Goal: Task Accomplishment & Management: Use online tool/utility

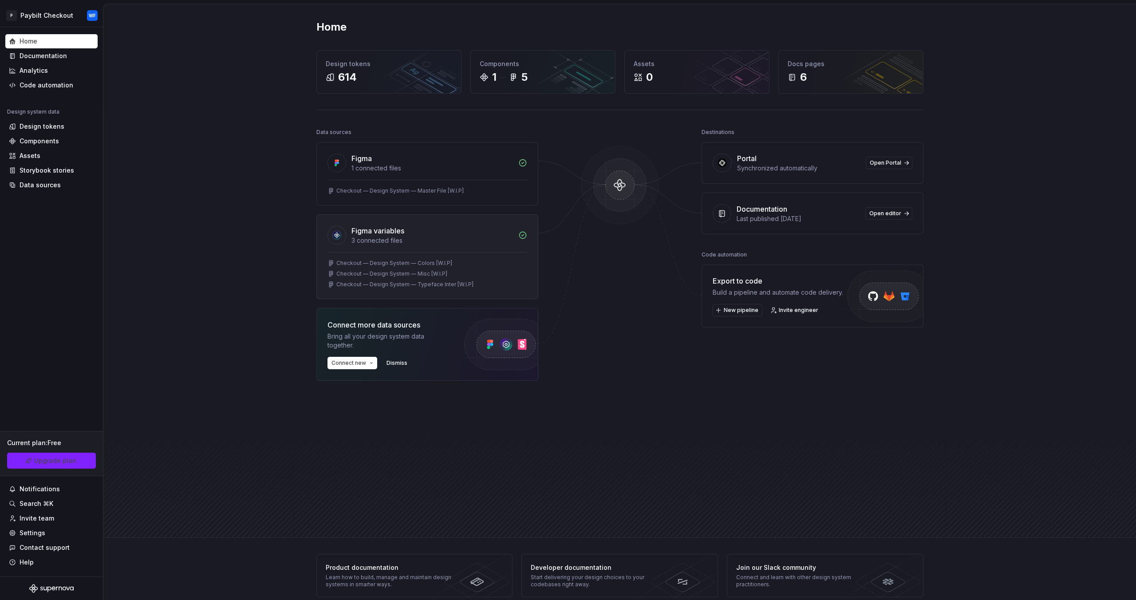
click at [468, 243] on div "3 connected files" at bounding box center [433, 240] width 162 height 9
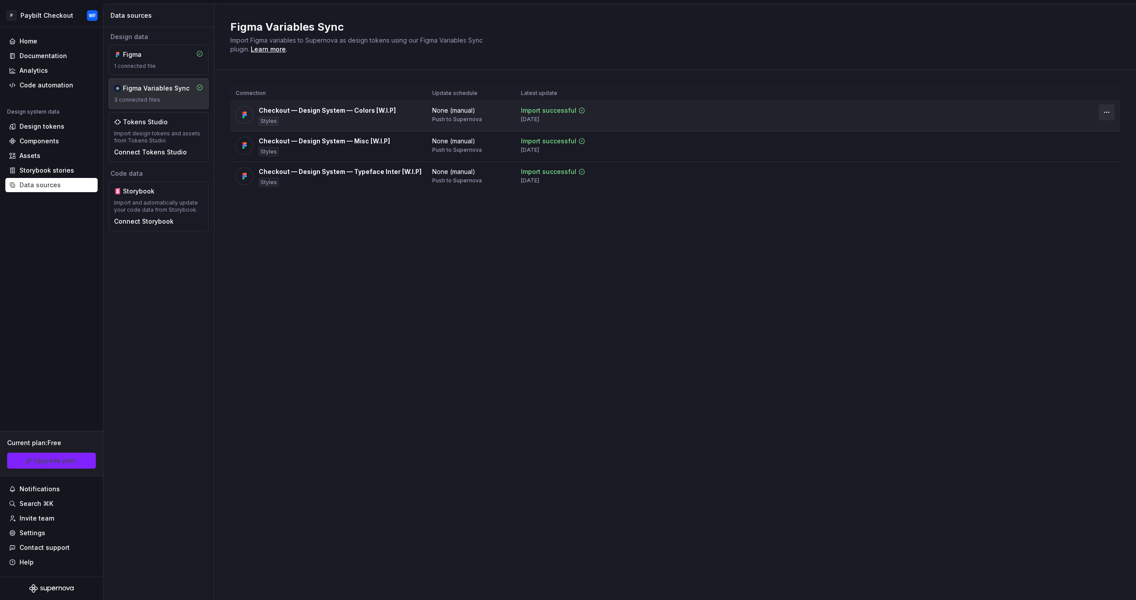
click at [1104, 110] on html "P Paybilt Checkout WF Home Documentation Analytics Code automation Design syste…" at bounding box center [568, 300] width 1136 height 600
click at [1099, 128] on div "Disconnect plugin" at bounding box center [1102, 131] width 58 height 9
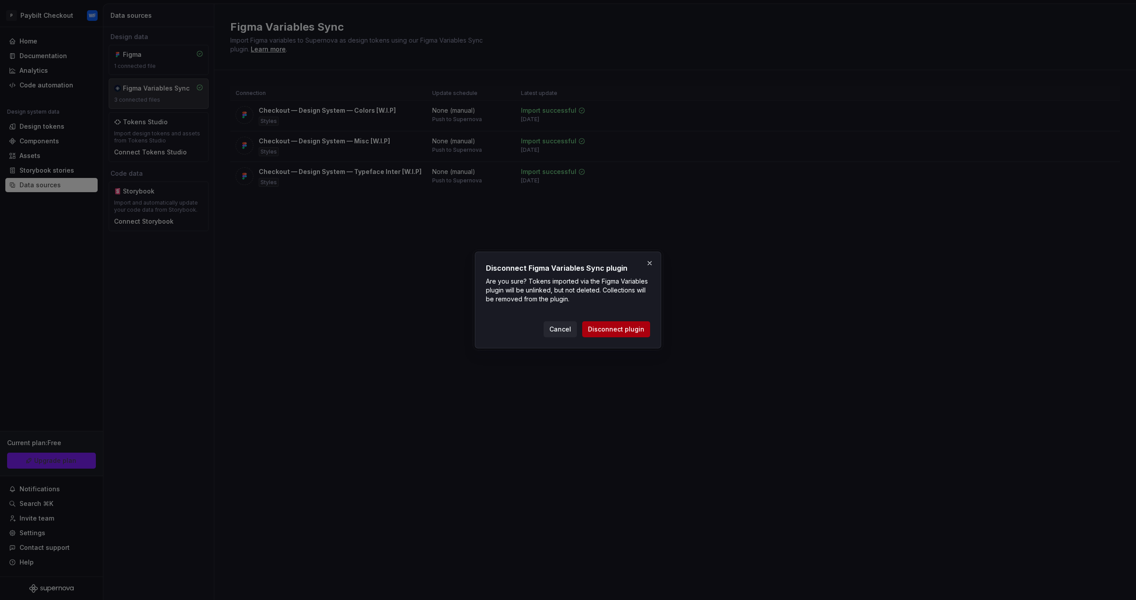
click at [629, 330] on span "Disconnect plugin" at bounding box center [616, 329] width 56 height 9
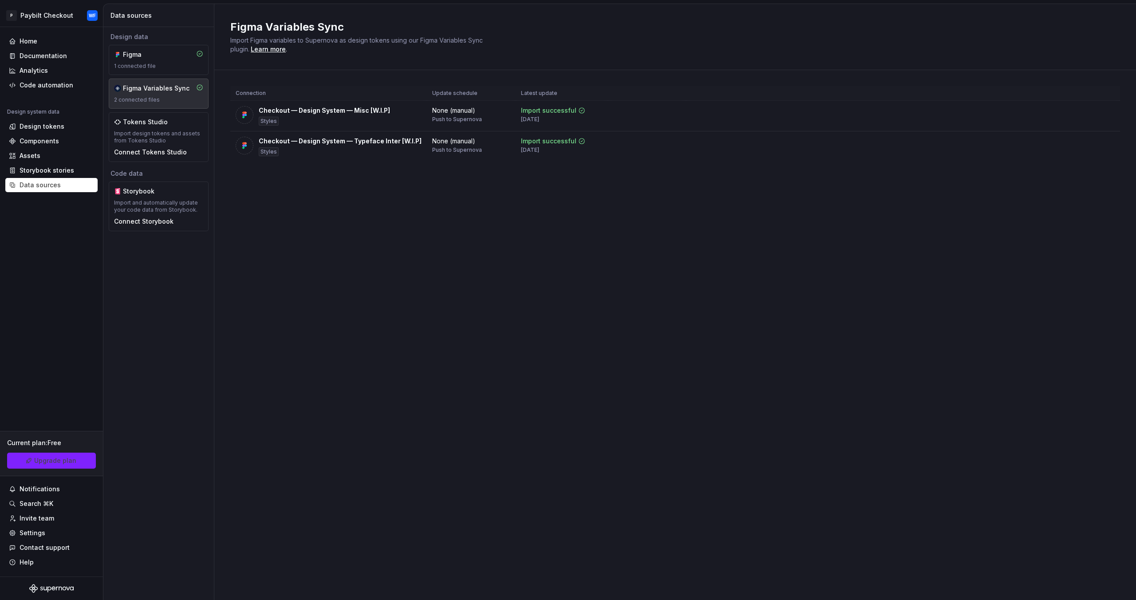
drag, startPoint x: 935, startPoint y: 238, endPoint x: 914, endPoint y: 237, distance: 20.5
click at [930, 239] on div "Figma Variables Sync Import Figma variables to Supernova as design tokens using…" at bounding box center [675, 302] width 922 height 596
click at [63, 92] on div "Home Documentation Analytics Code automation Design system data Design tokens C…" at bounding box center [51, 113] width 92 height 158
click at [55, 87] on div "Code automation" at bounding box center [47, 85] width 54 height 9
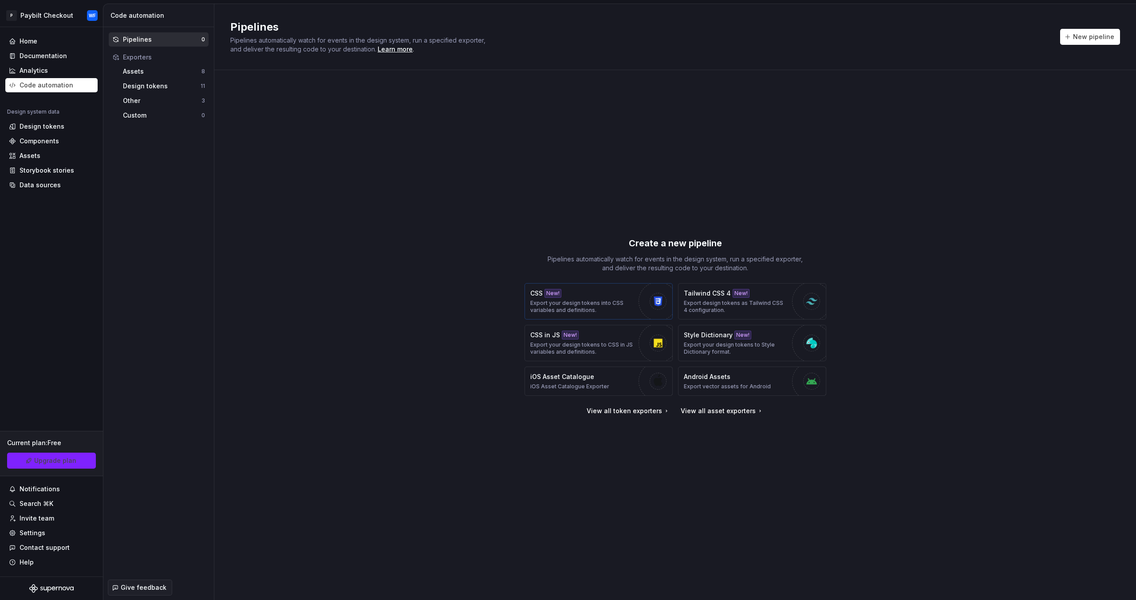
click at [571, 298] on div "CSS New! Export your design tokens into CSS variables and definitions." at bounding box center [582, 301] width 104 height 25
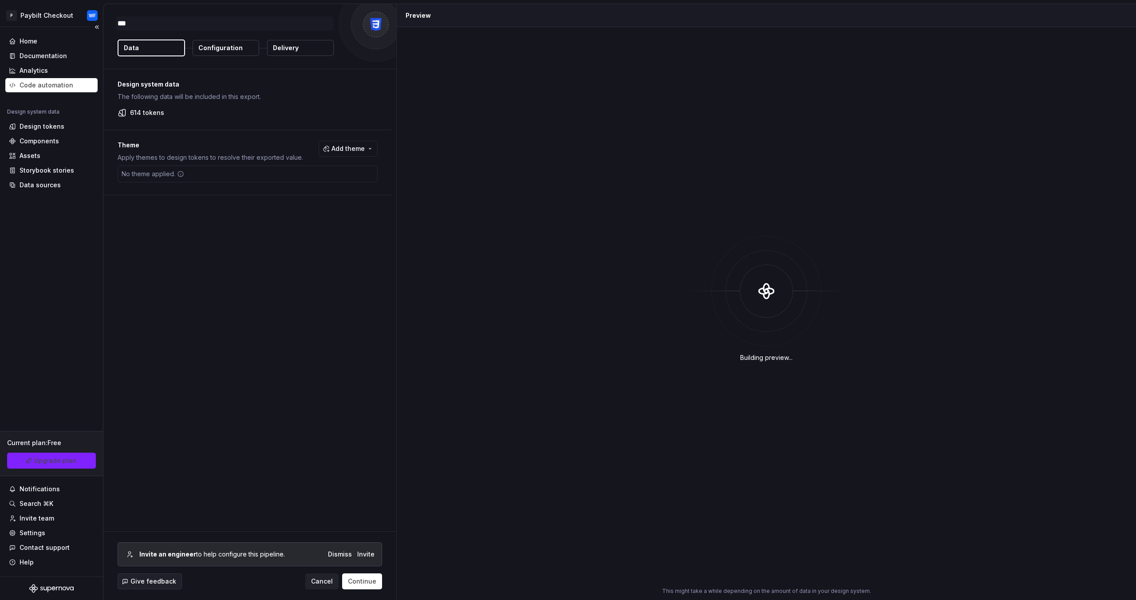
click at [89, 81] on div "Code automation" at bounding box center [51, 85] width 85 height 9
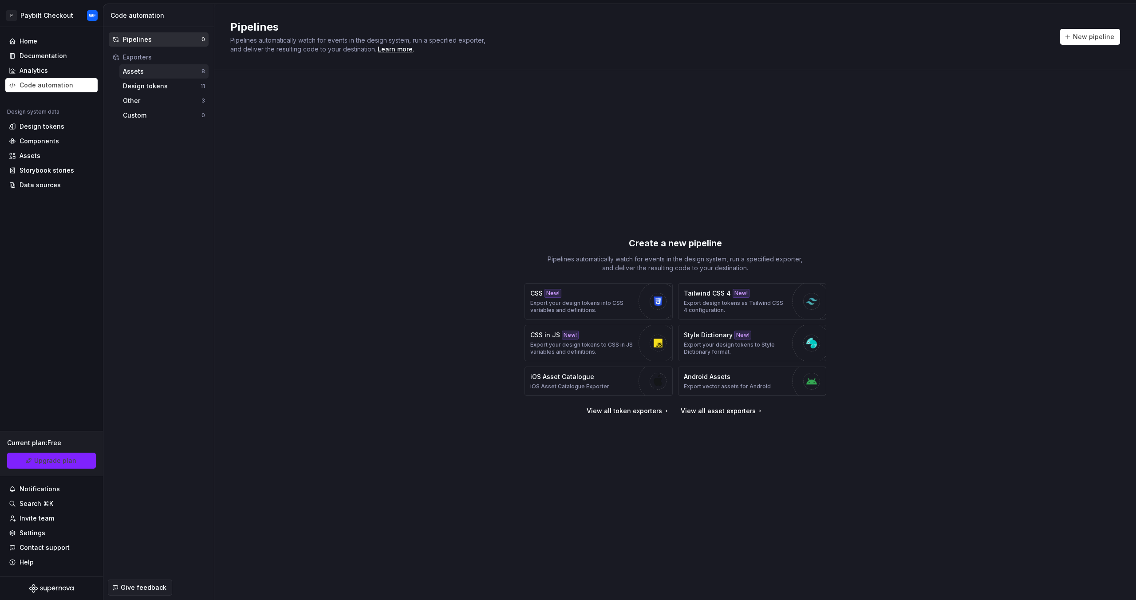
click at [162, 68] on div "Assets" at bounding box center [162, 71] width 79 height 9
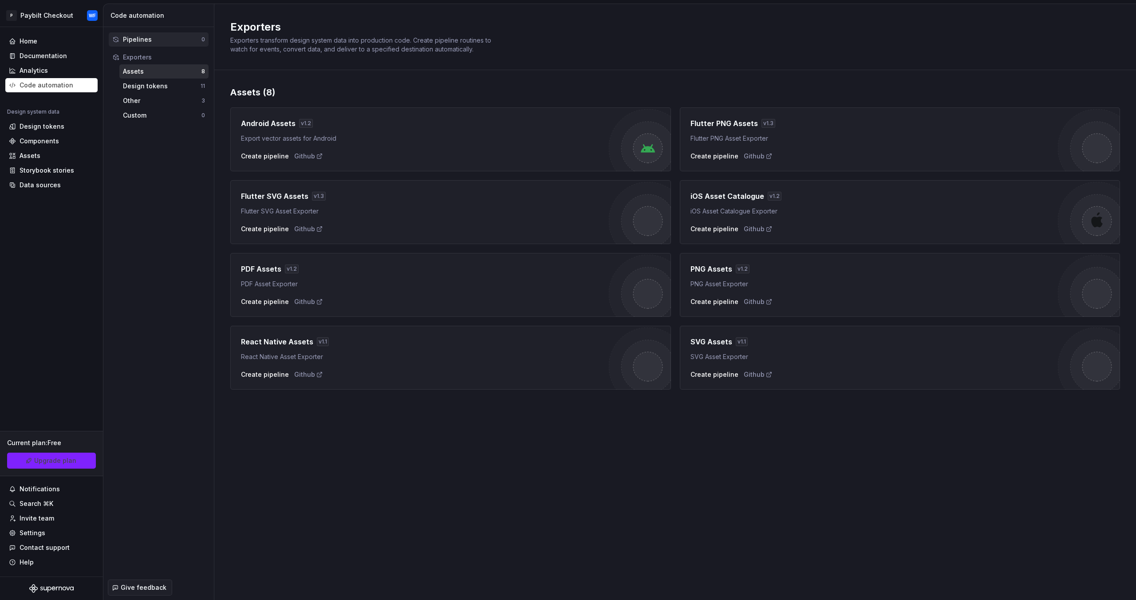
click at [162, 42] on div "Pipelines" at bounding box center [162, 39] width 79 height 9
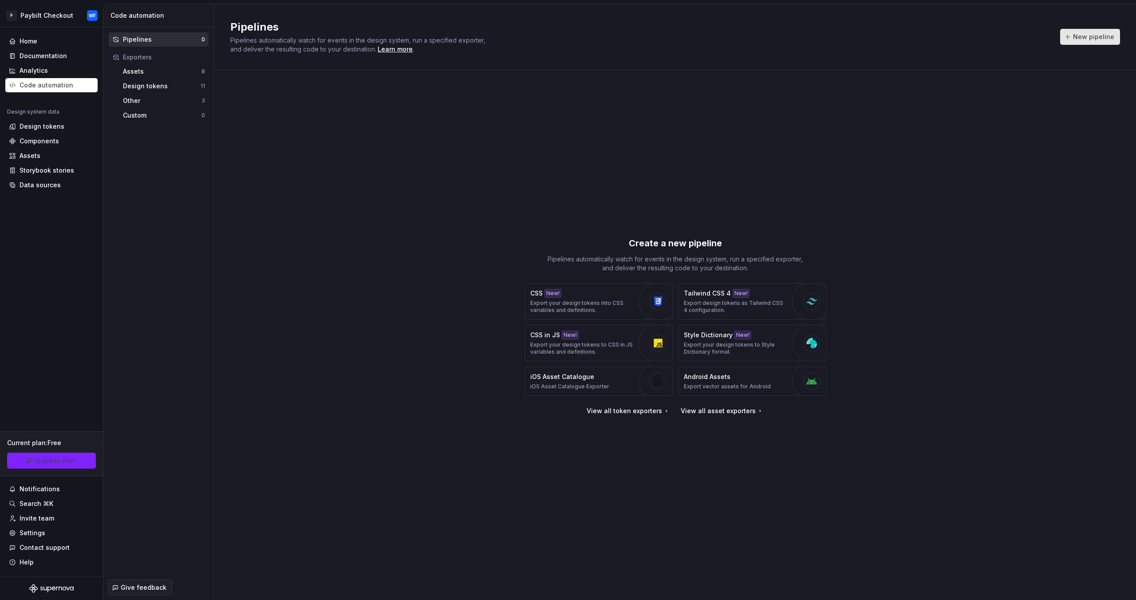
click at [1082, 42] on button "New pipeline" at bounding box center [1090, 37] width 60 height 16
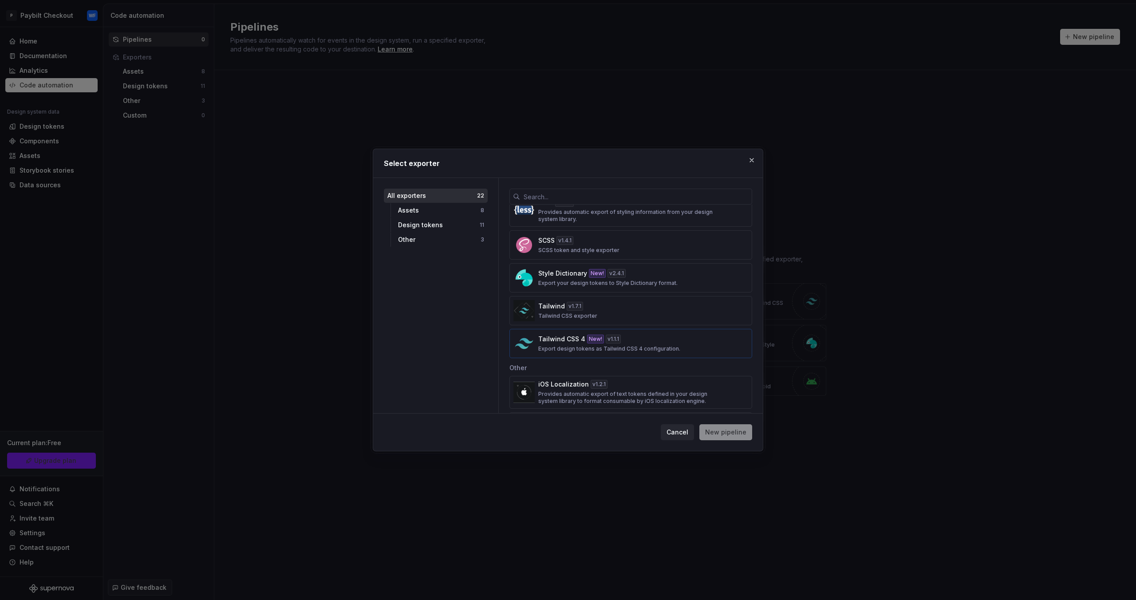
scroll to position [533, 0]
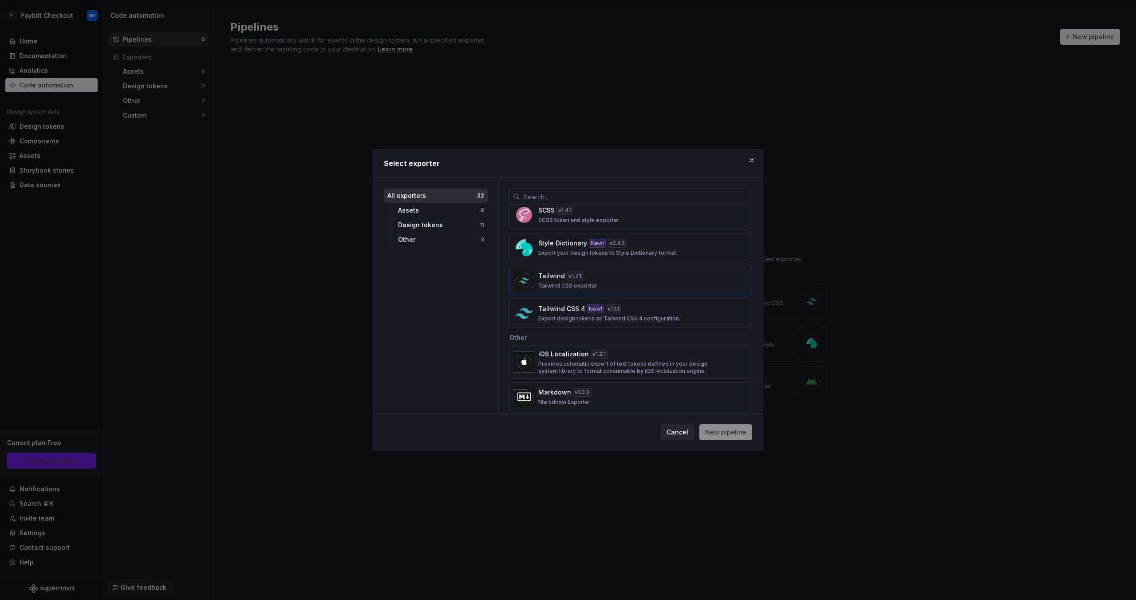
click at [605, 273] on div "Tailwind v 1.7.1 Tailwind CSS exporter" at bounding box center [628, 281] width 180 height 18
click at [726, 432] on span "New pipeline" at bounding box center [725, 432] width 41 height 9
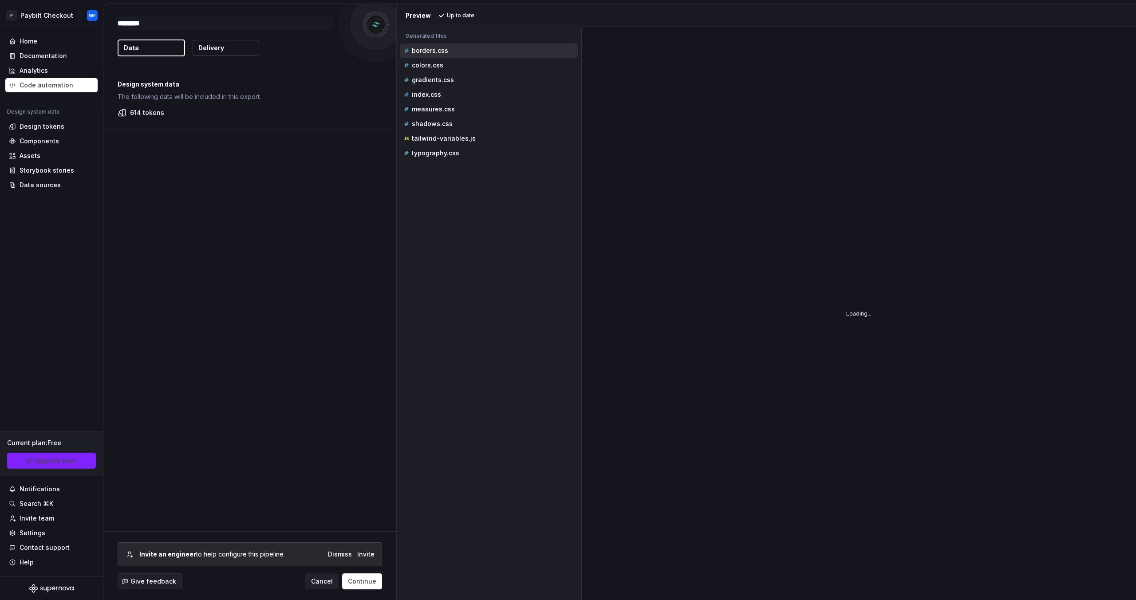
type textarea "*"
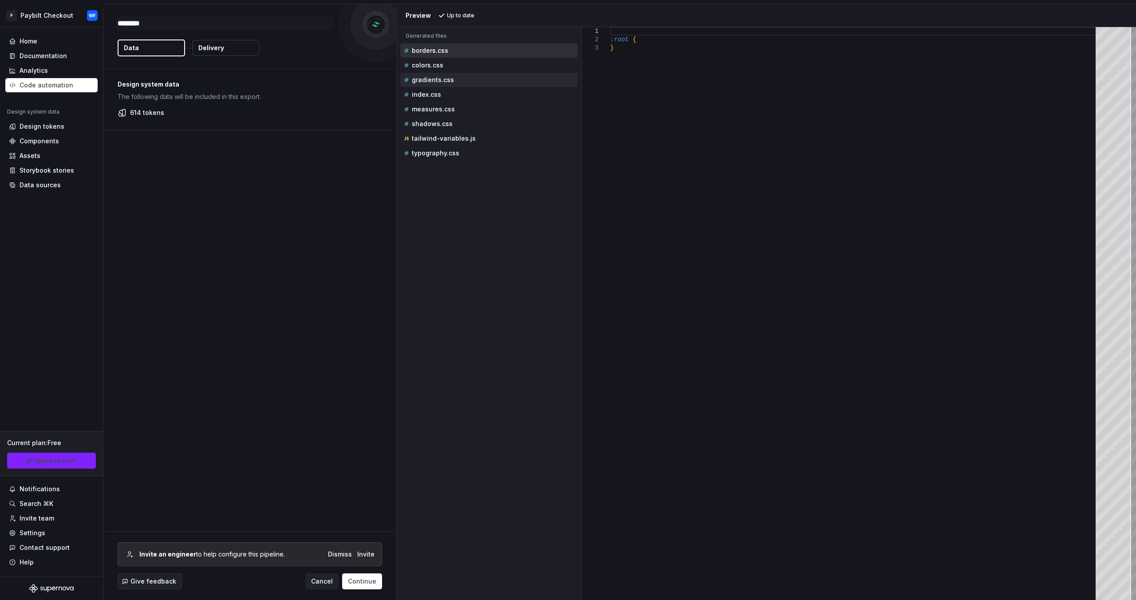
click at [449, 75] on div "gradients.css" at bounding box center [490, 79] width 176 height 9
click at [446, 61] on div "colors.css" at bounding box center [490, 65] width 176 height 9
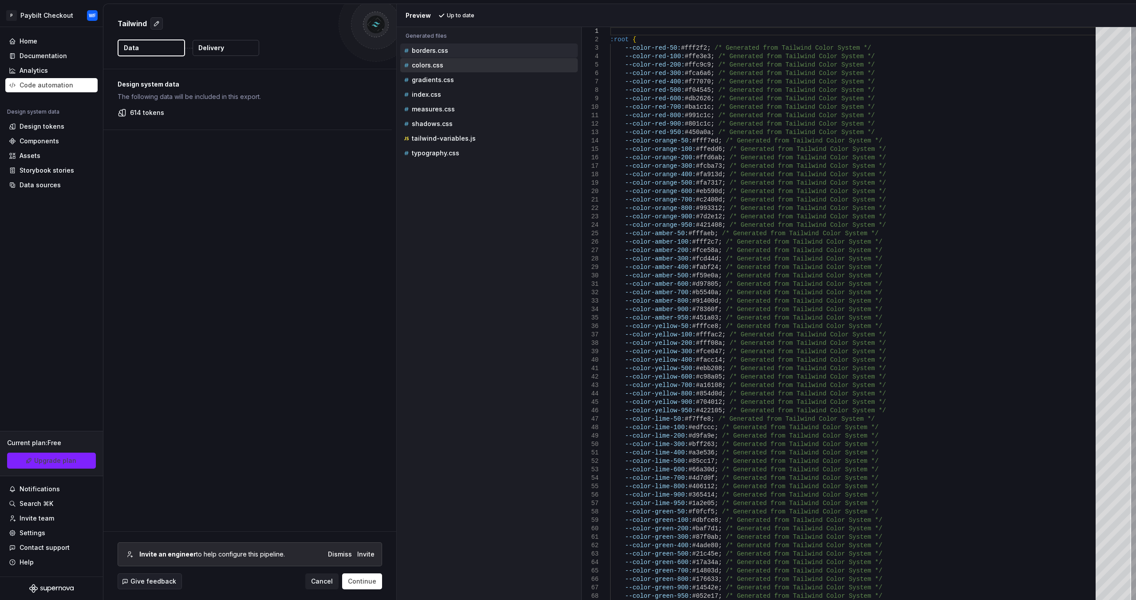
click at [445, 44] on div "borders.css" at bounding box center [489, 50] width 178 height 14
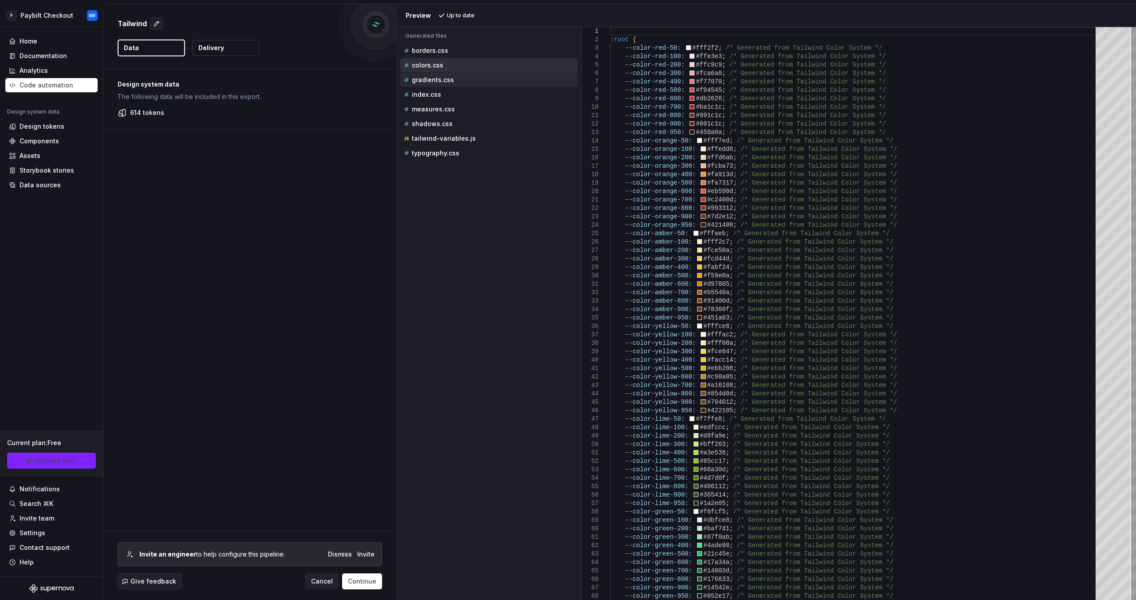
click at [454, 76] on div "gradients.css" at bounding box center [490, 79] width 176 height 9
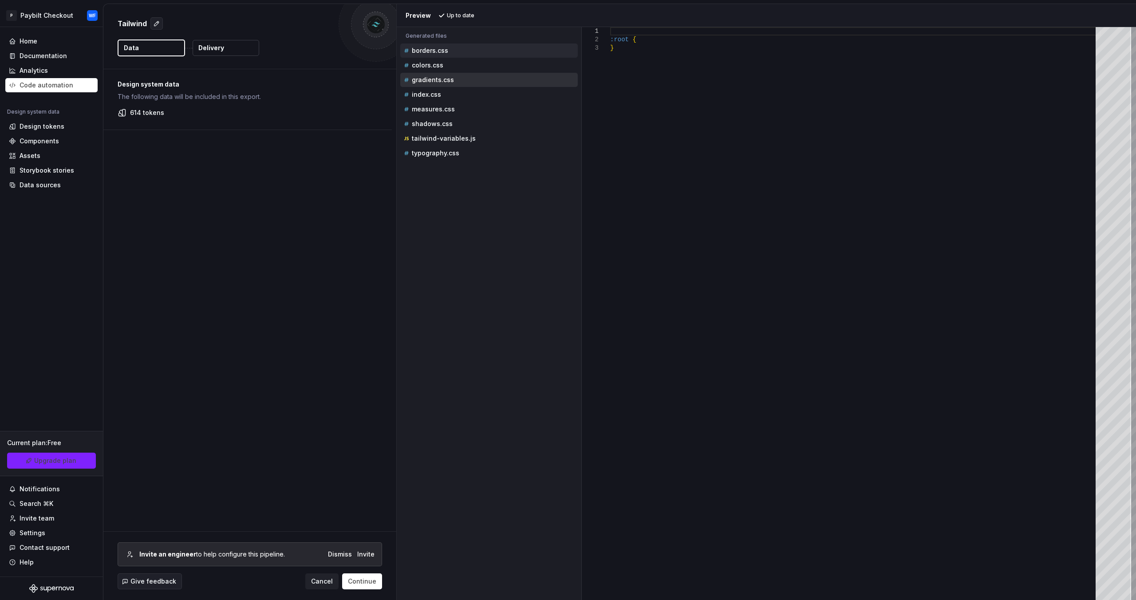
click at [463, 48] on div "borders.css" at bounding box center [490, 50] width 176 height 9
click at [463, 62] on div "colors.css" at bounding box center [490, 65] width 176 height 9
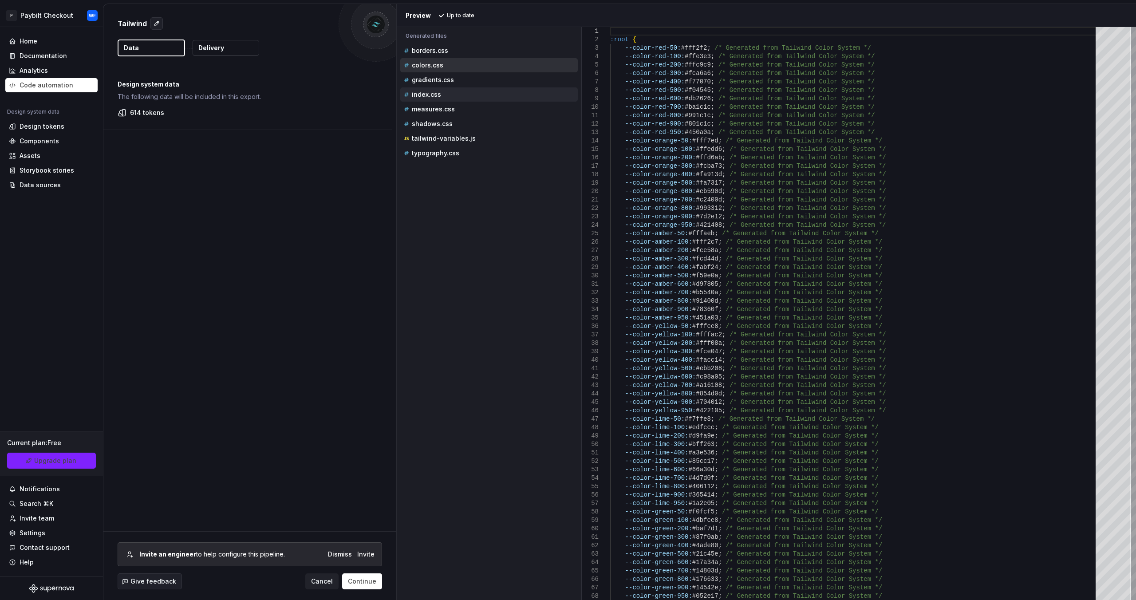
click at [460, 93] on div "index.css" at bounding box center [490, 94] width 176 height 9
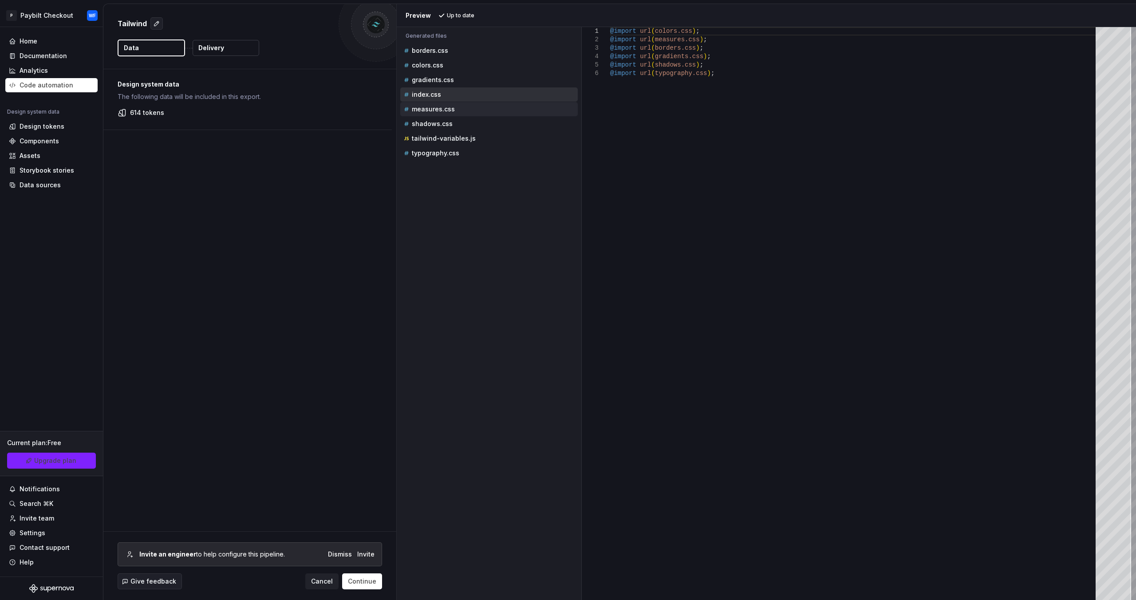
click at [460, 107] on div "measures.css" at bounding box center [490, 109] width 176 height 9
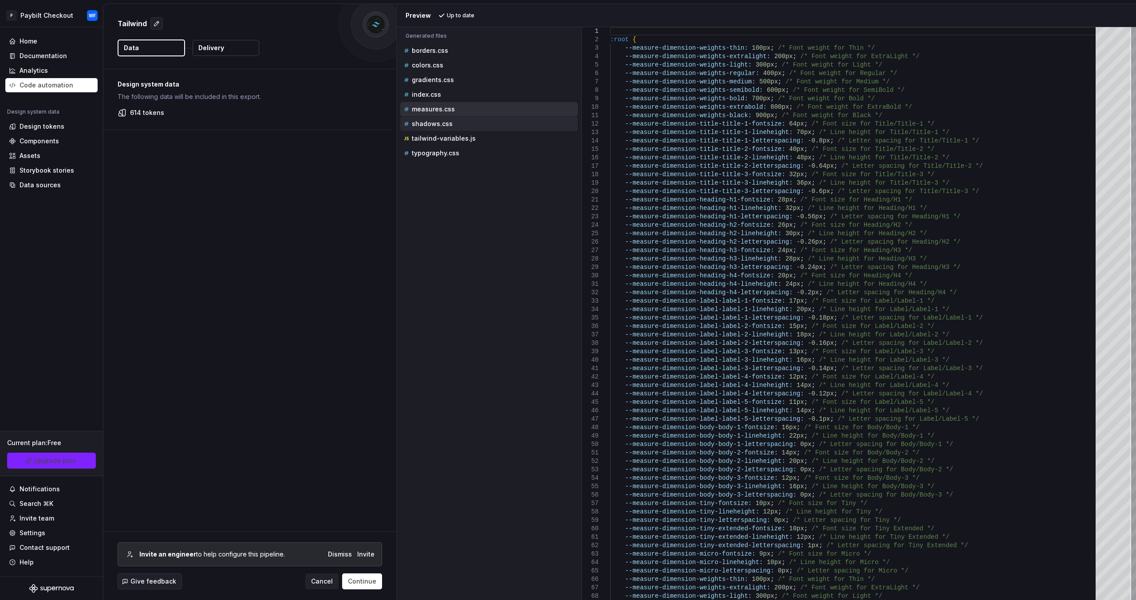
click at [457, 124] on div "shadows.css" at bounding box center [490, 123] width 176 height 9
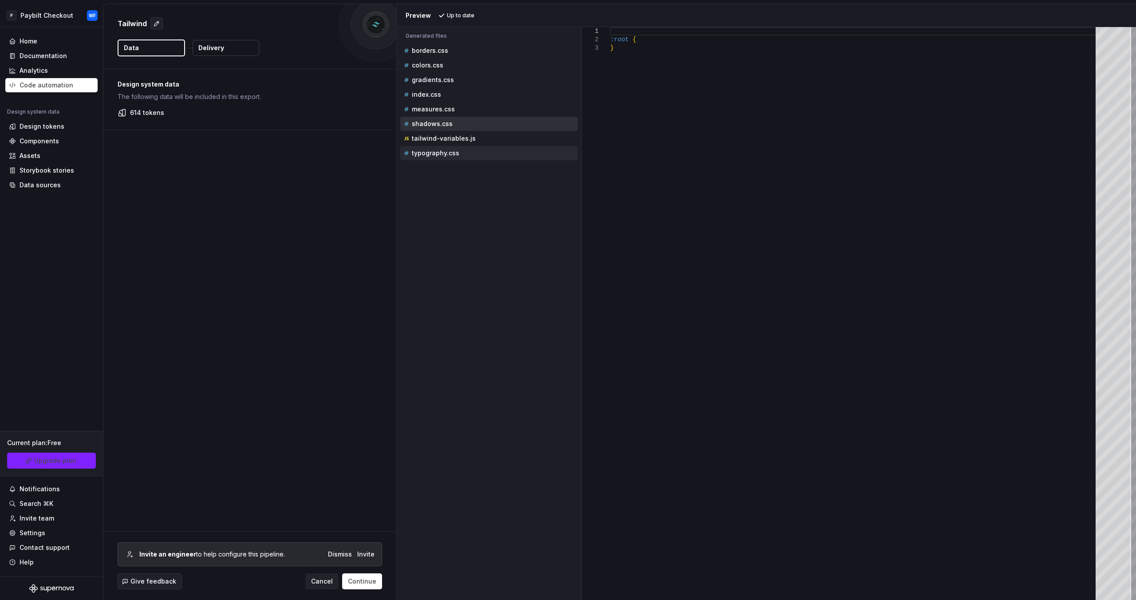
click at [457, 157] on div "typography.css" at bounding box center [489, 153] width 178 height 14
click at [466, 105] on div "measures.css" at bounding box center [490, 109] width 176 height 9
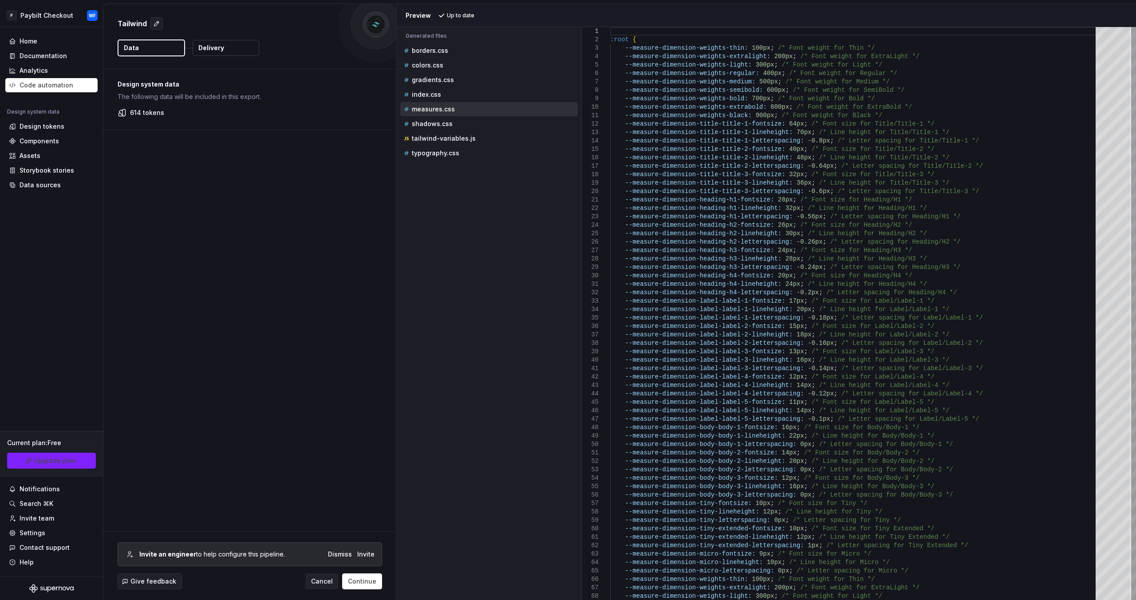
click at [1133, 250] on div at bounding box center [1134, 143] width 3 height 233
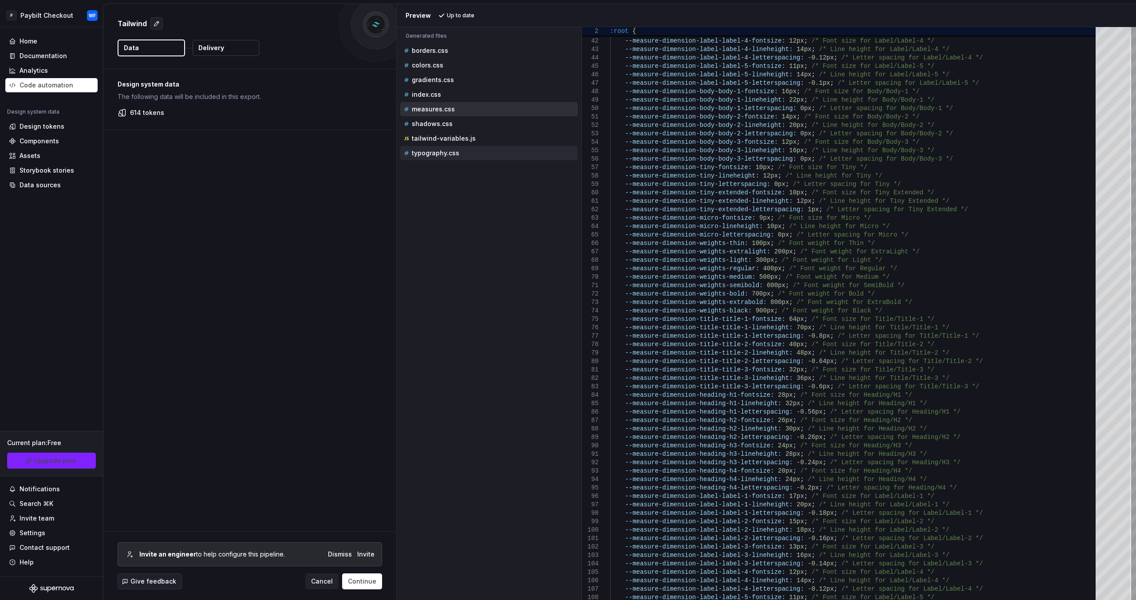
click at [508, 157] on div "typography.css" at bounding box center [489, 153] width 178 height 14
click at [499, 152] on div "typography.css" at bounding box center [490, 153] width 176 height 9
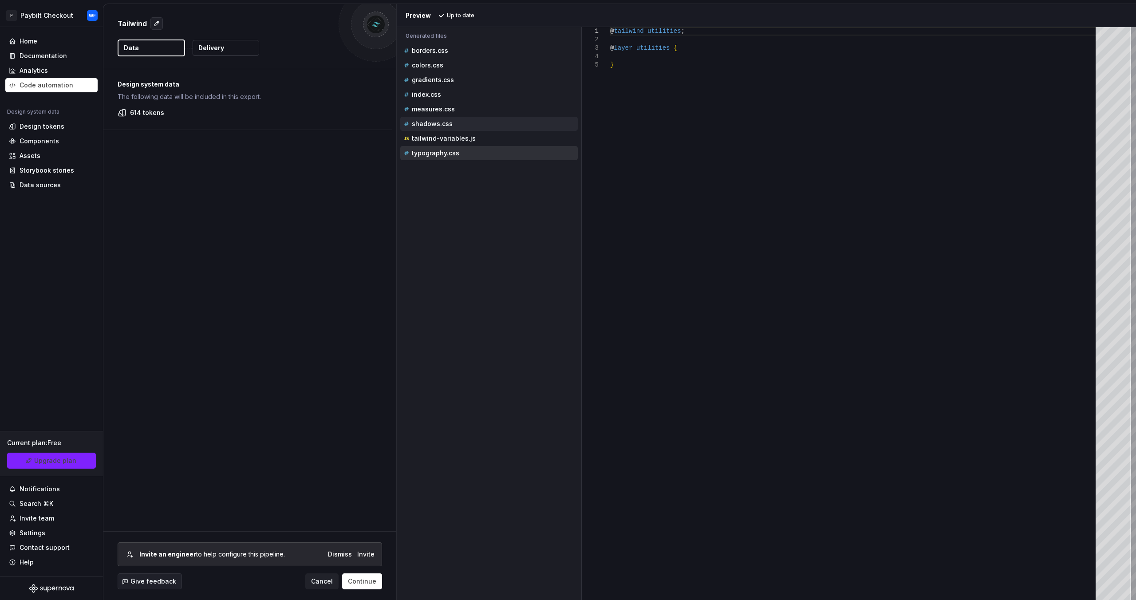
click at [503, 126] on div "shadows.css" at bounding box center [490, 123] width 176 height 9
type textarea "******* *"
click at [497, 113] on div "measures.css" at bounding box center [489, 109] width 178 height 14
drag, startPoint x: 157, startPoint y: 146, endPoint x: 83, endPoint y: 78, distance: 100.5
click at [156, 146] on div "Design system data The following data will be included in this export. 614 toke…" at bounding box center [249, 300] width 293 height 462
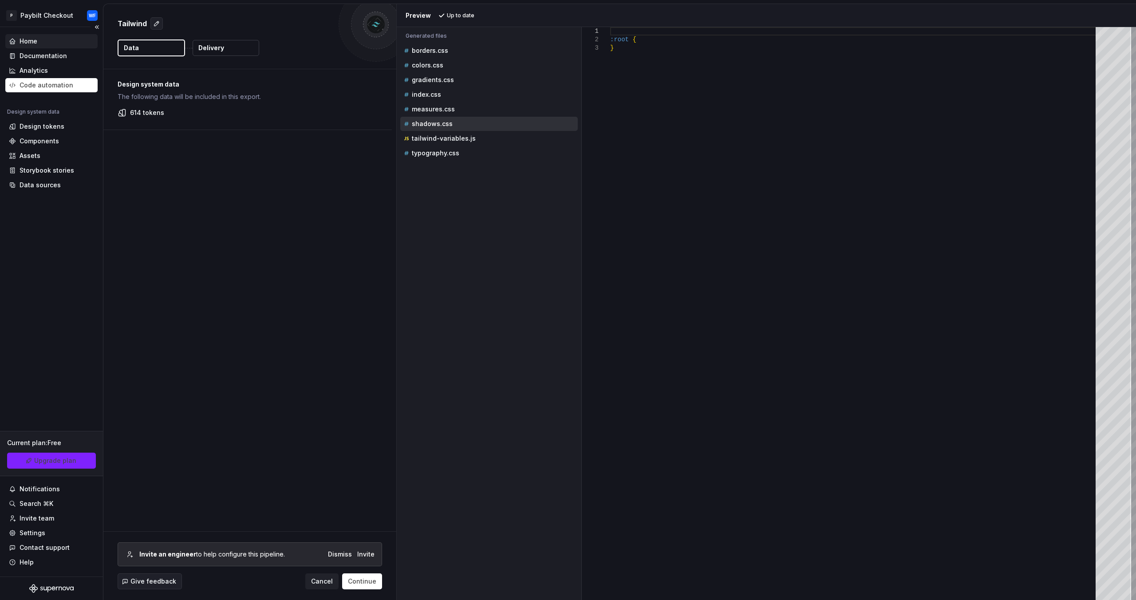
click at [77, 46] on div "Home" at bounding box center [51, 41] width 92 height 14
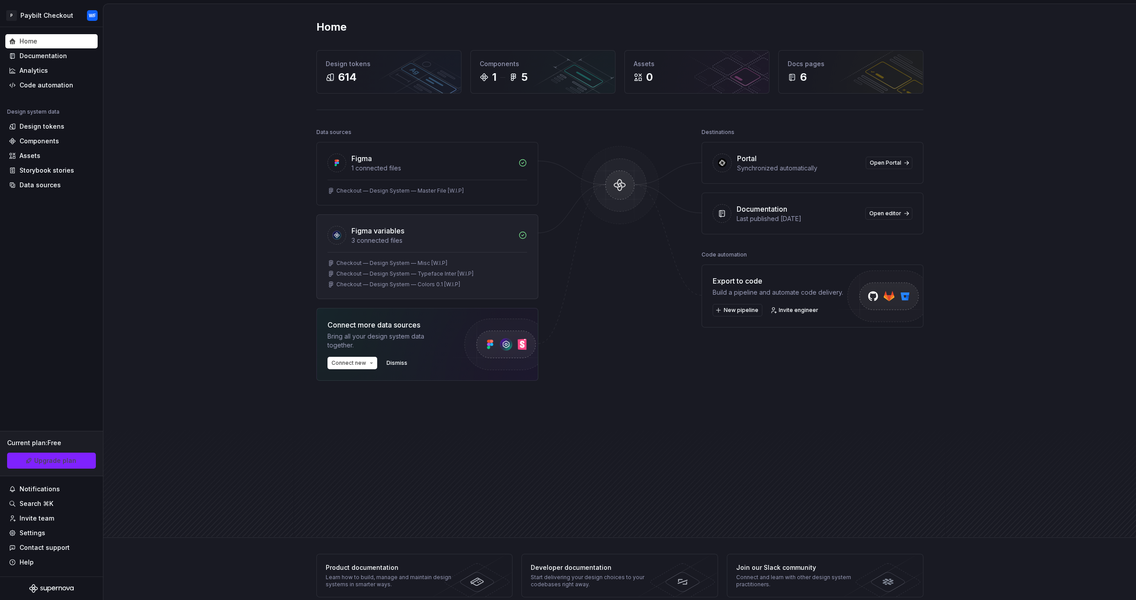
click at [404, 233] on div "Figma variables" at bounding box center [433, 230] width 162 height 11
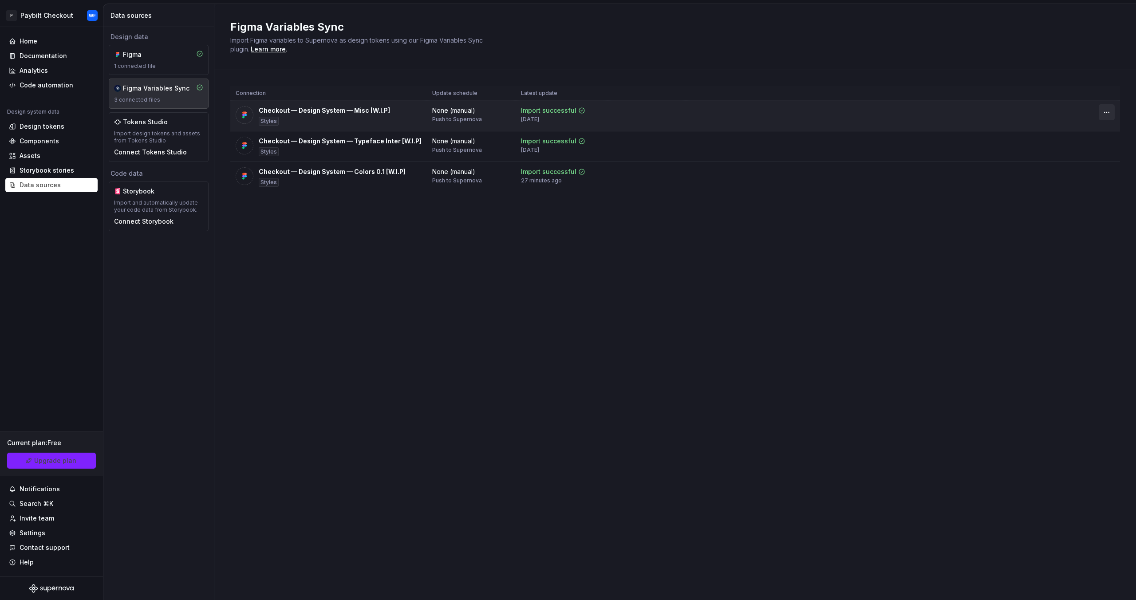
click at [1103, 109] on html "P Paybilt Checkout WF Home Documentation Analytics Code automation Design syste…" at bounding box center [568, 300] width 1136 height 600
click at [1085, 134] on div "Disconnect plugin" at bounding box center [1102, 131] width 58 height 9
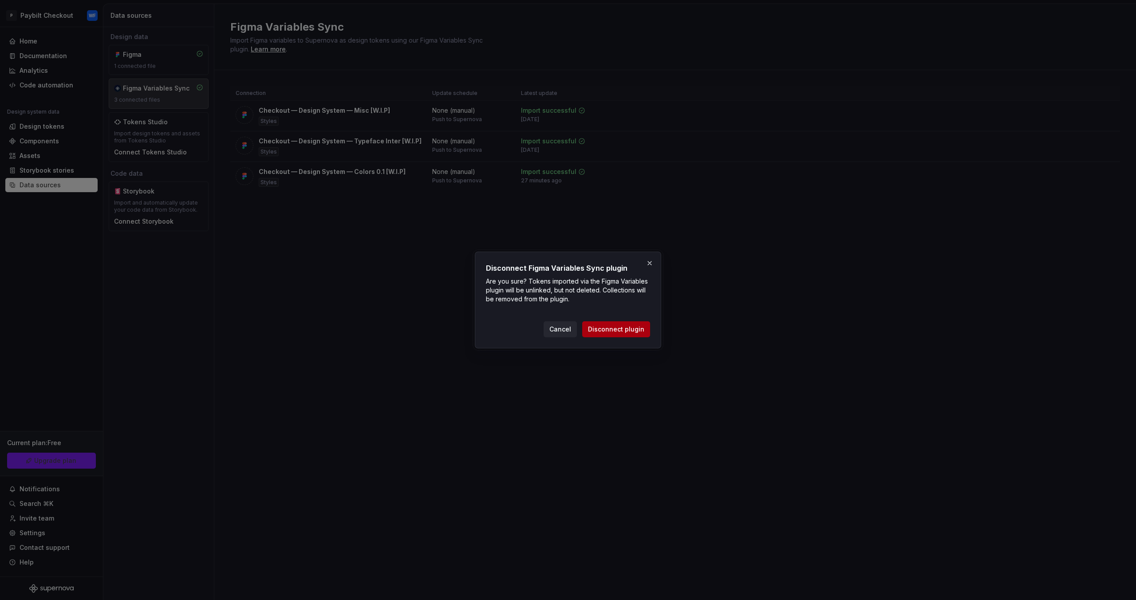
click at [631, 330] on span "Disconnect plugin" at bounding box center [616, 329] width 56 height 9
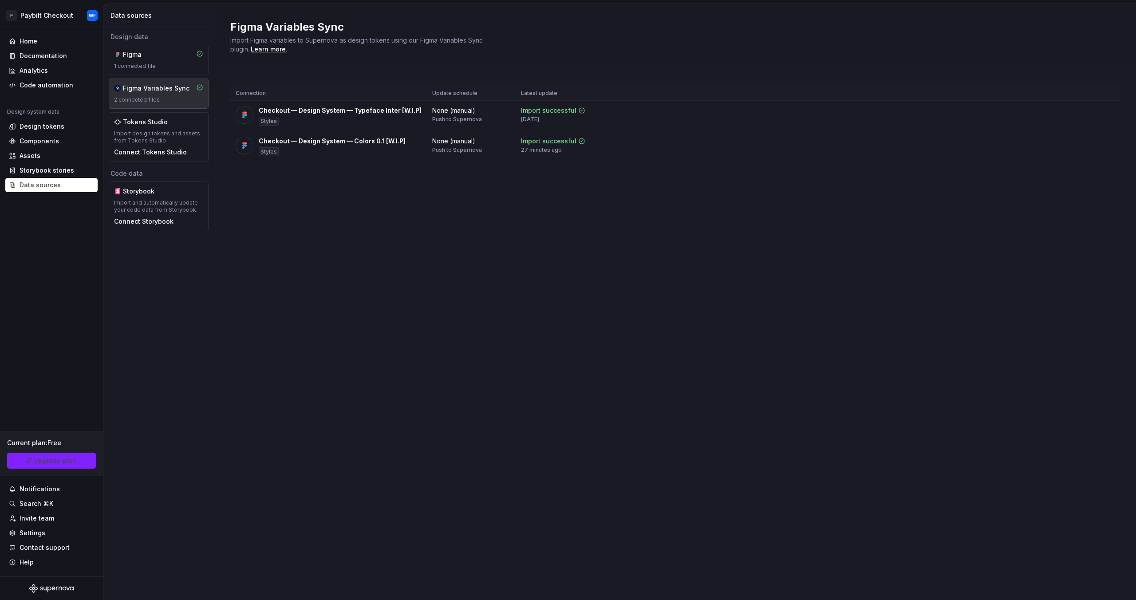
drag, startPoint x: 347, startPoint y: 181, endPoint x: 341, endPoint y: 179, distance: 6.6
click at [345, 180] on div "Connection Update schedule Latest update Checkout — Design System — Typeface In…" at bounding box center [675, 132] width 890 height 125
click at [48, 88] on div "Code automation" at bounding box center [47, 85] width 54 height 9
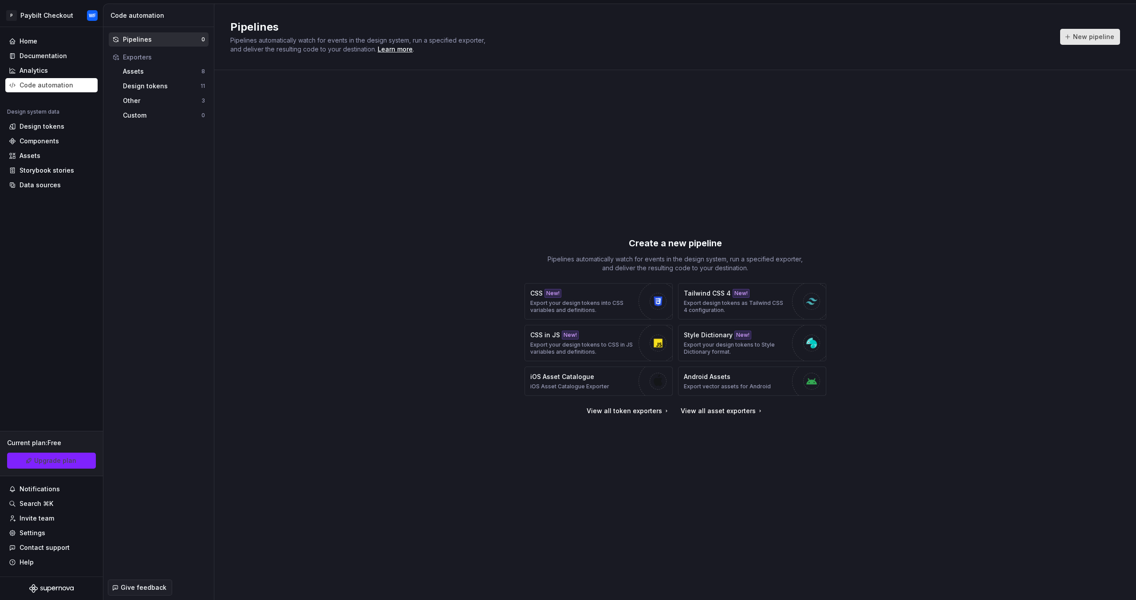
click at [1087, 33] on span "New pipeline" at bounding box center [1093, 36] width 41 height 9
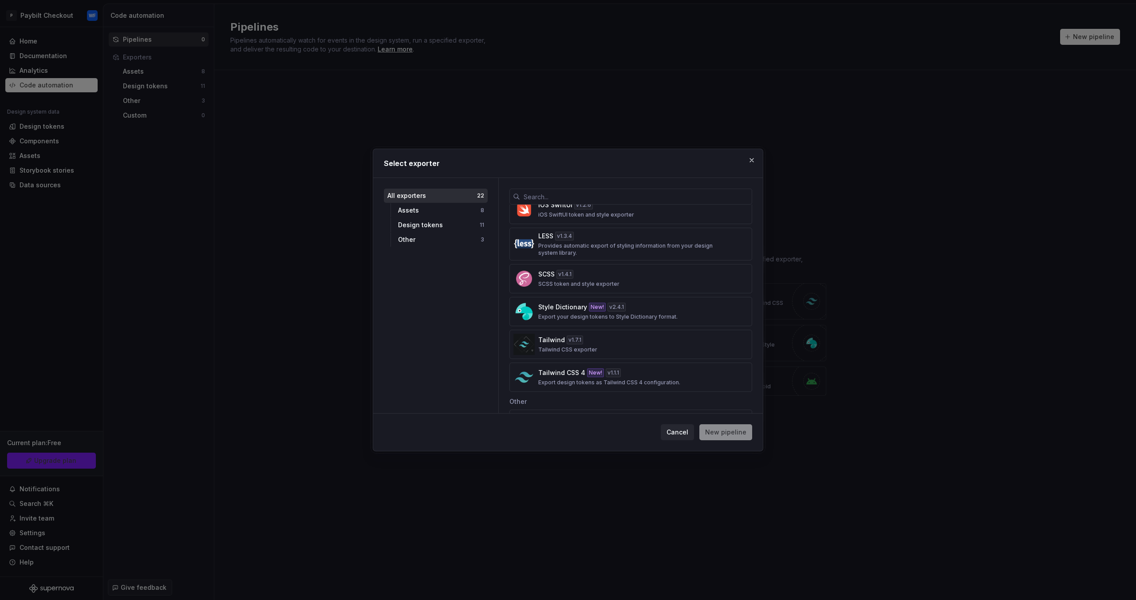
scroll to position [571, 0]
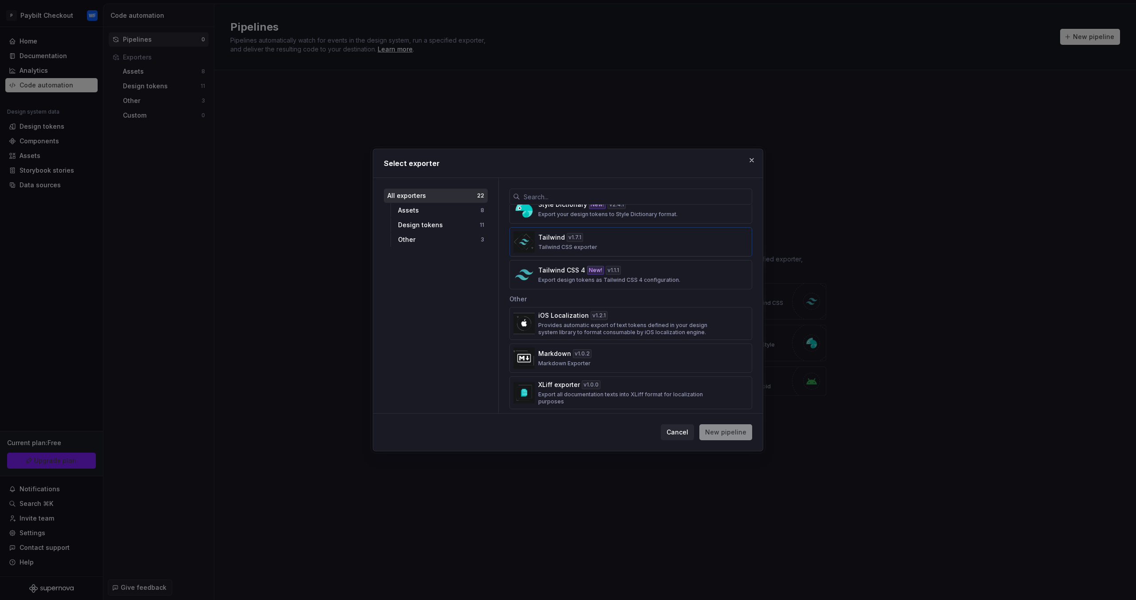
click at [631, 238] on div "Tailwind v 1.7.1 Tailwind CSS exporter" at bounding box center [628, 242] width 180 height 18
click at [720, 431] on span "New pipeline" at bounding box center [725, 432] width 41 height 9
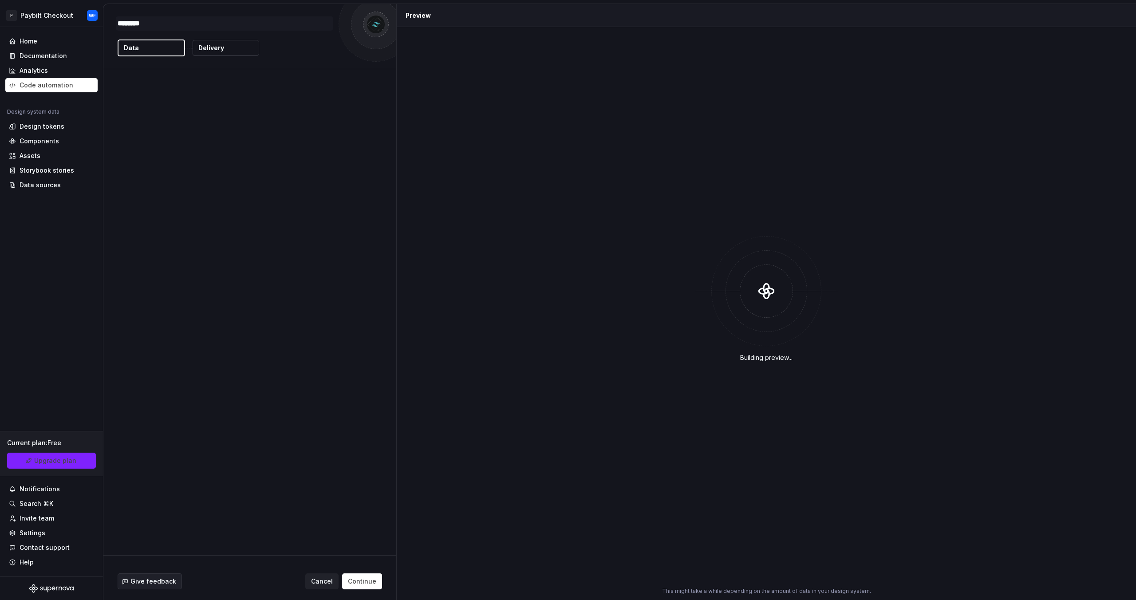
type textarea "*"
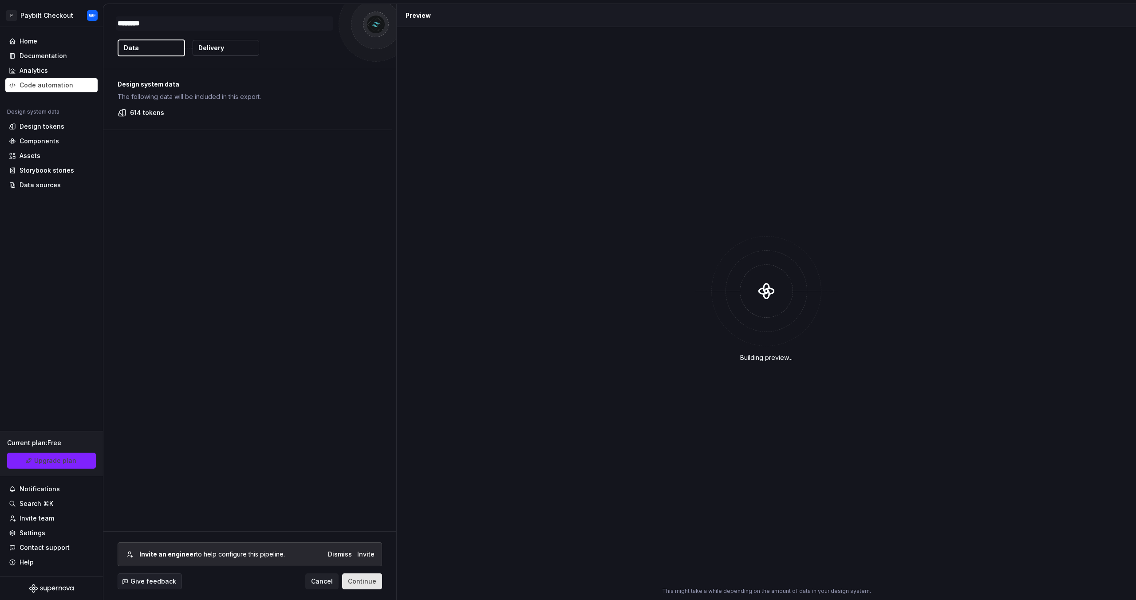
click at [368, 579] on span "Continue" at bounding box center [362, 581] width 28 height 9
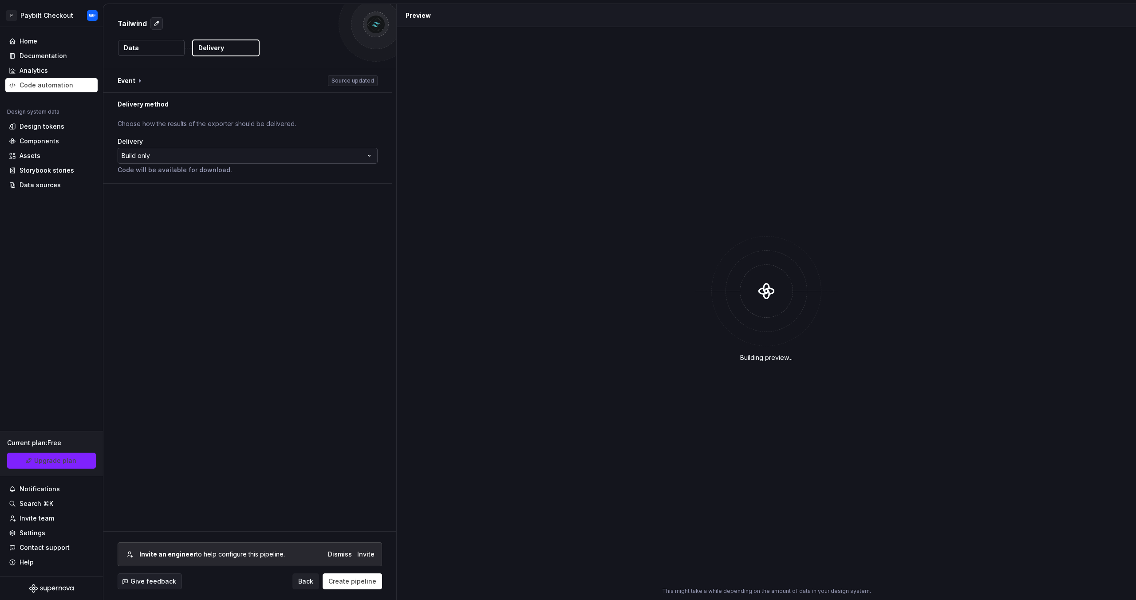
click at [238, 150] on html "**********" at bounding box center [568, 300] width 1136 height 600
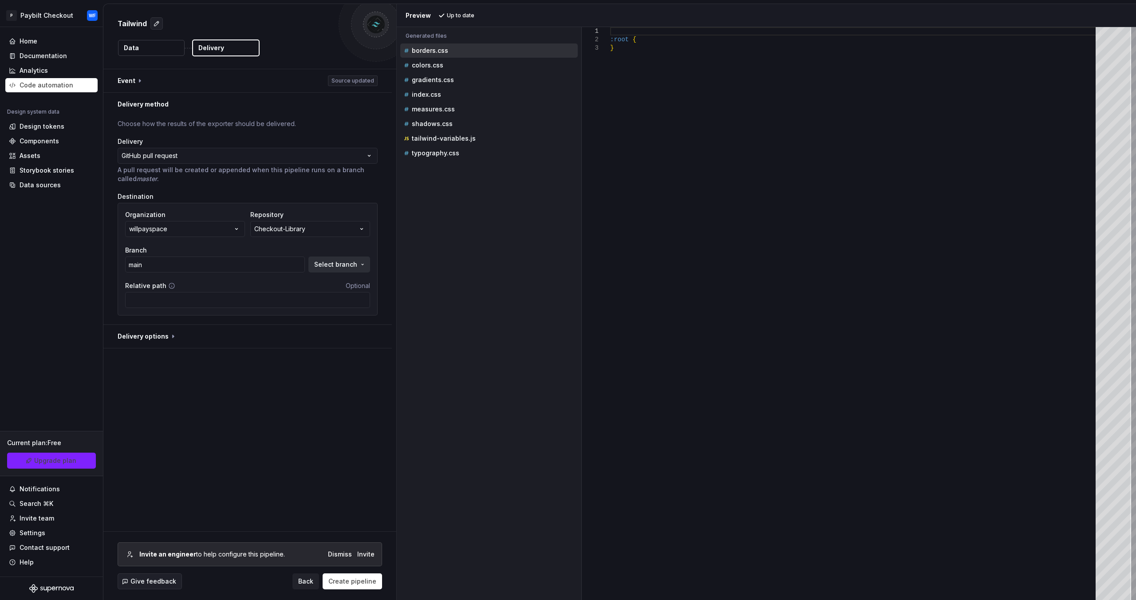
click at [357, 263] on span "Select branch" at bounding box center [335, 264] width 43 height 9
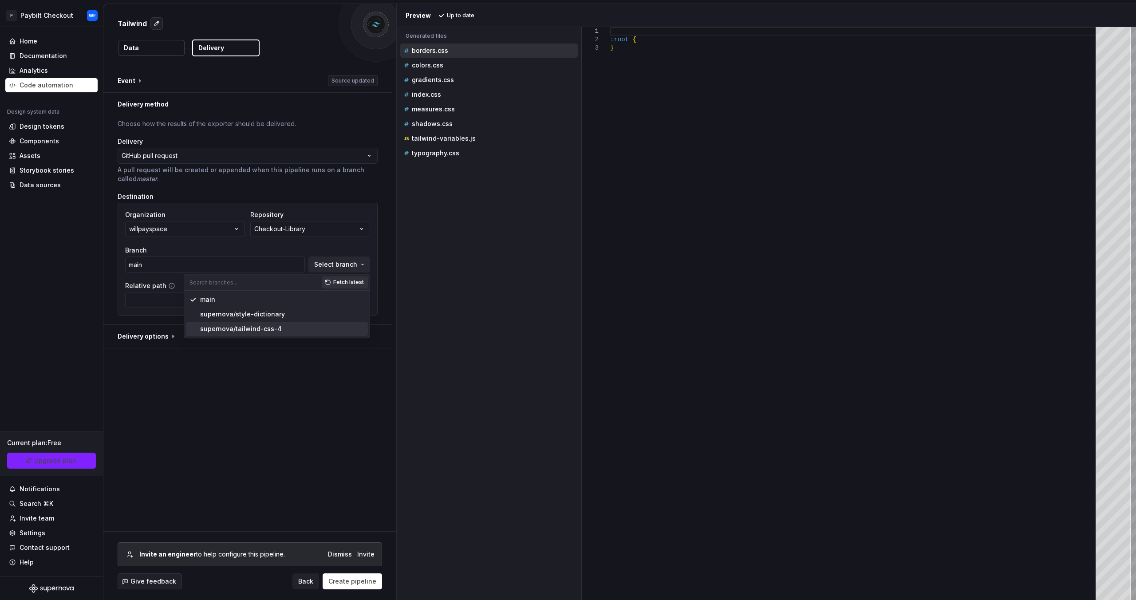
click at [283, 330] on div "supernova/tailwind-css-4" at bounding box center [282, 328] width 164 height 9
type input "supernova/tailwind-css-4"
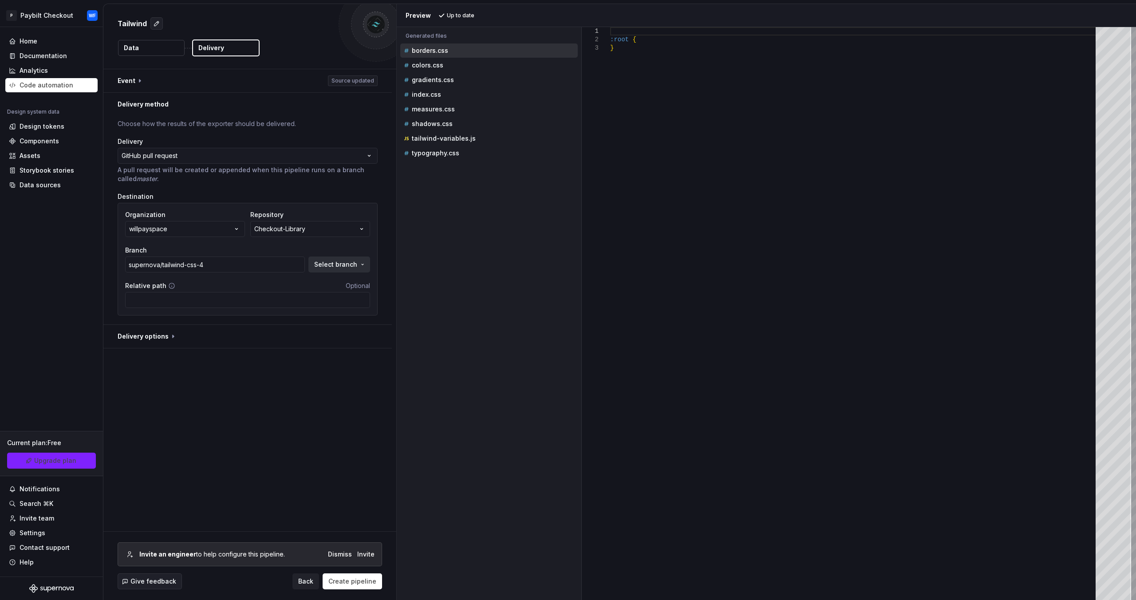
click at [356, 267] on span "Select branch" at bounding box center [335, 264] width 43 height 9
click at [229, 386] on div "**********" at bounding box center [249, 300] width 293 height 462
click at [362, 288] on span "Optional" at bounding box center [358, 286] width 24 height 8
click at [162, 337] on button "button" at bounding box center [247, 336] width 289 height 23
type textarea "*"
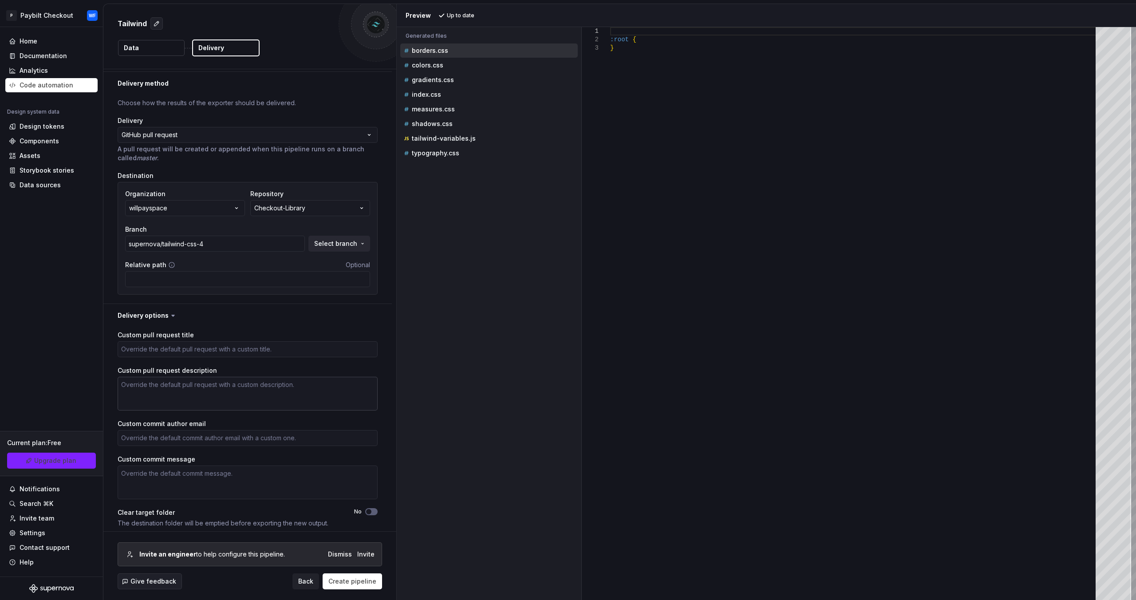
scroll to position [25, 0]
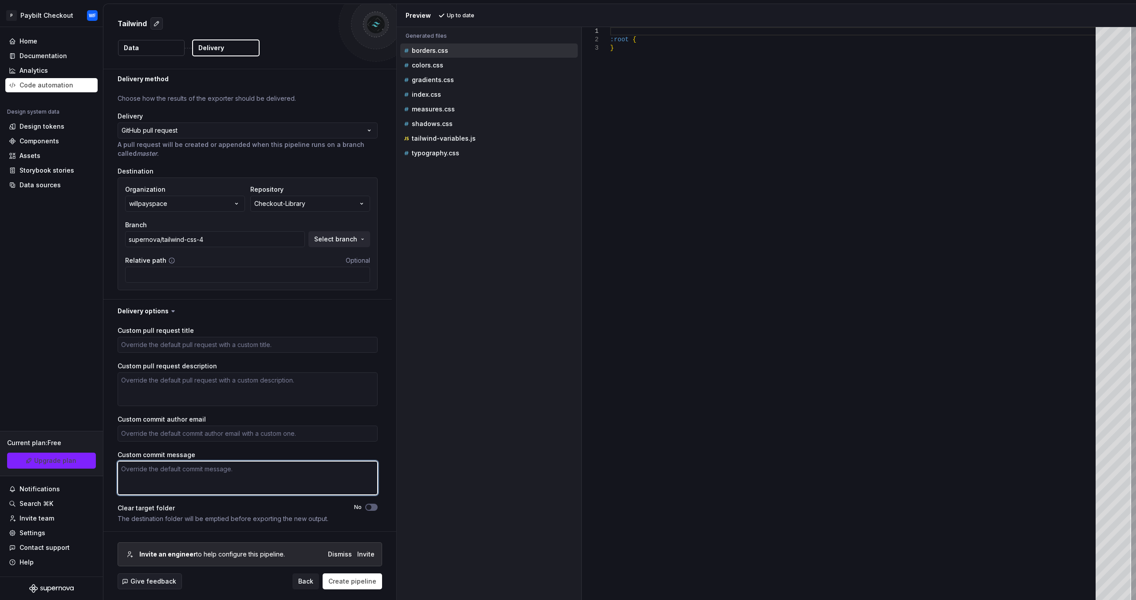
click at [217, 480] on textarea "Custom commit message" at bounding box center [248, 478] width 260 height 34
type textarea "V"
type textarea "*"
type textarea "V0"
type textarea "*"
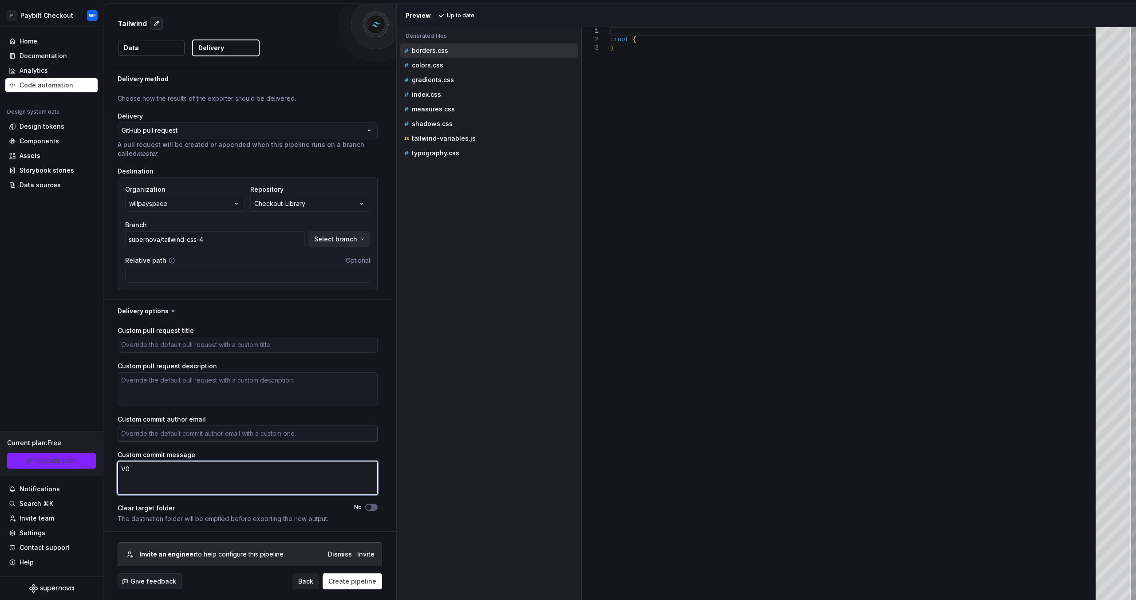
type textarea "V0."
type textarea "*"
type textarea "V0.1"
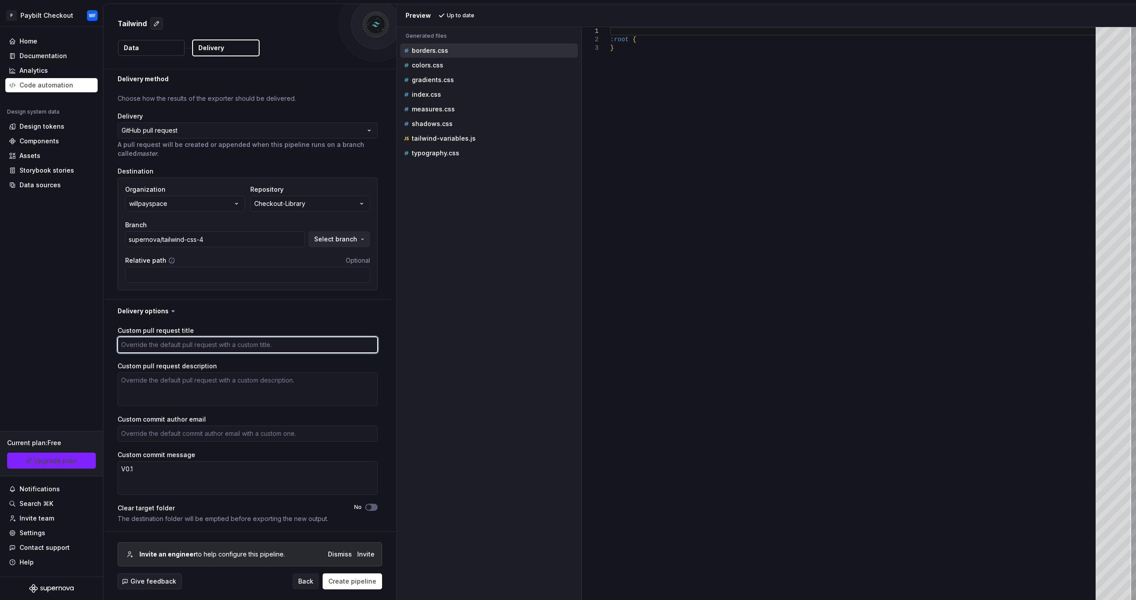
click at [190, 340] on textarea "Custom pull request title" at bounding box center [248, 345] width 260 height 16
paste textarea "V0.1"
type textarea "*"
type textarea "V0.1"
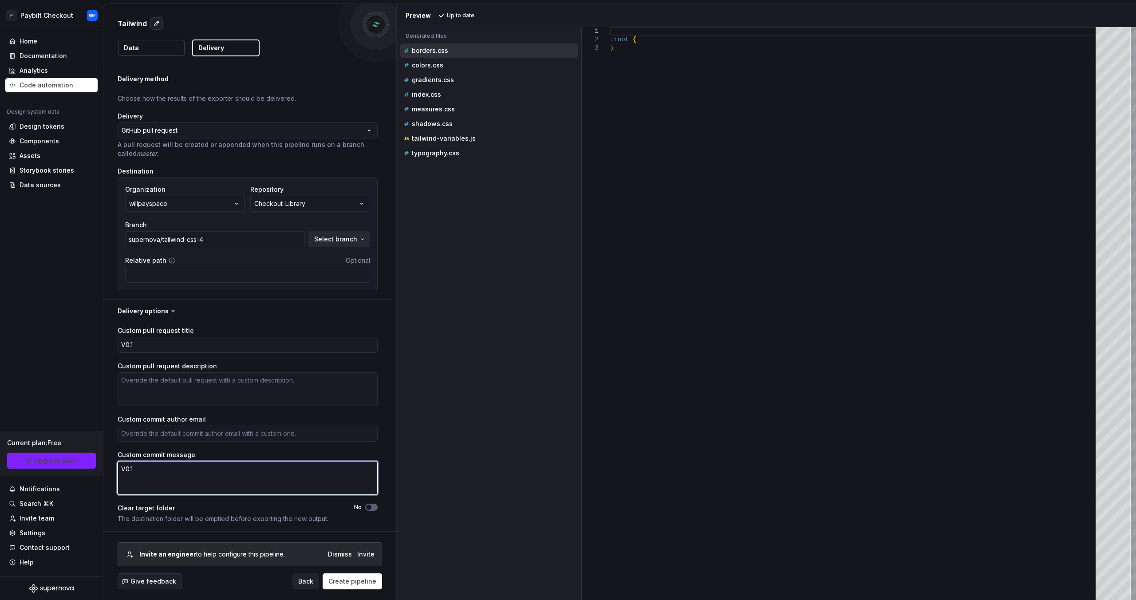
click at [149, 474] on textarea "V0.1" at bounding box center [248, 478] width 260 height 34
type textarea "V0.1"
type textarea "*"
type textarea "V0.1 u"
type textarea "*"
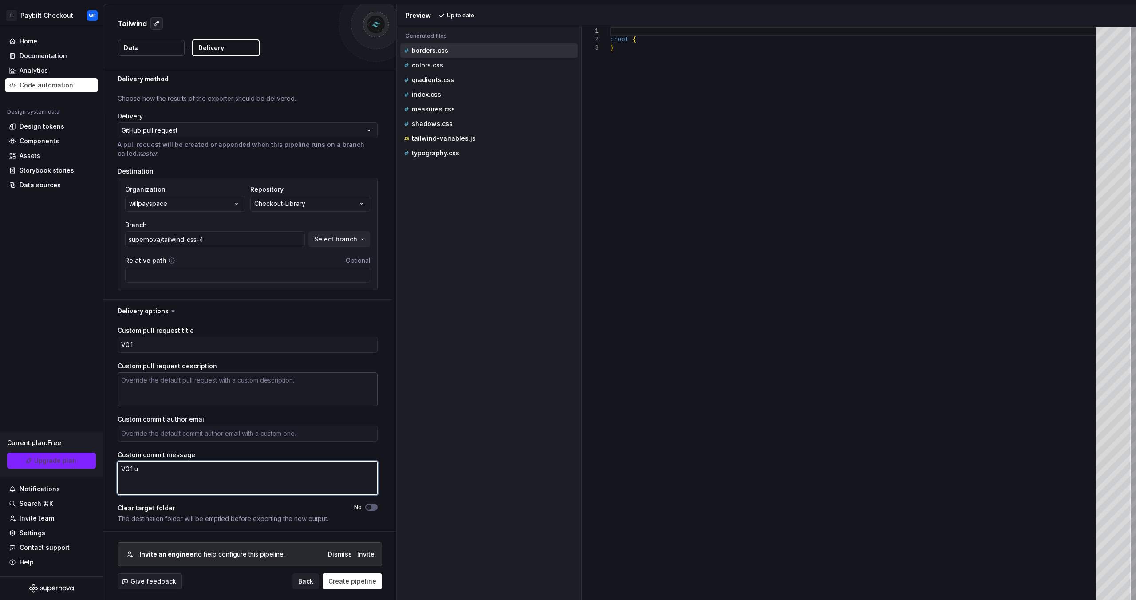
type textarea "V0.1 up"
type textarea "*"
type textarea "V0.1 upd"
type textarea "*"
type textarea "V0.1 upda"
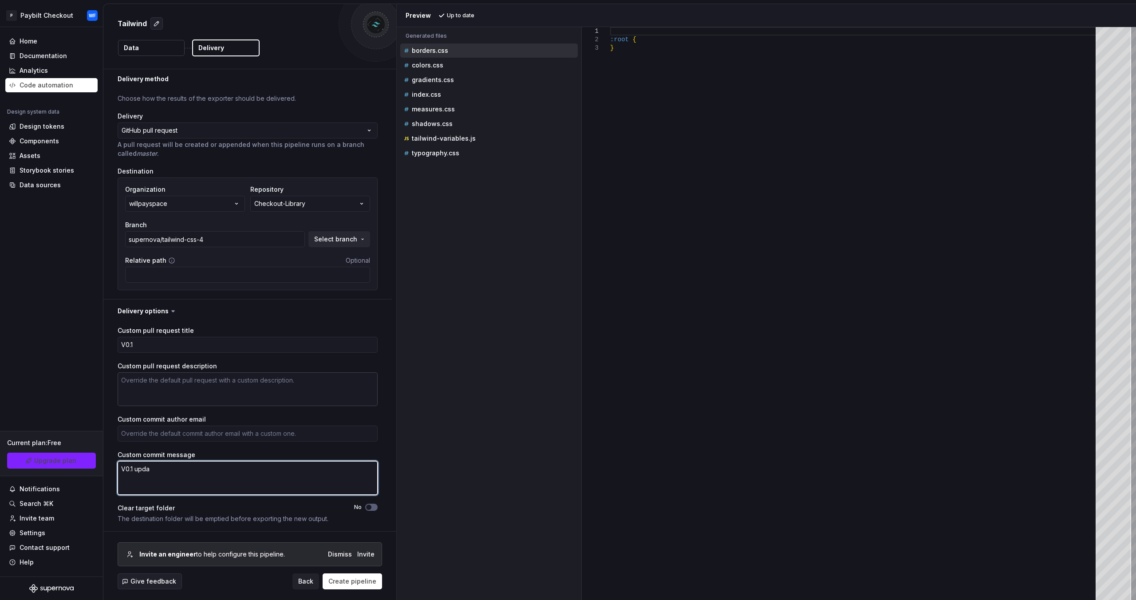
type textarea "*"
type textarea "V0.1 updat"
type textarea "*"
click at [203, 478] on textarea "V0.1 update" at bounding box center [248, 478] width 260 height 34
type textarea "V0.1 updated"
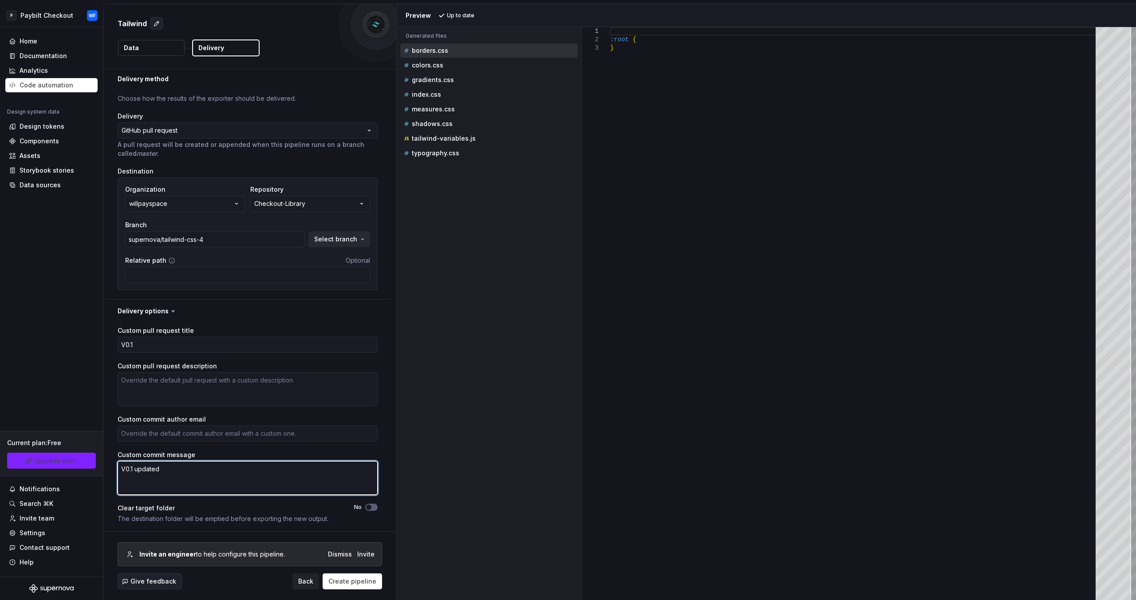
type textarea "*"
type textarea "V0.1 updated"
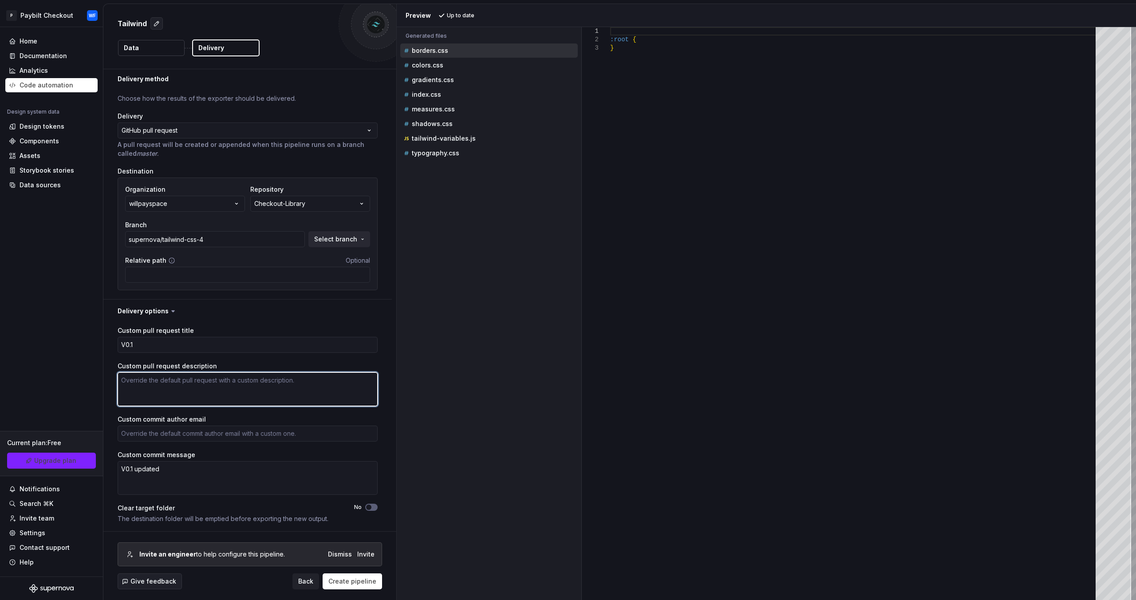
click at [171, 387] on textarea "Custom pull request description" at bounding box center [248, 389] width 260 height 34
paste textarea "V0.1 updated"
type textarea "V0.1 updated"
type textarea "*"
type textarea "V0.1 updated"
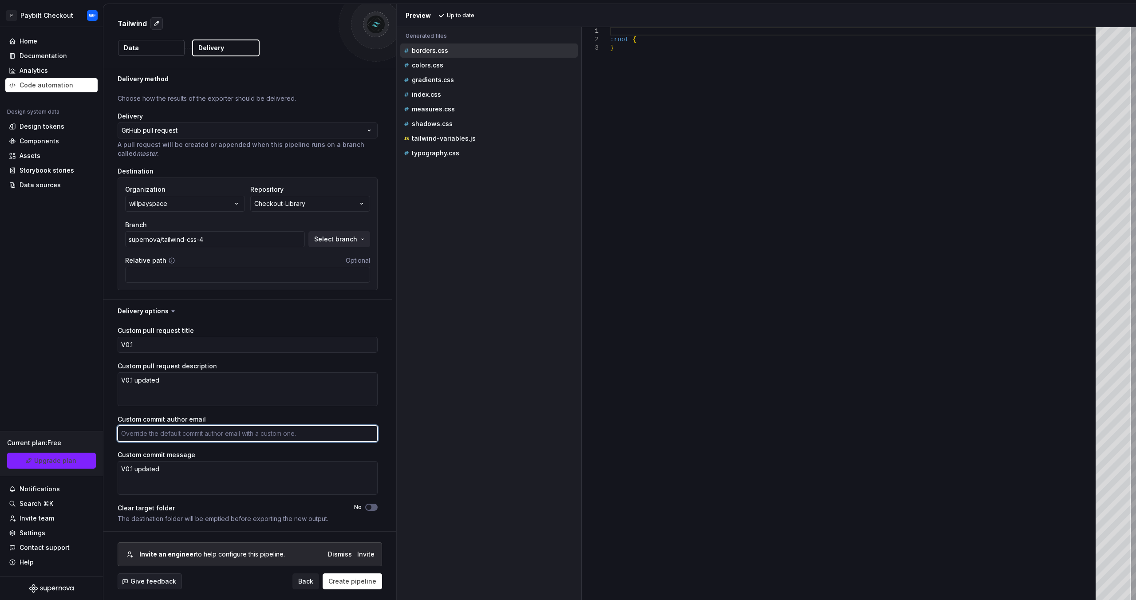
click at [272, 432] on textarea "Custom commit author email" at bounding box center [248, 434] width 260 height 16
type textarea "w"
type textarea "*"
type textarea "wi"
type textarea "*"
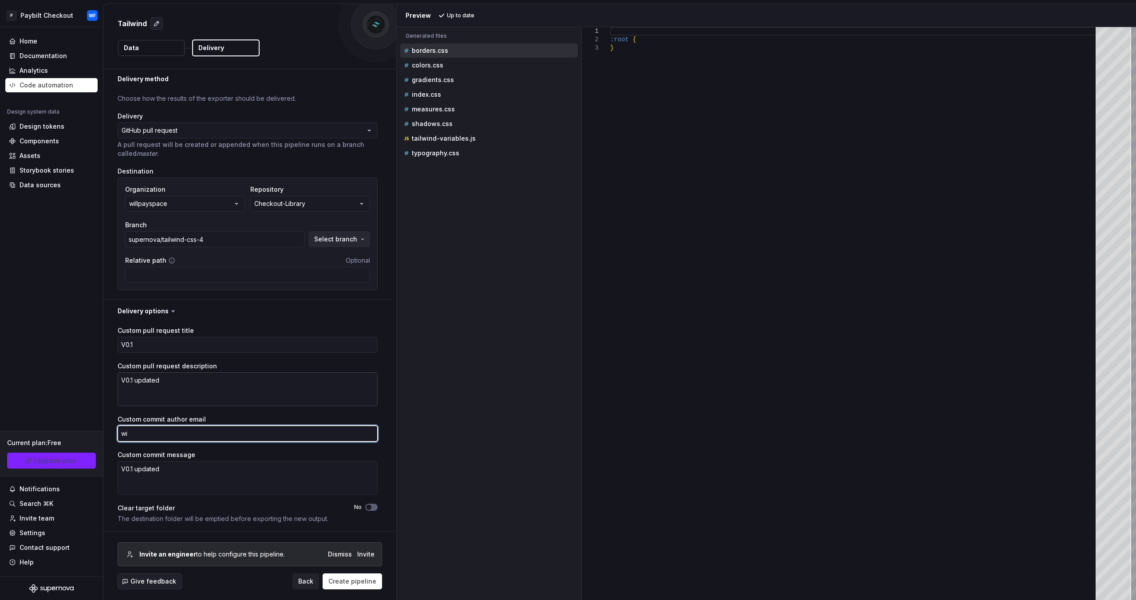
type textarea "wil"
type textarea "*"
type textarea "will"
type textarea "*"
type textarea "[PERSON_NAME]"
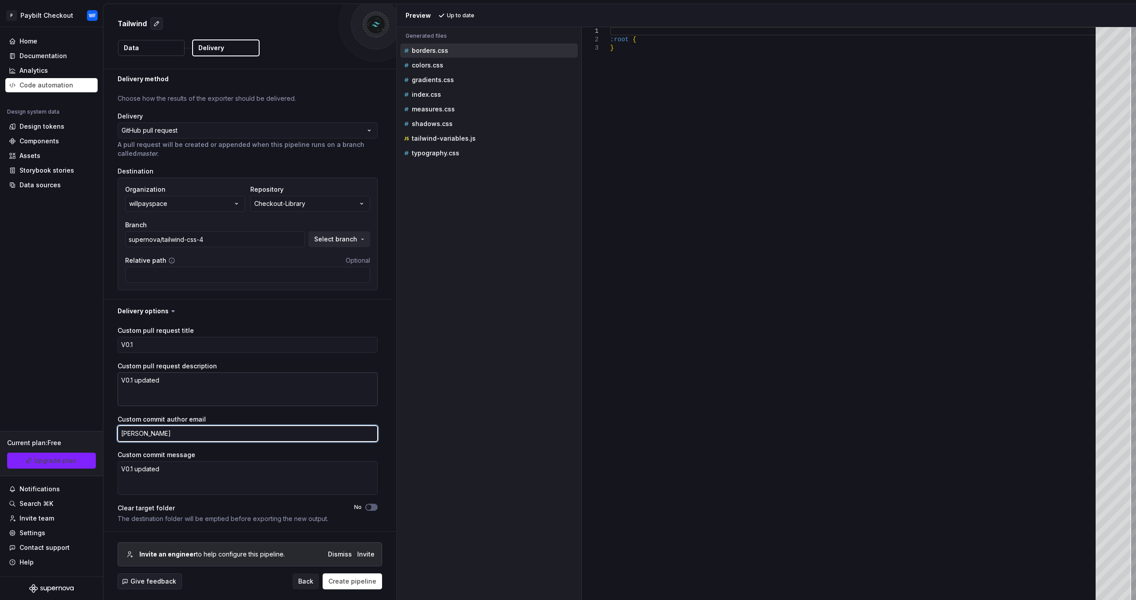
type textarea "*"
type textarea "[PERSON_NAME]"
type textarea "*"
type textarea "[PERSON_NAME]"
type textarea "*"
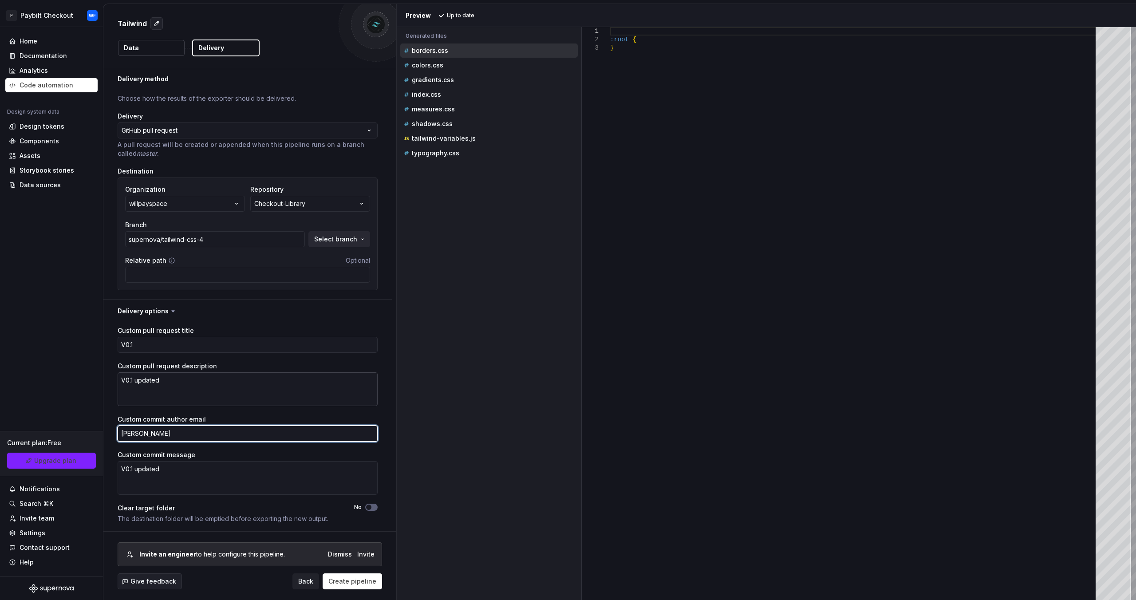
type textarea "[PERSON_NAME]."
type textarea "*"
type textarea "[PERSON_NAME].f"
type textarea "*"
type textarea "[DOMAIN_NAME]"
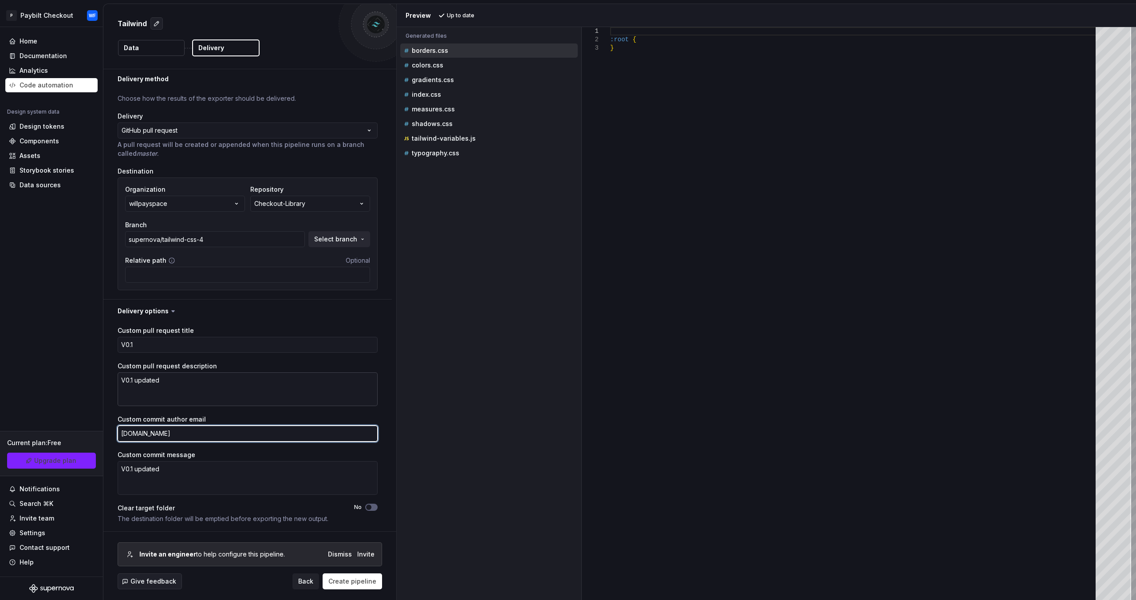
type textarea "*"
type textarea "[PERSON_NAME].fin"
type textarea "*"
type textarea "[PERSON_NAME].fing"
type textarea "*"
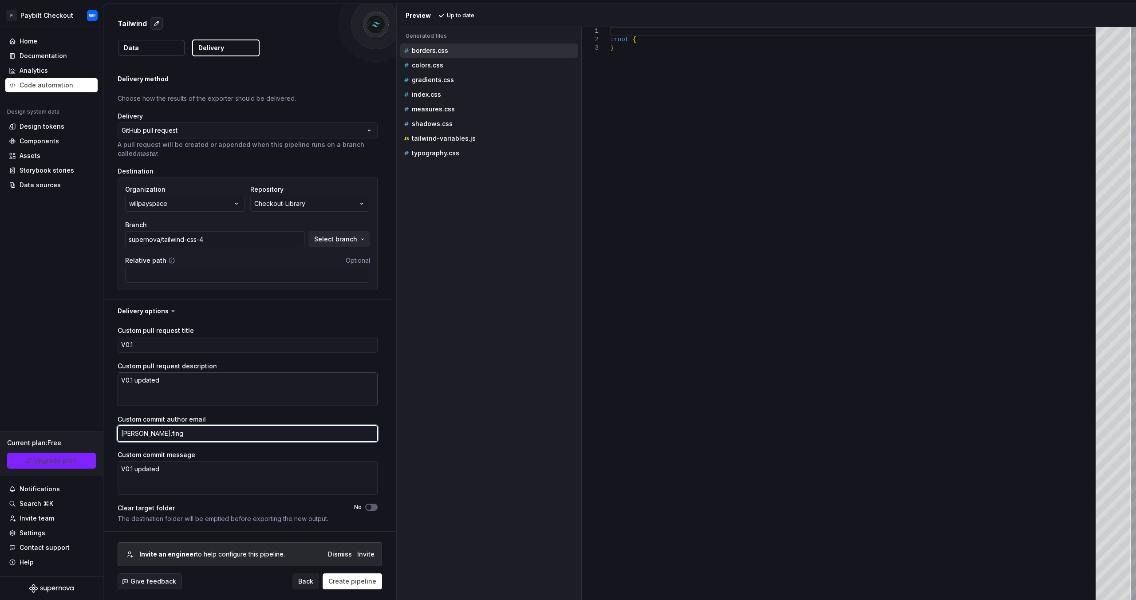
type textarea "[PERSON_NAME].finge"
type textarea "*"
type textarea "[PERSON_NAME].finger"
type textarea "*"
type textarea "[PERSON_NAME].finger@"
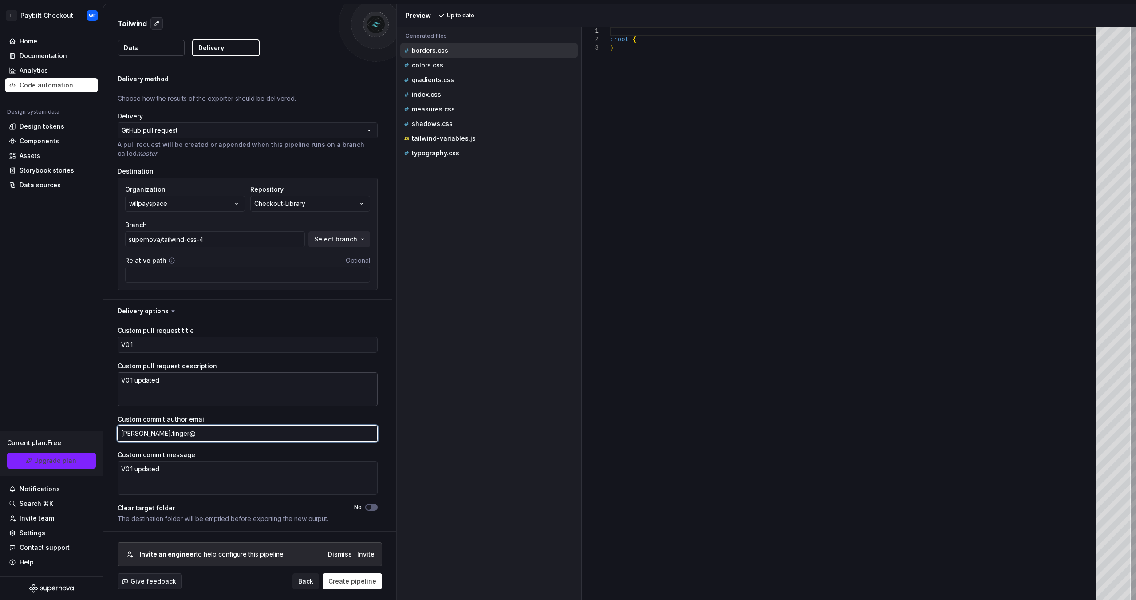
type textarea "*"
type textarea "[PERSON_NAME]"
type textarea "*"
type textarea "[PERSON_NAME]"
type textarea "*"
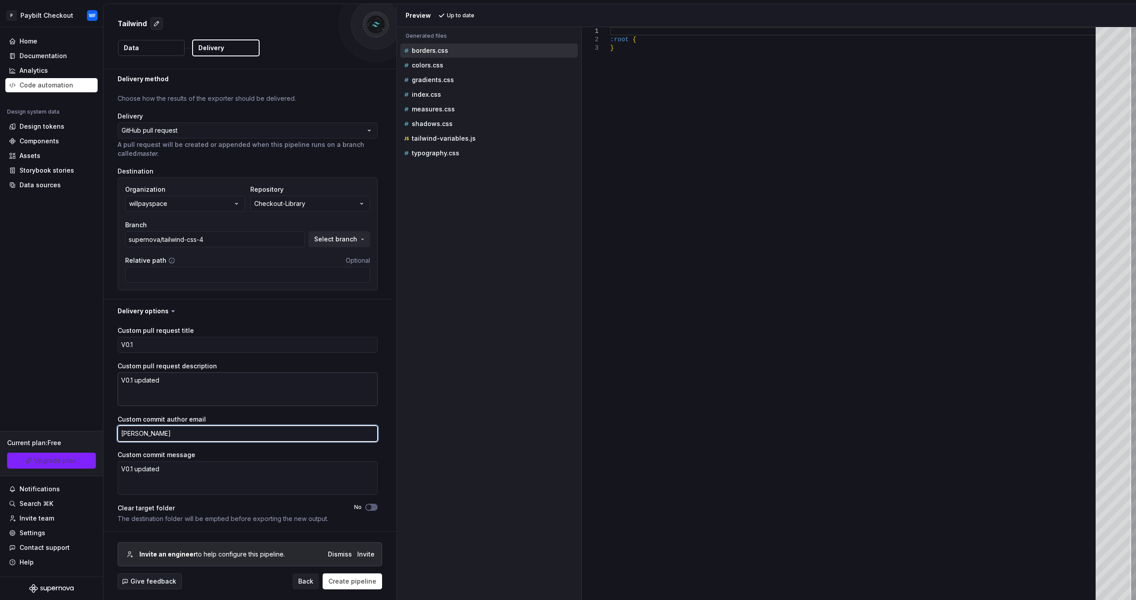
type textarea "[PERSON_NAME]"
type textarea "*"
type textarea "[PERSON_NAME]"
type textarea "*"
type textarea "[PERSON_NAME]"
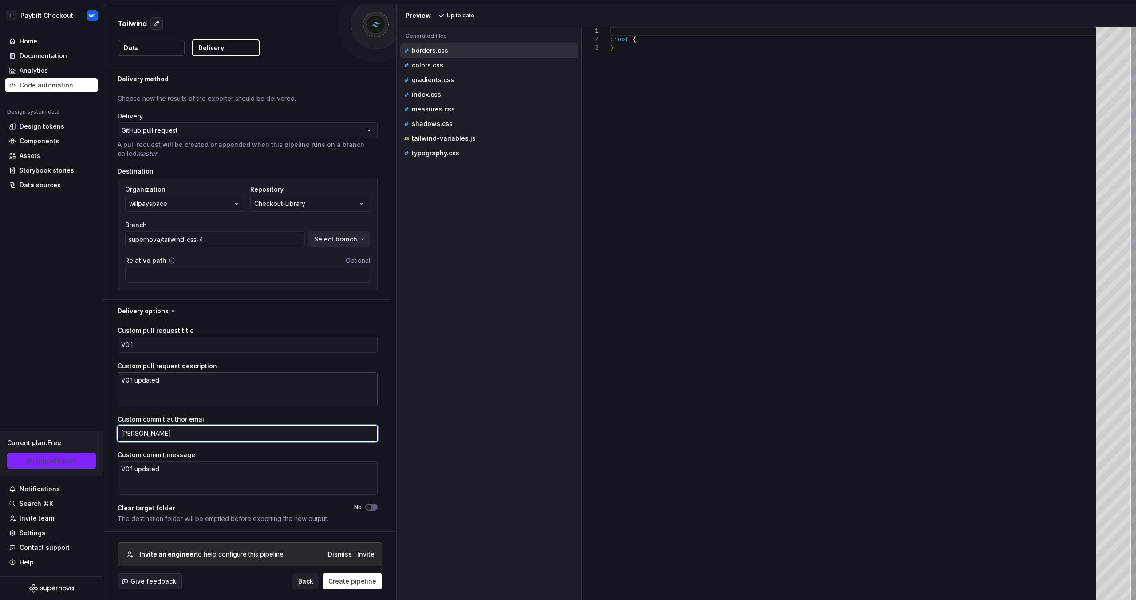
type textarea "*"
type textarea "[PERSON_NAME]"
type textarea "*"
type textarea "[PERSON_NAME]"
type textarea "*"
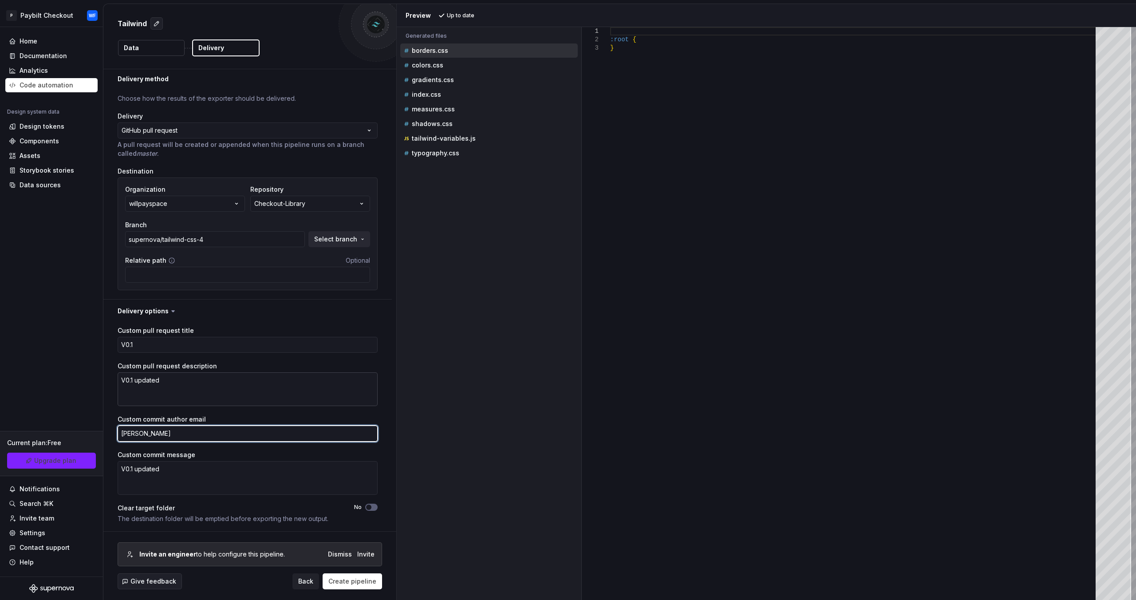
type textarea "[PERSON_NAME]"
type textarea "*"
type textarea "[PERSON_NAME]."
type textarea "*"
type textarea "[PERSON_NAME]"
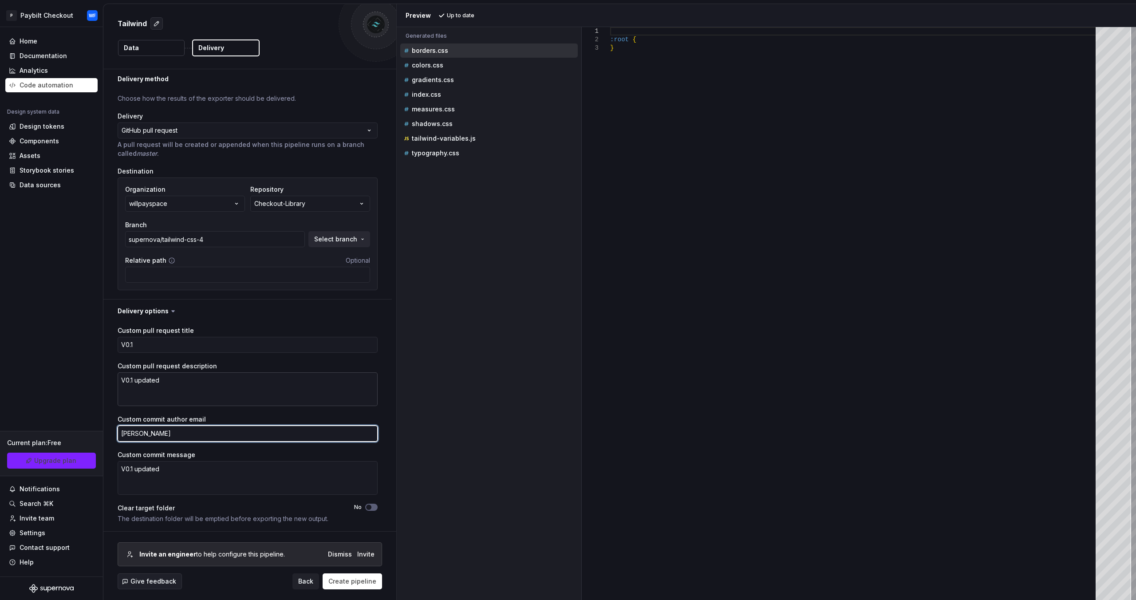
type textarea "*"
type textarea "[PERSON_NAME][EMAIL_ADDRESS][DOMAIN_NAME]"
click at [341, 581] on span "Create pipeline" at bounding box center [352, 581] width 48 height 9
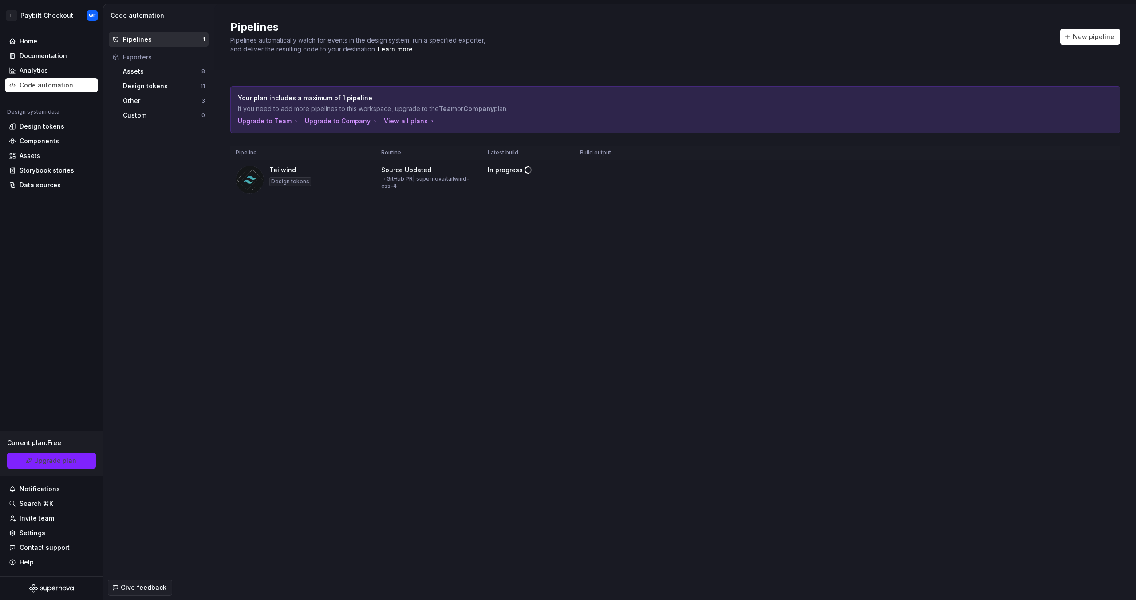
click at [502, 238] on div "Pipelines Pipelines automatically watch for events in the design system, run a …" at bounding box center [675, 302] width 922 height 596
click at [612, 173] on span "Open GitHub" at bounding box center [613, 173] width 40 height 9
click at [34, 125] on div "Design tokens" at bounding box center [42, 126] width 45 height 9
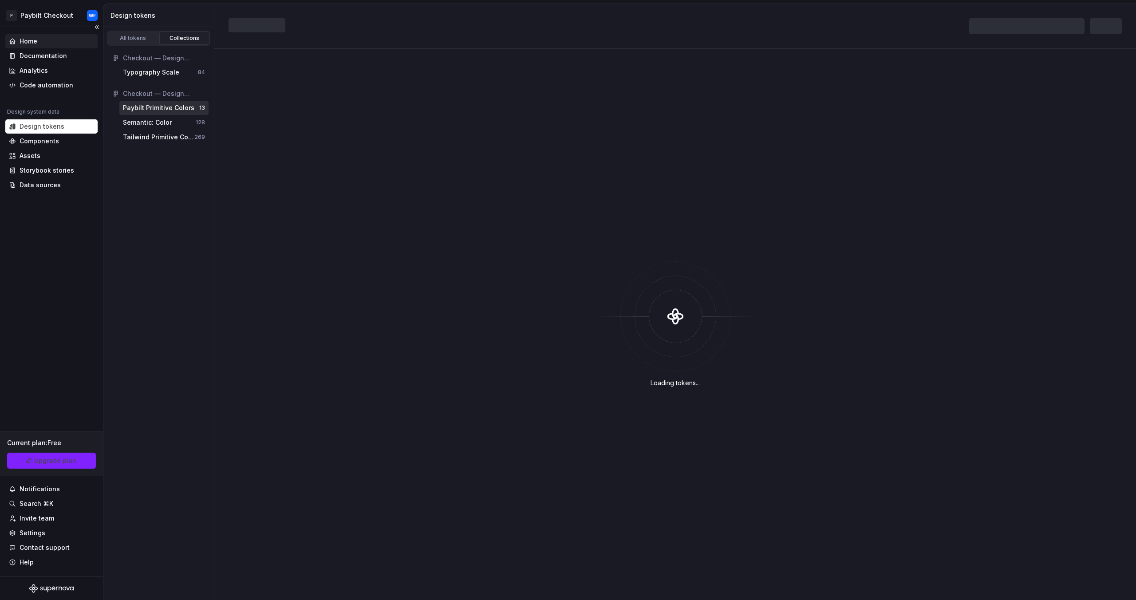
click at [32, 38] on div "Home" at bounding box center [29, 41] width 18 height 9
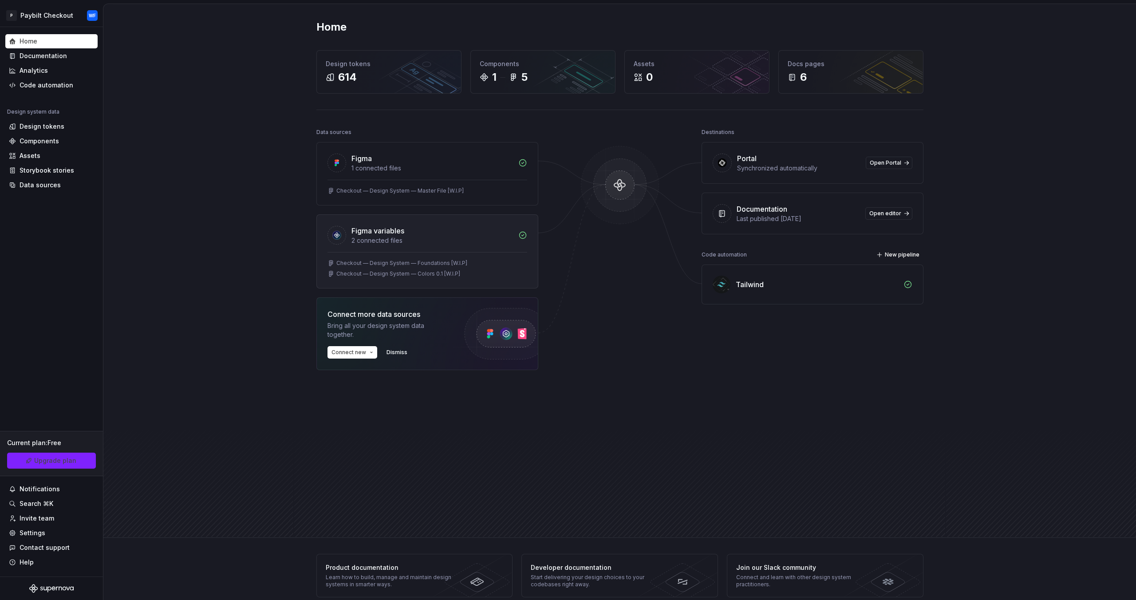
click at [424, 247] on div "Figma variables 2 connected files" at bounding box center [427, 233] width 221 height 37
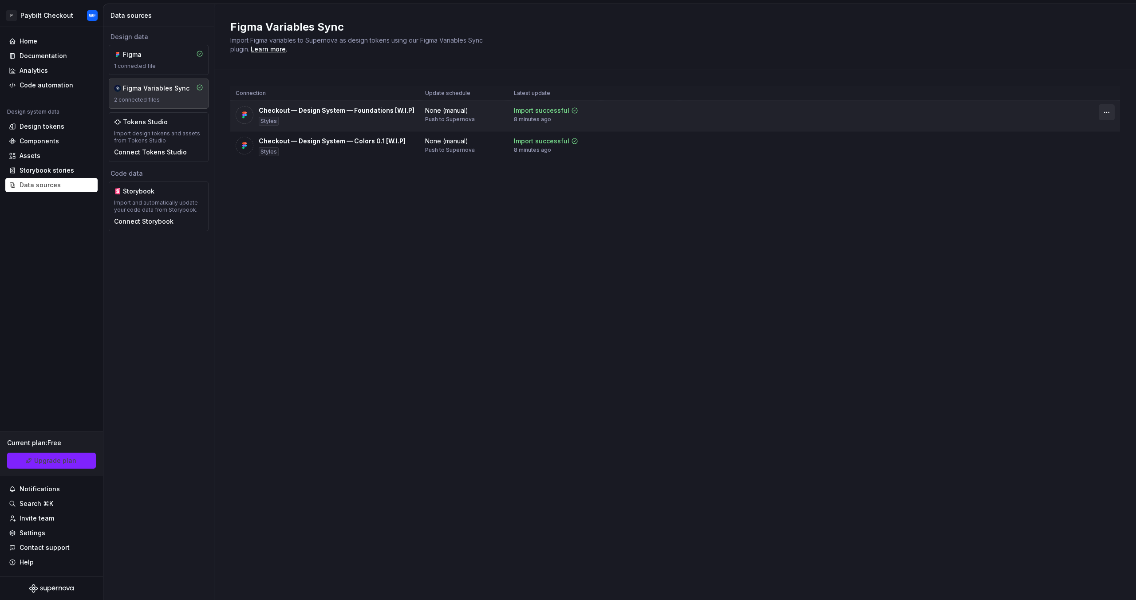
click at [1107, 110] on html "P Paybilt Checkout WF Home Documentation Analytics Code automation Design syste…" at bounding box center [568, 300] width 1136 height 600
click at [1087, 127] on div "Disconnect plugin" at bounding box center [1102, 131] width 58 height 9
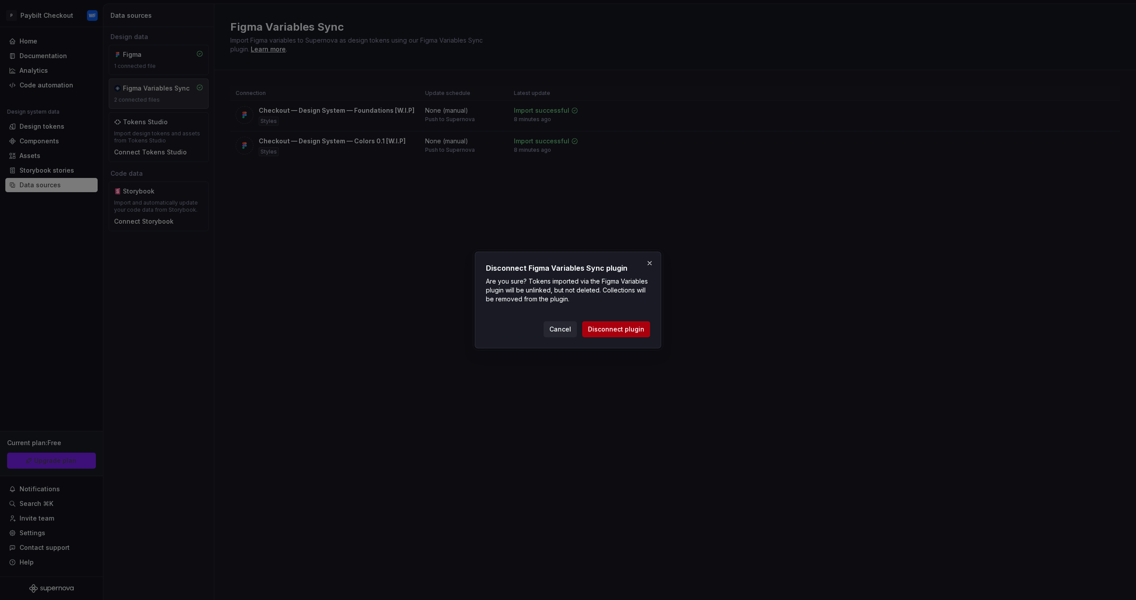
click at [619, 323] on button "Disconnect plugin" at bounding box center [616, 329] width 68 height 16
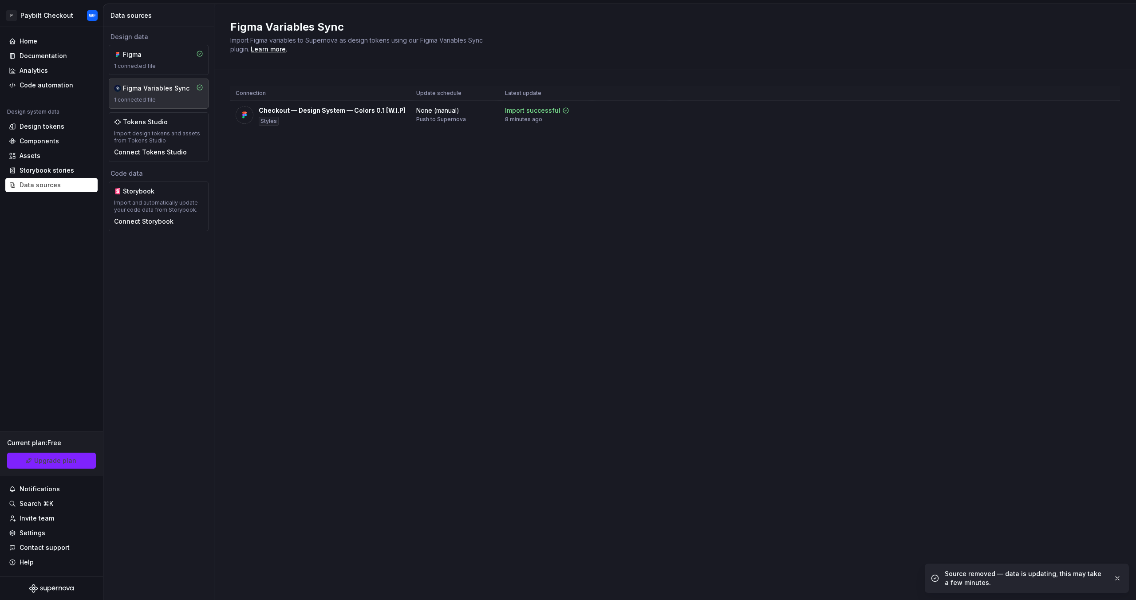
click at [285, 193] on div "Figma Variables Sync Import Figma variables to Supernova as design tokens using…" at bounding box center [675, 302] width 922 height 596
click at [54, 82] on div "Code automation" at bounding box center [47, 85] width 54 height 9
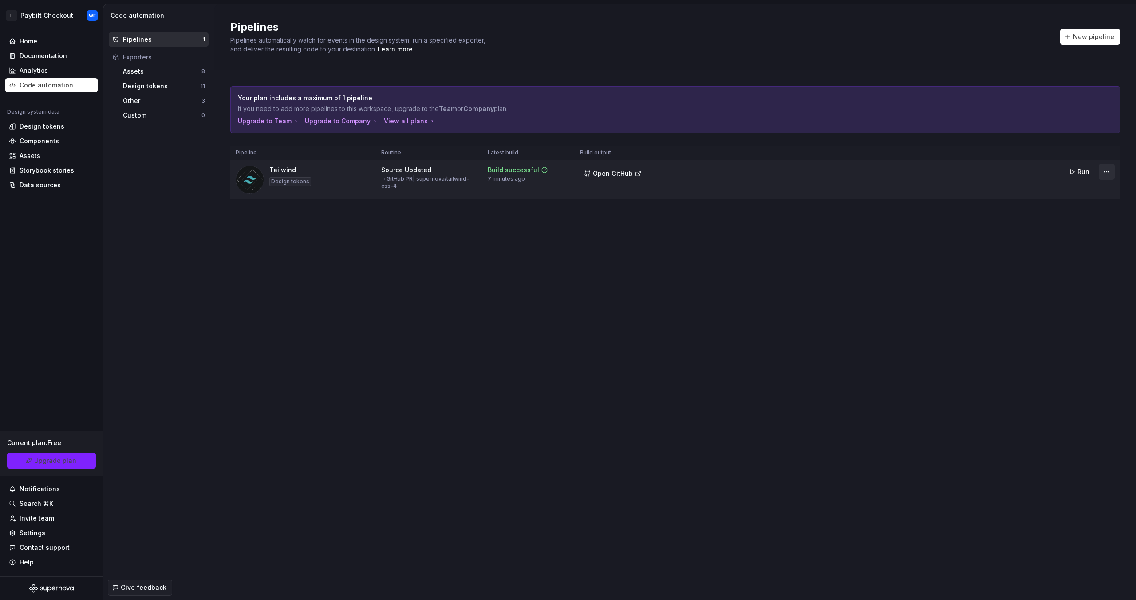
click at [1111, 170] on html "P Paybilt Checkout WF Home Documentation Analytics Code automation Design syste…" at bounding box center [568, 300] width 1136 height 600
click at [1078, 247] on div "Delete pipeline" at bounding box center [1096, 250] width 76 height 9
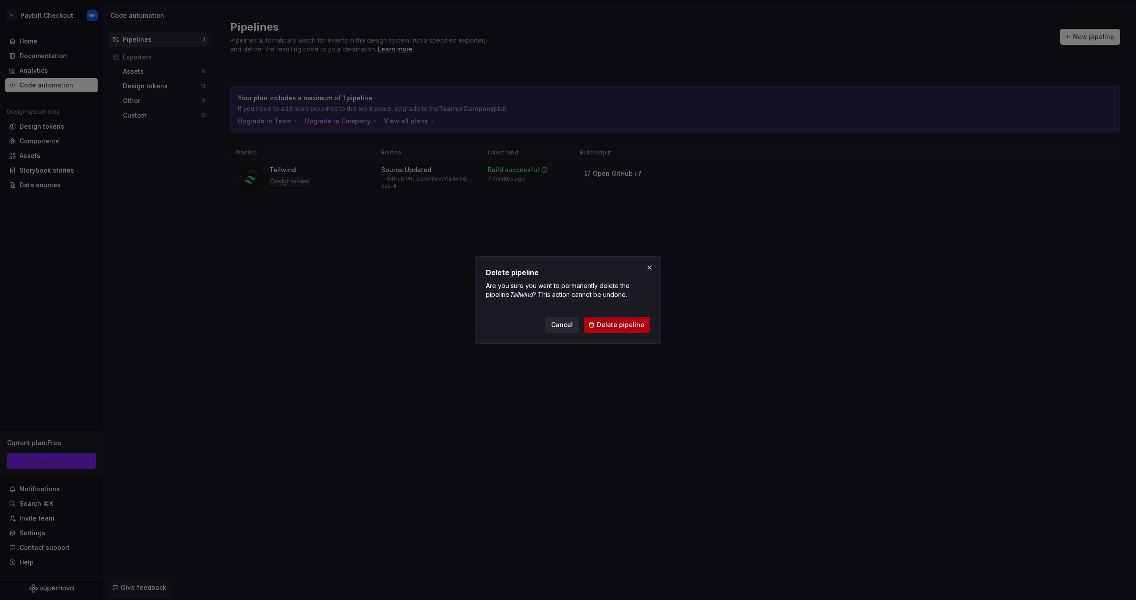
click at [633, 331] on button "Delete pipeline" at bounding box center [617, 325] width 66 height 16
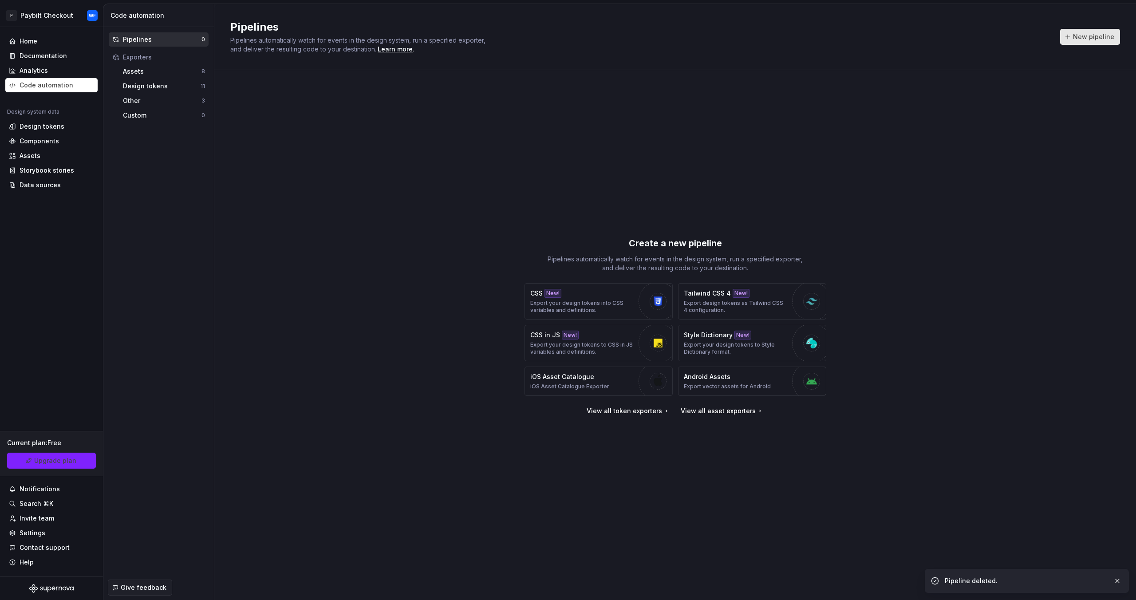
click at [1105, 41] on button "New pipeline" at bounding box center [1090, 37] width 60 height 16
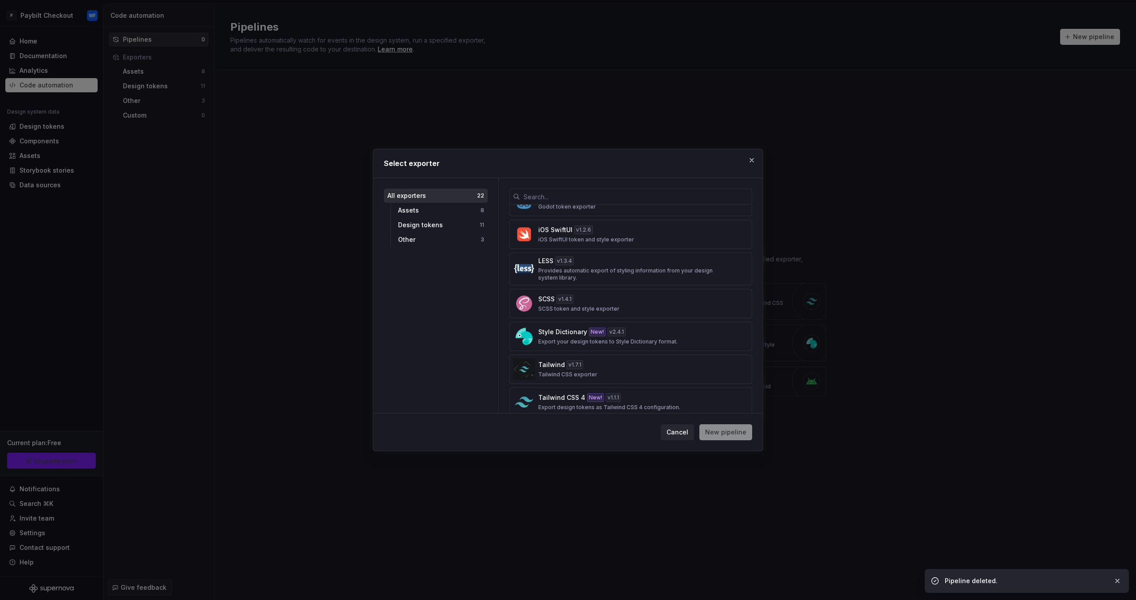
scroll to position [571, 0]
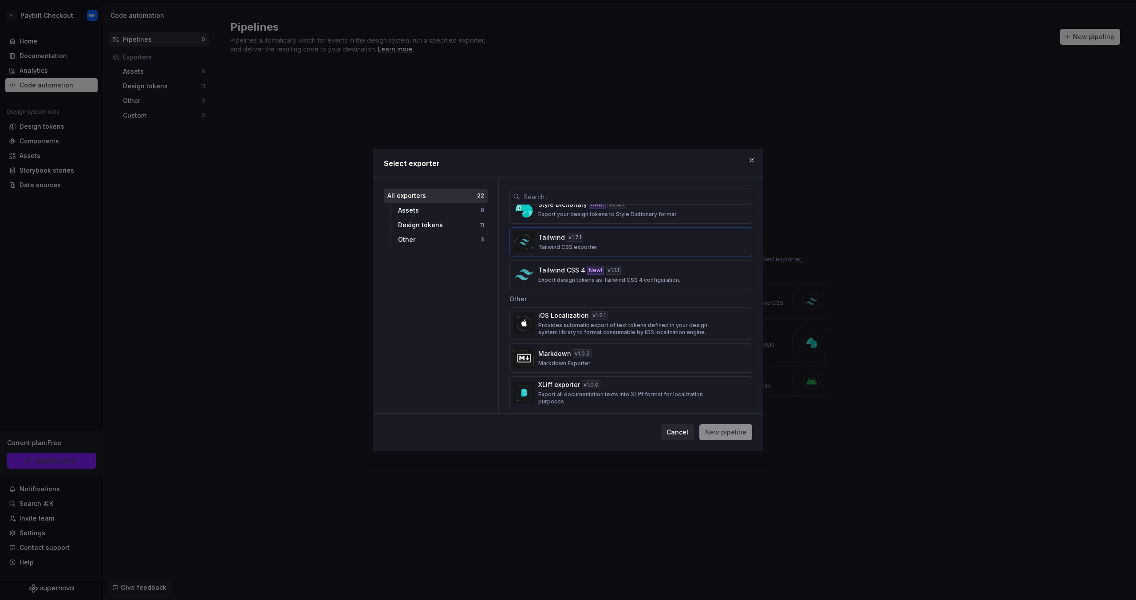
click at [662, 236] on div "Tailwind v 1.7.1 Tailwind CSS exporter" at bounding box center [628, 242] width 180 height 18
click at [712, 435] on span "New pipeline" at bounding box center [725, 432] width 41 height 9
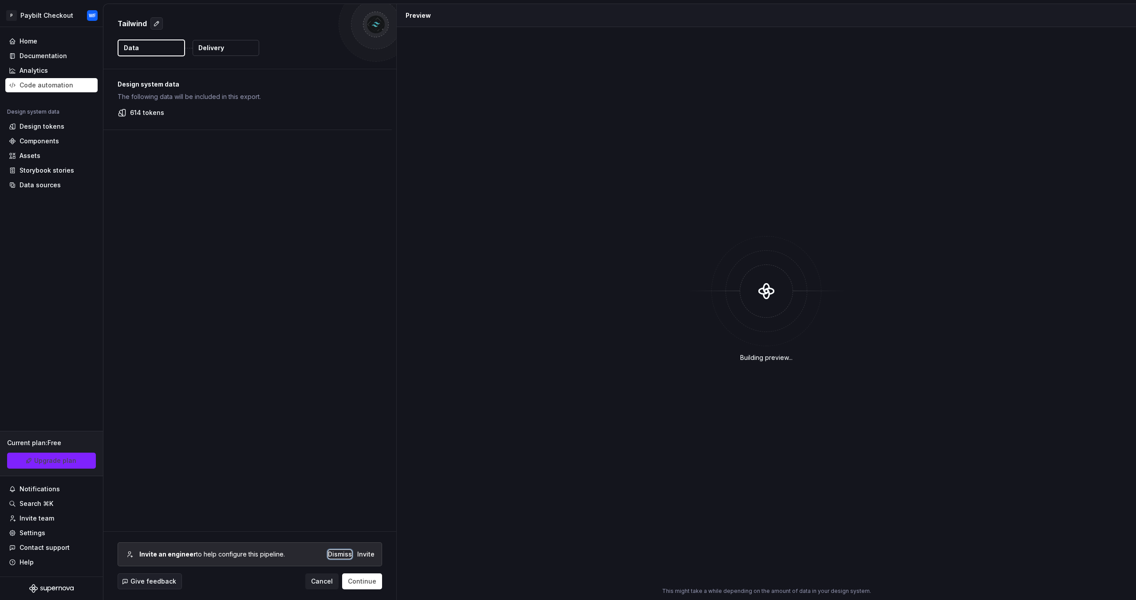
click at [343, 558] on div "Dismiss" at bounding box center [340, 554] width 24 height 9
click at [356, 581] on span "Continue" at bounding box center [362, 581] width 28 height 9
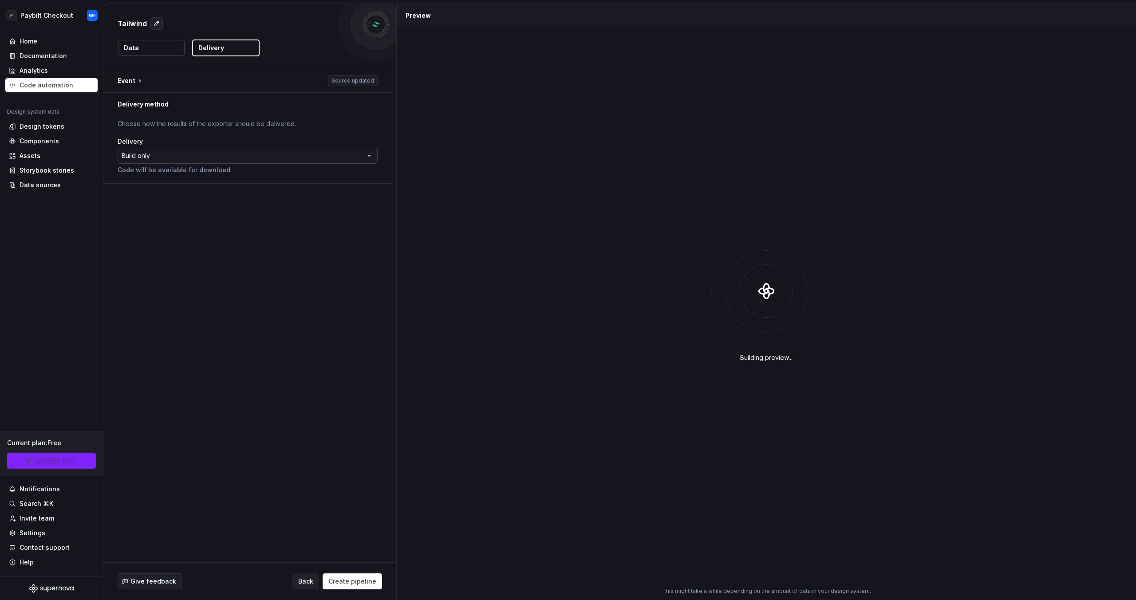
click at [268, 153] on html "**********" at bounding box center [568, 300] width 1136 height 600
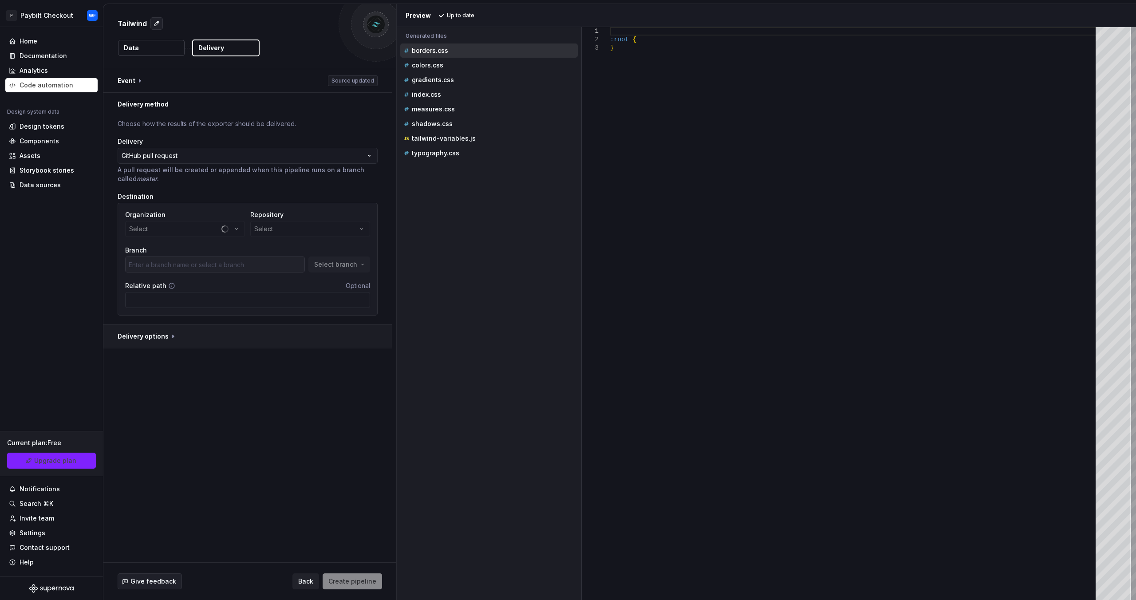
drag, startPoint x: 150, startPoint y: 337, endPoint x: 147, endPoint y: 342, distance: 6.2
click at [150, 337] on button "button" at bounding box center [247, 336] width 289 height 23
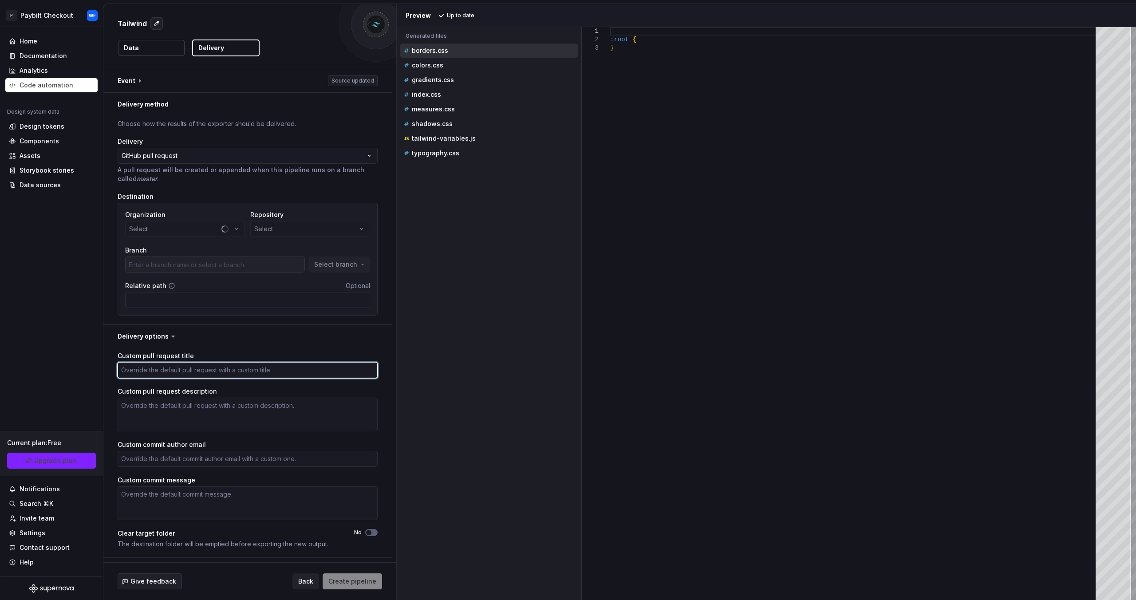
click at [166, 371] on textarea "Custom pull request title" at bounding box center [248, 370] width 260 height 16
type textarea "*"
type textarea "C"
type textarea "*"
type textarea "Co"
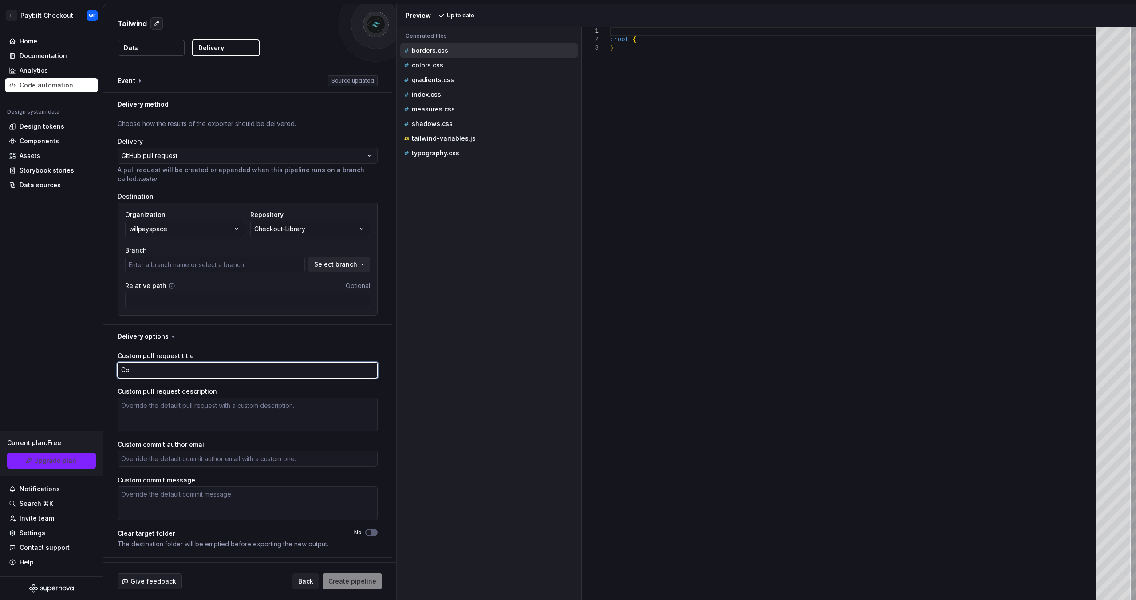
type textarea "*"
type input "main"
type textarea "*"
type textarea "Col"
type textarea "*"
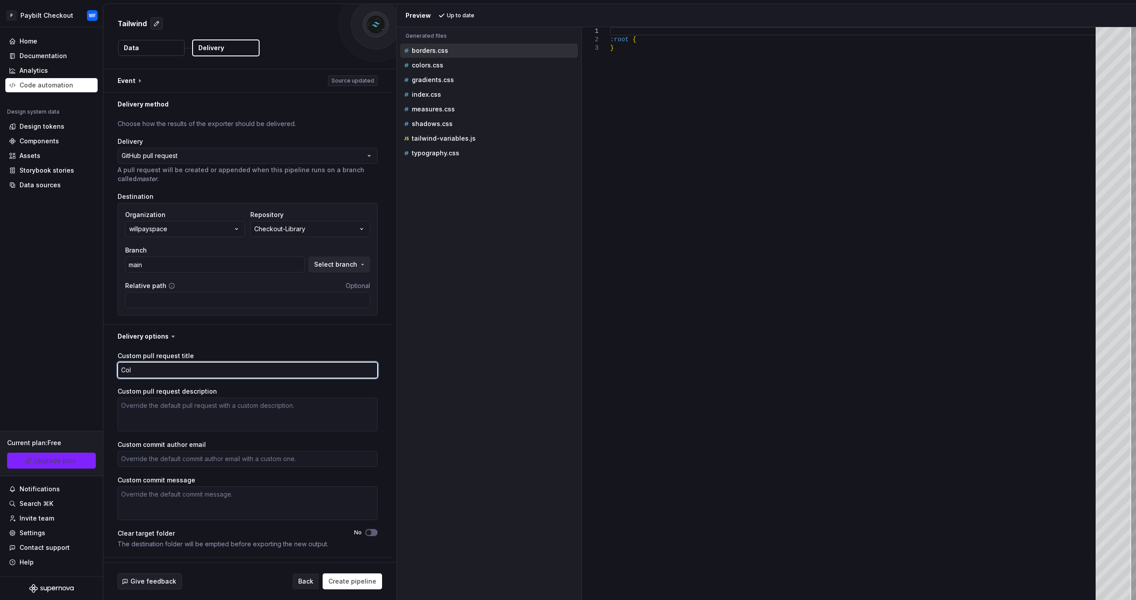
type textarea "Colo"
type textarea "*"
type textarea "Color"
type textarea "*"
type textarea "Colors"
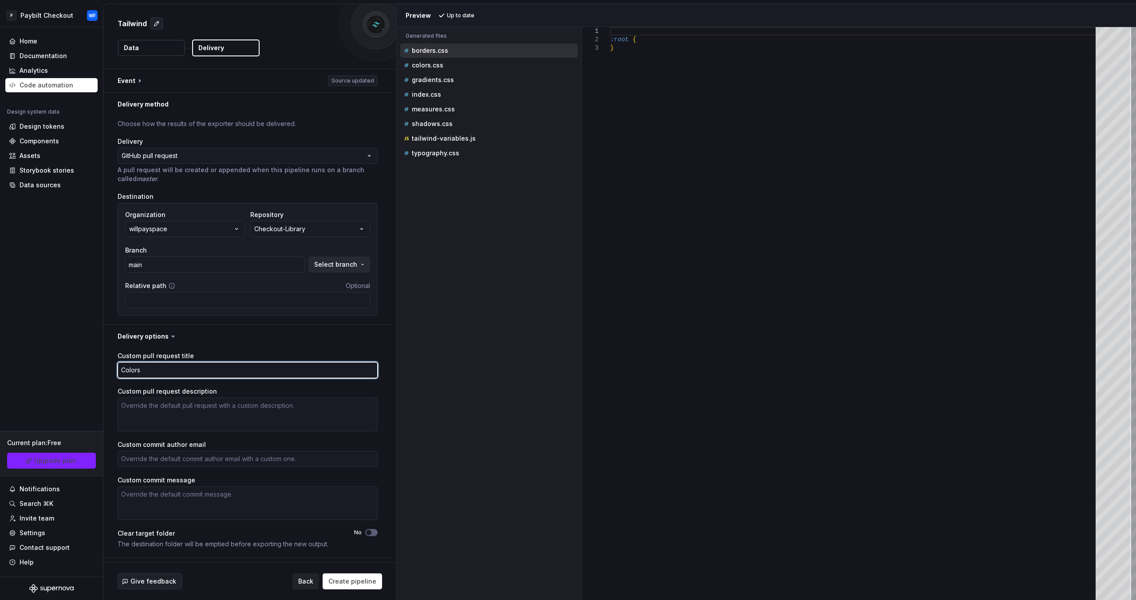
type textarea "*"
type textarea "Colors"
type textarea "*"
type textarea "Colors o"
type textarea "*"
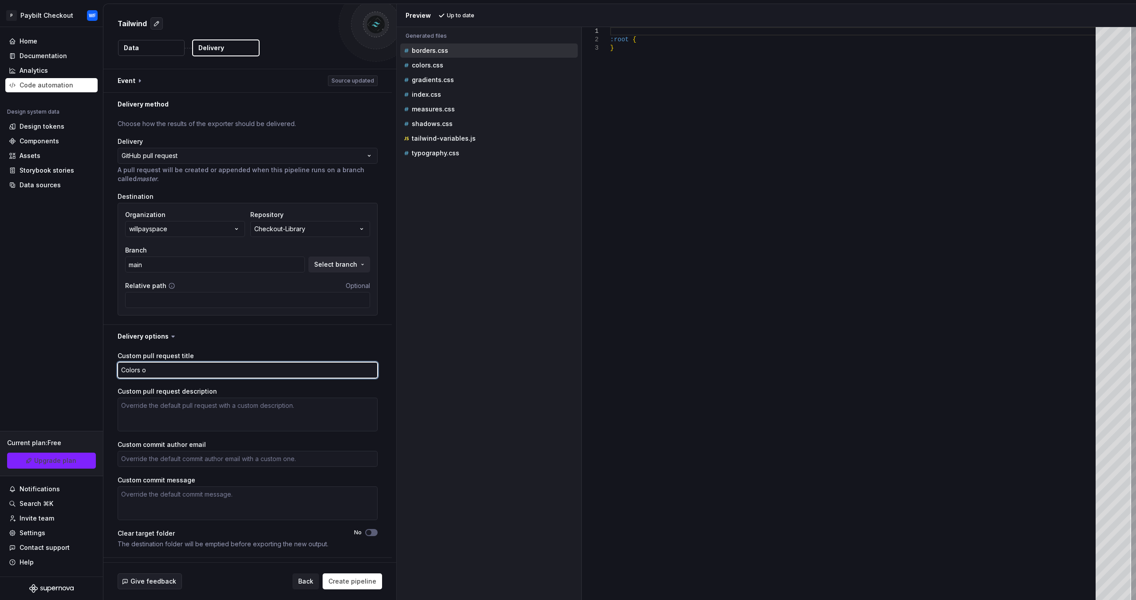
type textarea "Colors on"
type textarea "*"
type textarea "Colors onl"
type textarea "*"
type textarea "Colors only"
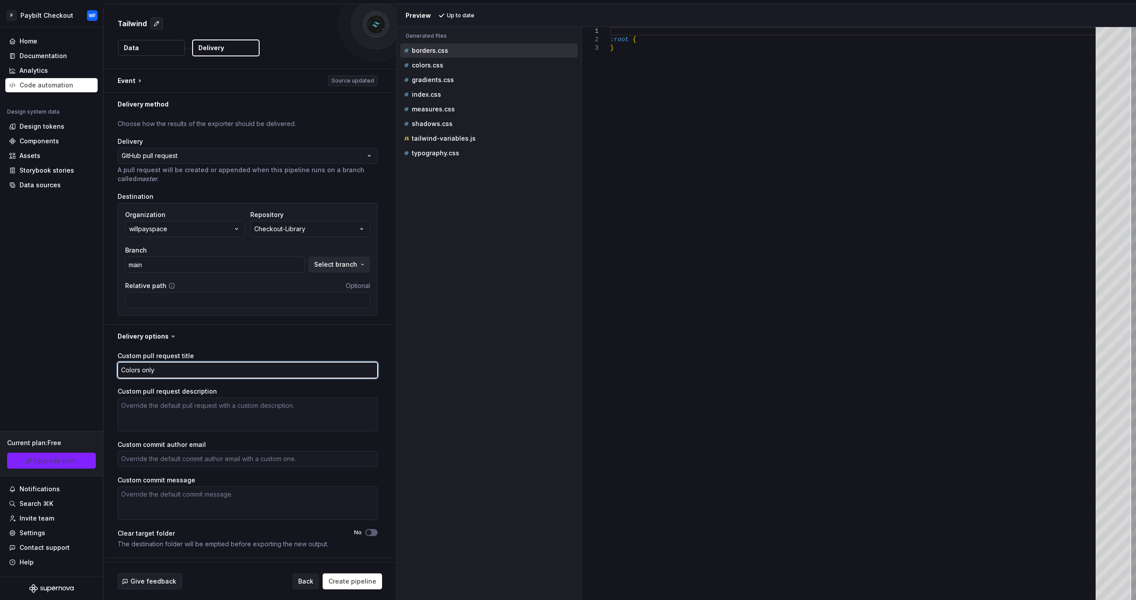
type textarea "*"
type textarea "Colors only"
type textarea "*"
type textarea "Colors only v"
type textarea "*"
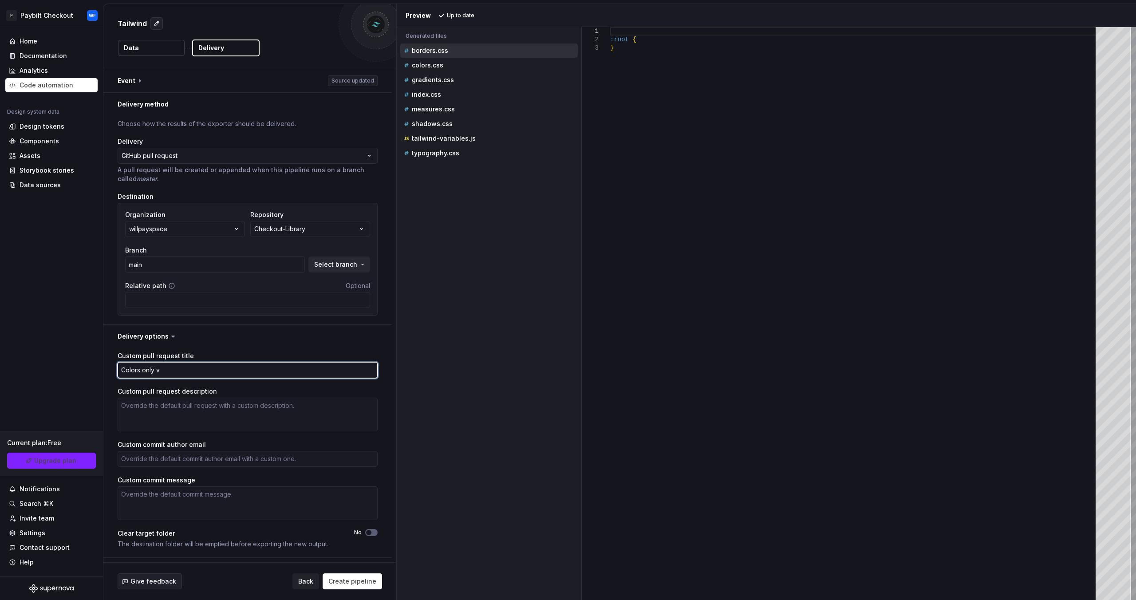
type textarea "Colors only v0"
type textarea "*"
type textarea "Colors only v0."
type textarea "*"
type textarea "Colors only v0.1"
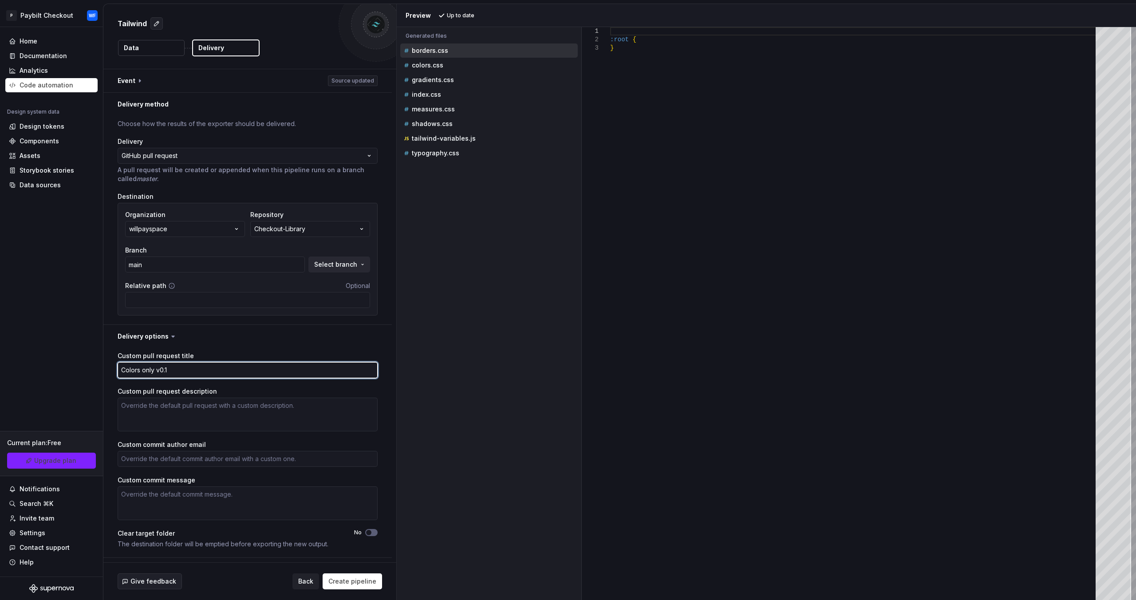
type textarea "*"
type textarea "Colors only v0."
type textarea "*"
type textarea "Colors only v0.2"
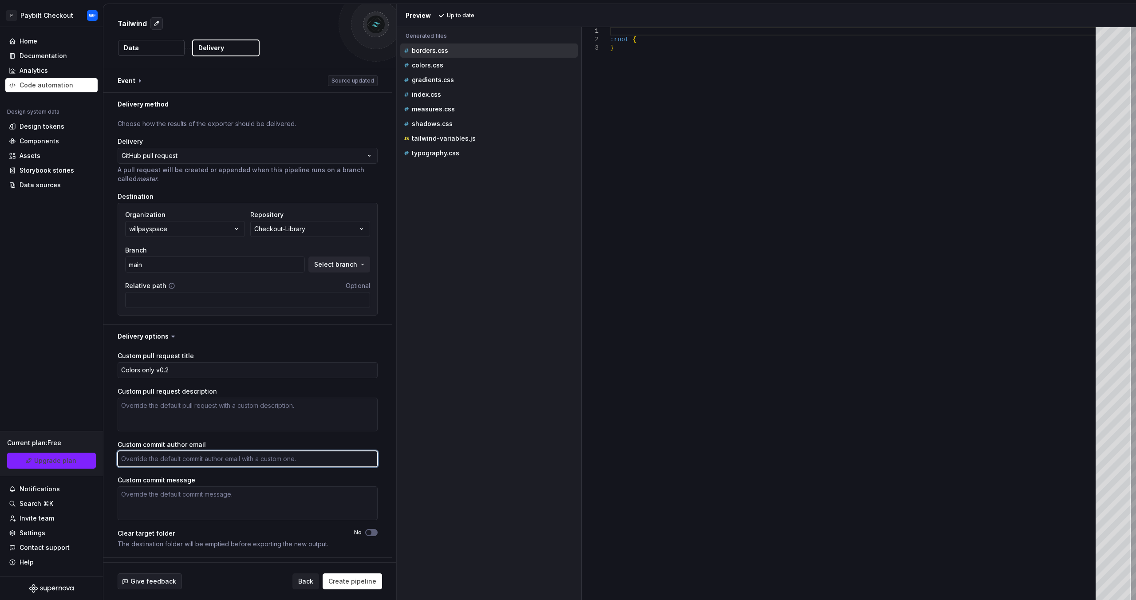
click at [230, 459] on textarea "Custom commit author email" at bounding box center [248, 459] width 260 height 16
paste textarea "Colors only v0.2"
type textarea "*"
type textarea "Colors only v0.2"
type textarea "*"
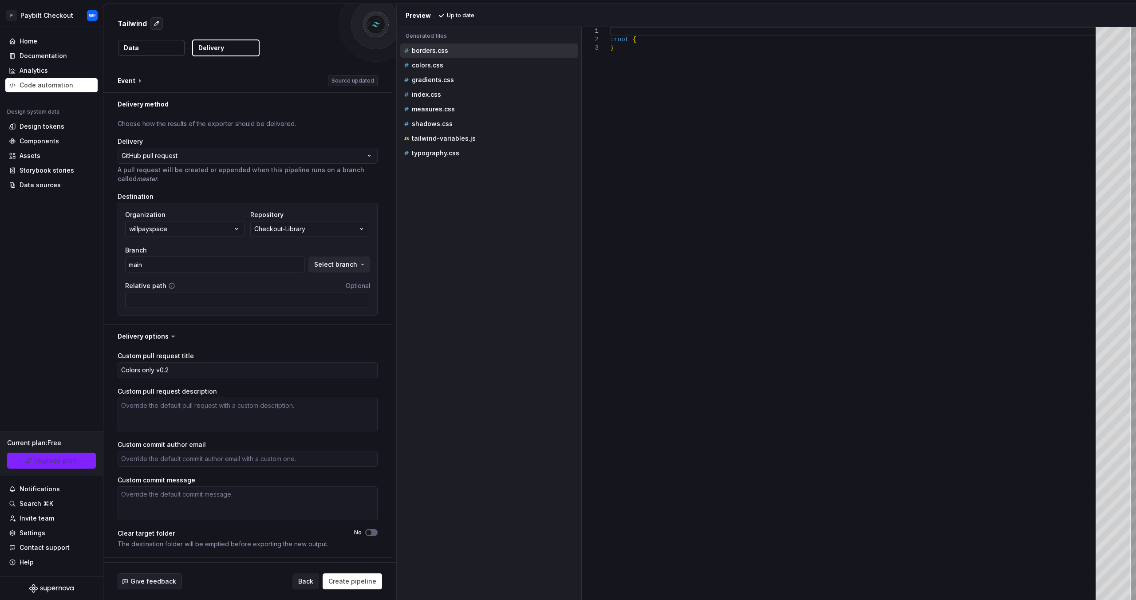
click at [491, 430] on div "Accessibility guide for tree . Navigate the tree with the arrow keys. Common tr…" at bounding box center [489, 320] width 185 height 559
drag, startPoint x: 301, startPoint y: 419, endPoint x: 297, endPoint y: 439, distance: 20.0
click at [300, 420] on textarea "Custom pull request description" at bounding box center [248, 415] width 260 height 34
paste textarea "Colors only v0.2"
type textarea "*"
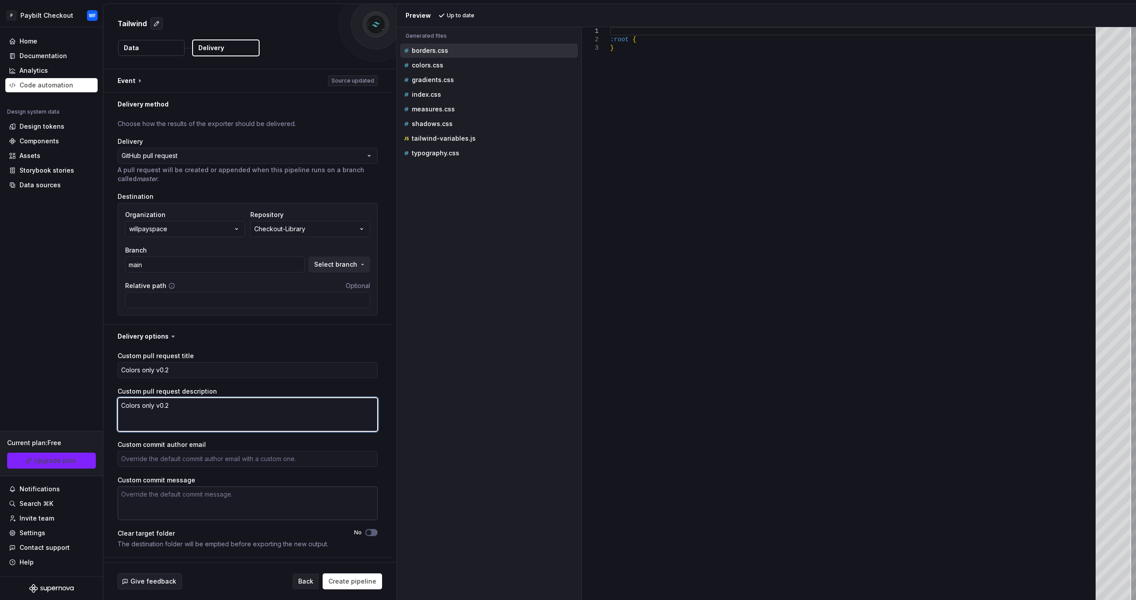
type textarea "Colors only v0.2"
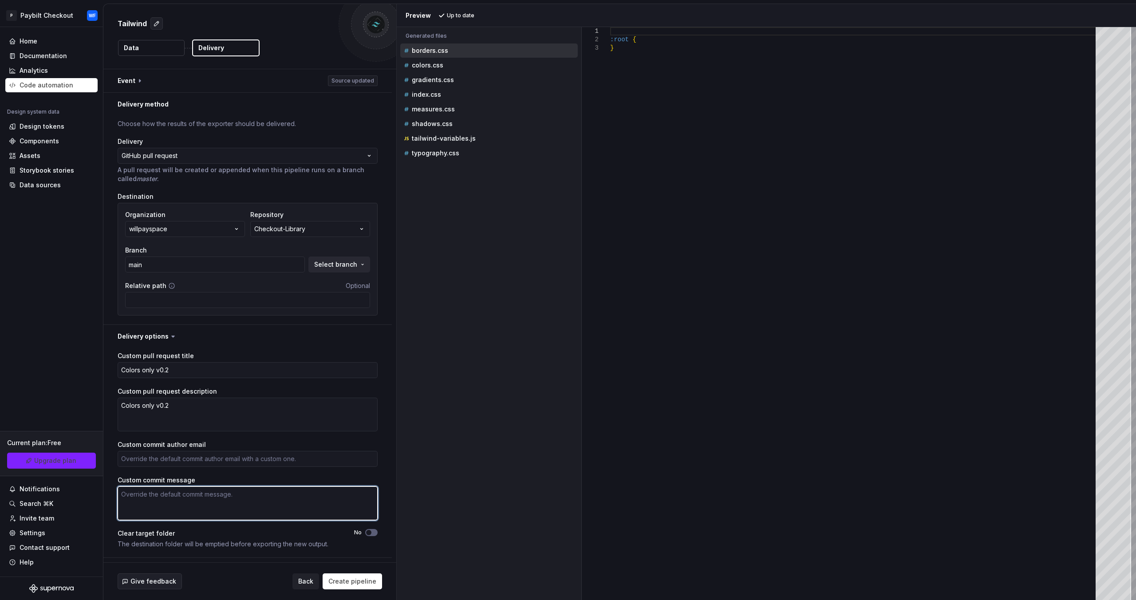
click at [270, 498] on textarea "Custom commit message" at bounding box center [248, 503] width 260 height 34
paste textarea "Colors only v0.2"
type textarea "*"
type textarea "Colors only v0.2"
click at [431, 391] on div "Accessibility guide for tree . Navigate the tree with the arrow keys. Common tr…" at bounding box center [489, 320] width 185 height 559
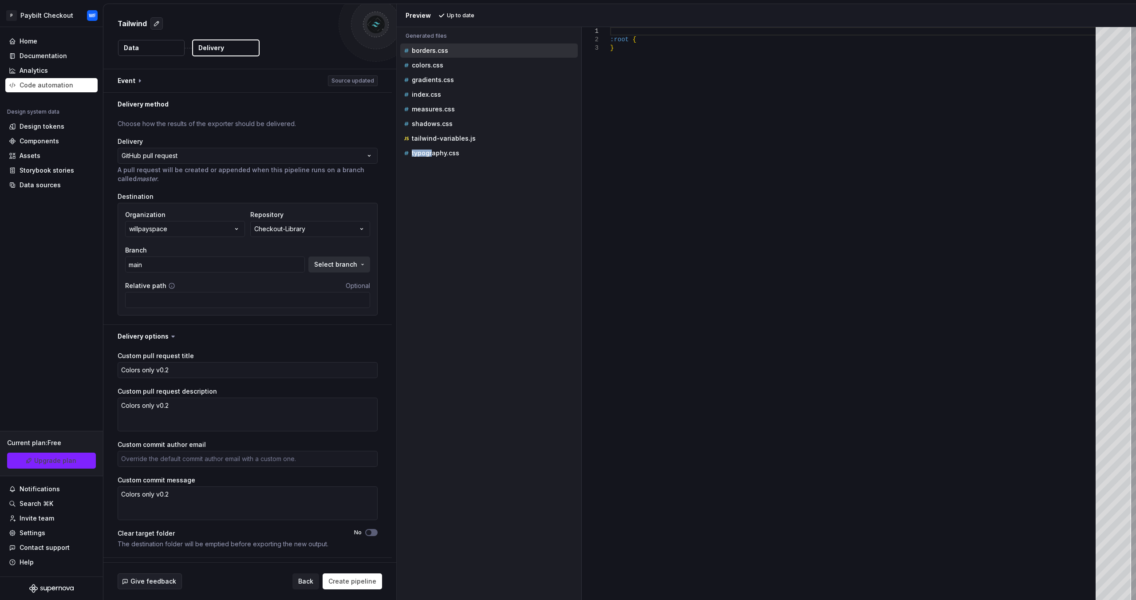
click at [366, 268] on button "Select branch" at bounding box center [339, 265] width 62 height 16
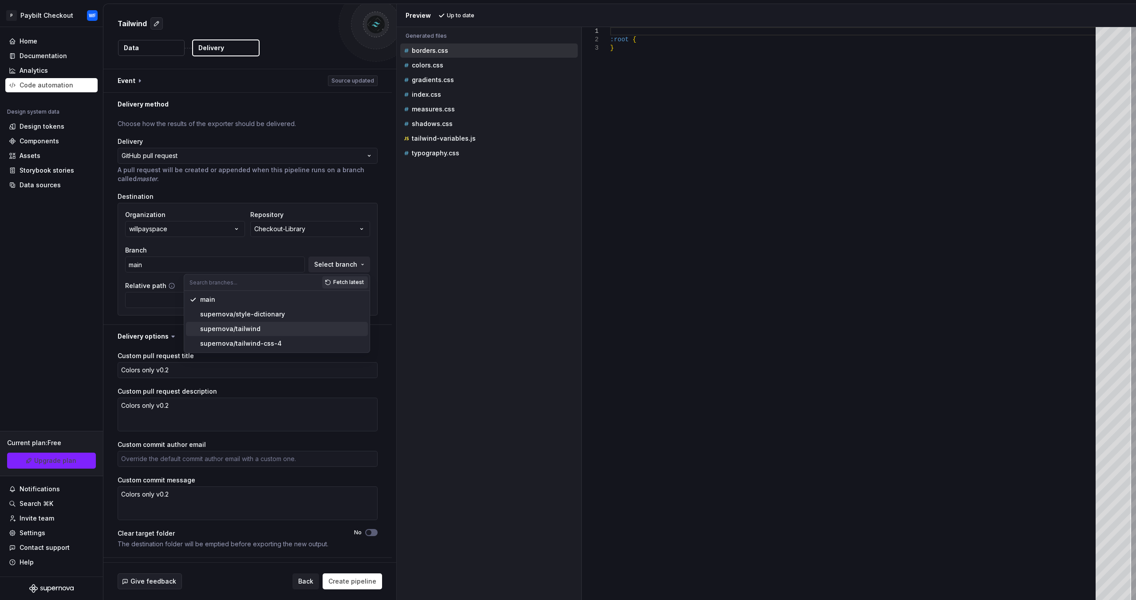
click at [281, 328] on div "supernova/tailwind" at bounding box center [282, 328] width 164 height 9
type textarea "*"
type input "supernova/tailwind"
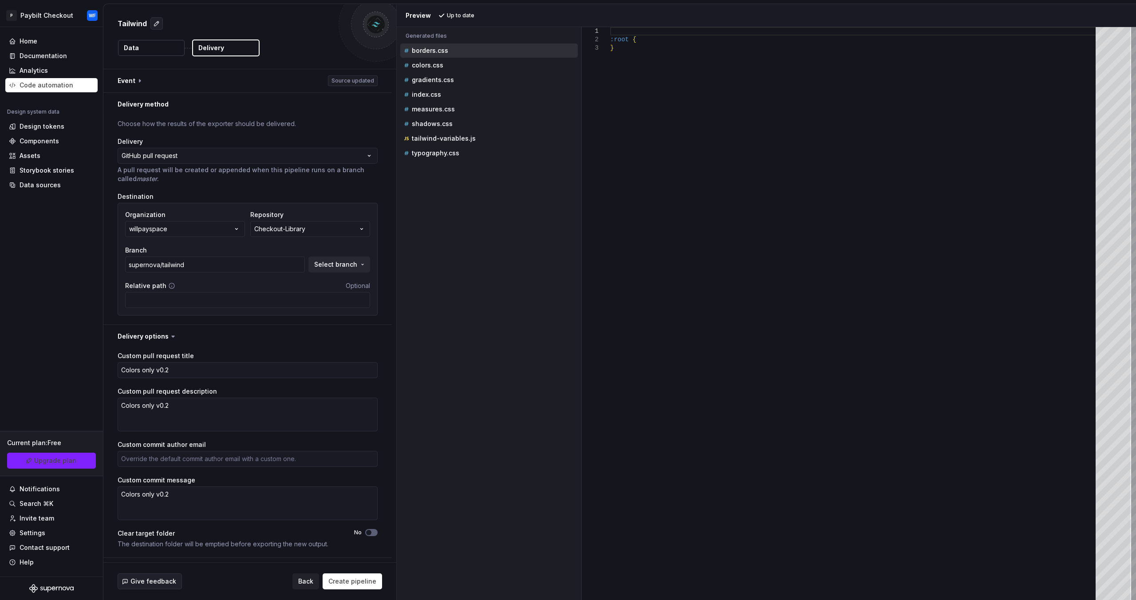
click at [495, 217] on div "Accessibility guide for tree . Navigate the tree with the arrow keys. Common tr…" at bounding box center [489, 320] width 185 height 559
click at [369, 532] on span "button" at bounding box center [368, 532] width 5 height 5
drag, startPoint x: 366, startPoint y: 585, endPoint x: 373, endPoint y: 561, distance: 25.4
click at [366, 585] on span "Create pipeline" at bounding box center [352, 581] width 48 height 9
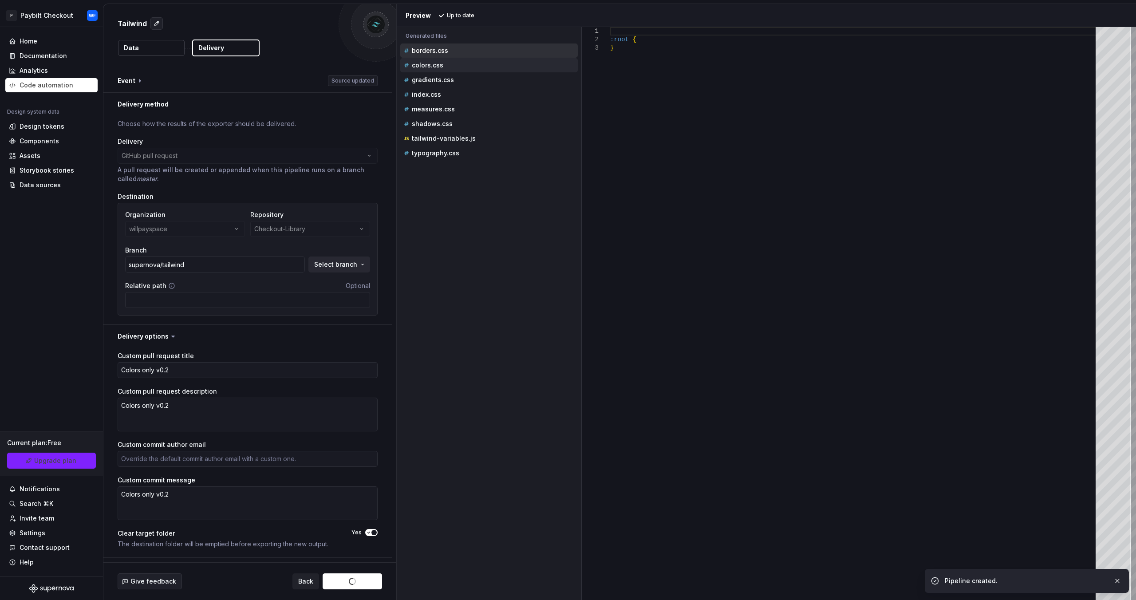
click at [458, 70] on div "colors.css" at bounding box center [489, 65] width 178 height 14
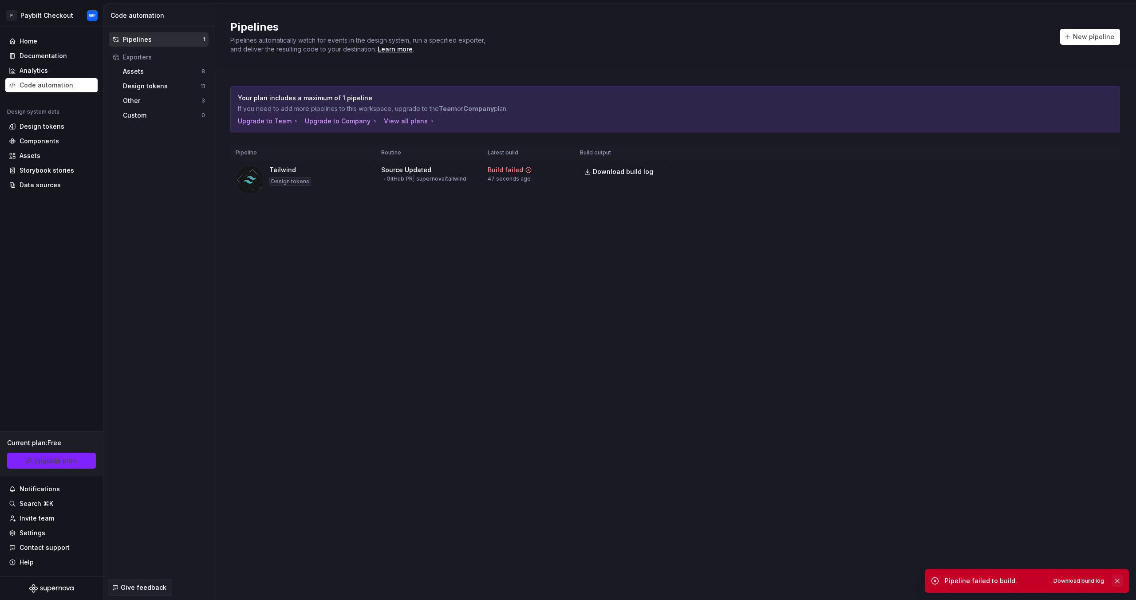
click at [1120, 581] on button "button" at bounding box center [1118, 581] width 12 height 12
click at [1105, 168] on html "P Paybilt Checkout WF Home Documentation Analytics Code automation Design syste…" at bounding box center [568, 300] width 1136 height 600
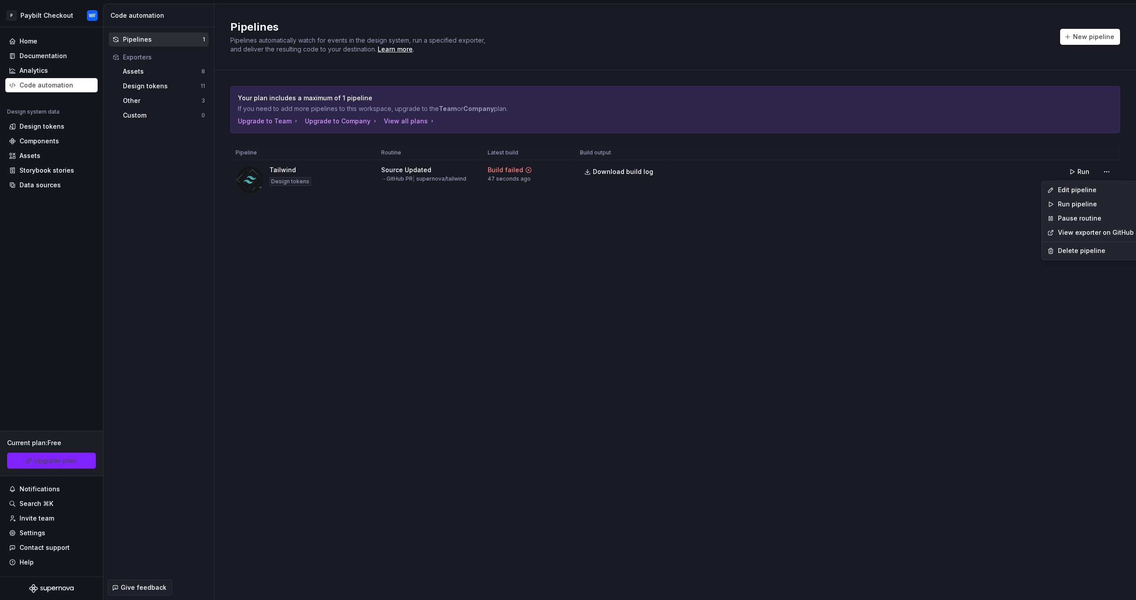
click at [1084, 169] on html "P Paybilt Checkout WF Home Documentation Analytics Code automation Design syste…" at bounding box center [568, 300] width 1136 height 600
click at [1084, 169] on span "Run" at bounding box center [1084, 171] width 12 height 9
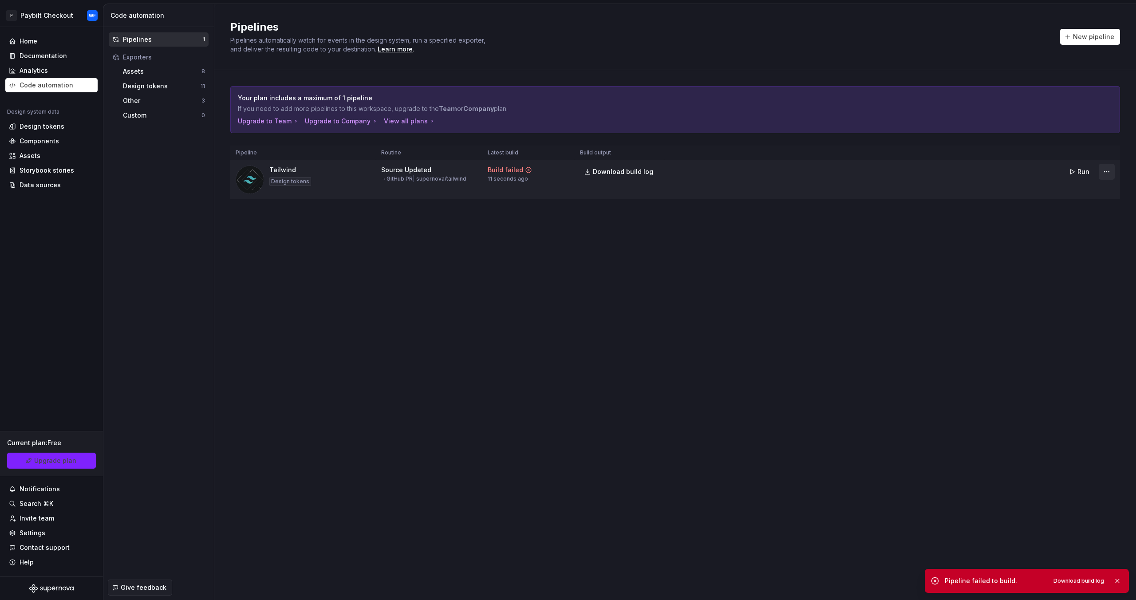
click at [1111, 166] on html "P Paybilt Checkout WF Home Documentation Analytics Code automation Design syste…" at bounding box center [568, 300] width 1136 height 600
click at [1064, 249] on div "Delete pipeline" at bounding box center [1096, 250] width 76 height 9
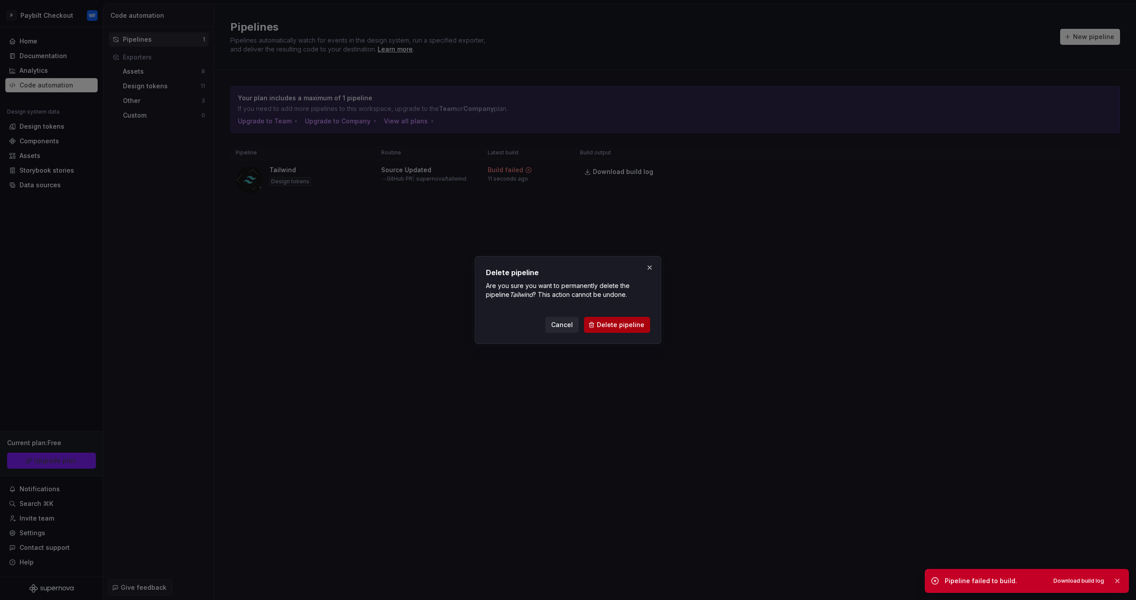
click at [641, 332] on div "Cancel Delete pipeline" at bounding box center [598, 325] width 105 height 16
click at [632, 329] on button "Delete pipeline" at bounding box center [617, 325] width 66 height 16
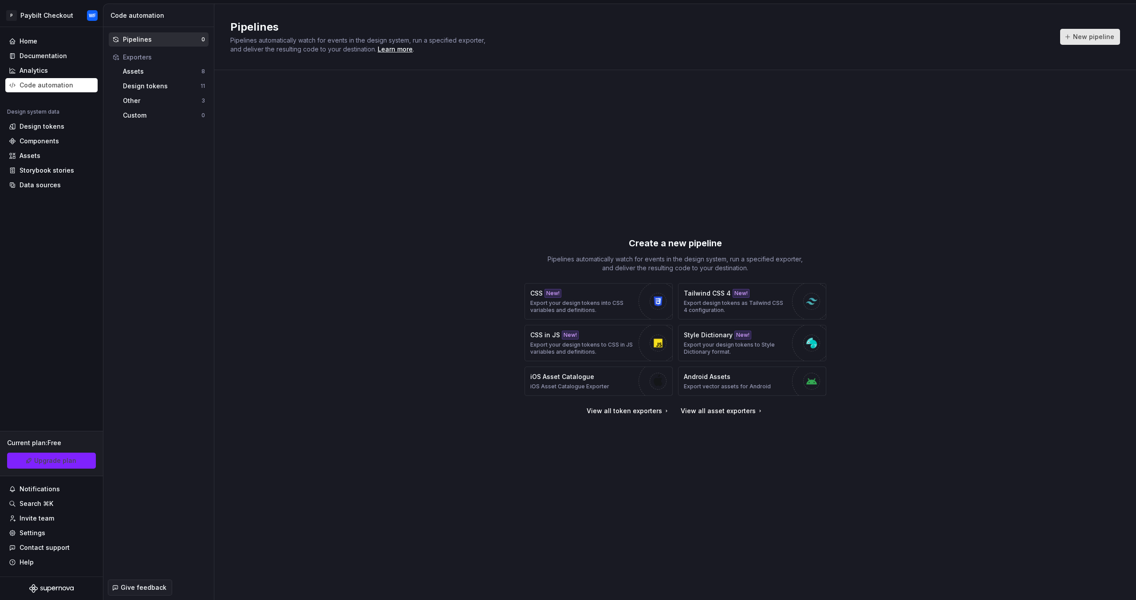
click at [1094, 34] on span "New pipeline" at bounding box center [1093, 36] width 41 height 9
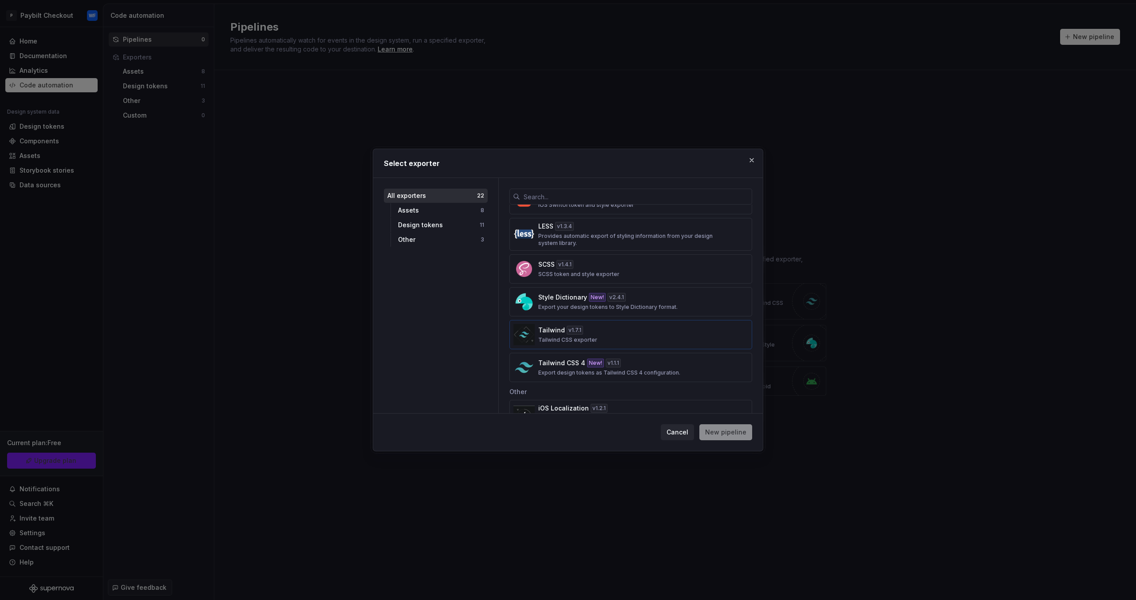
scroll to position [488, 0]
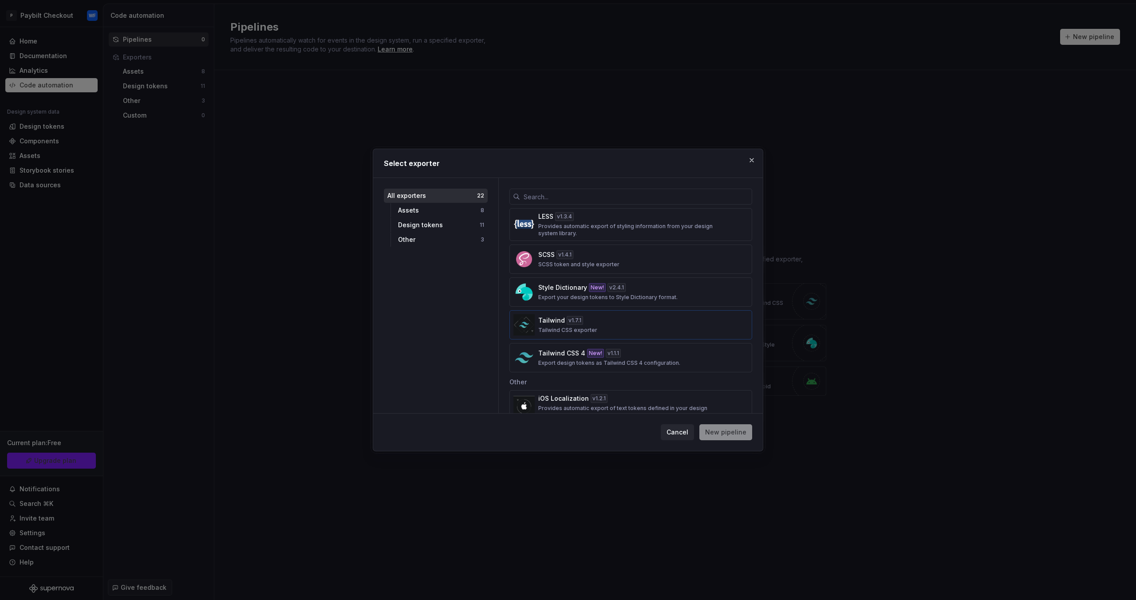
click at [635, 326] on div "Tailwind v 1.7.1 Tailwind CSS exporter" at bounding box center [628, 325] width 180 height 18
click at [735, 435] on span "New pipeline" at bounding box center [725, 432] width 41 height 9
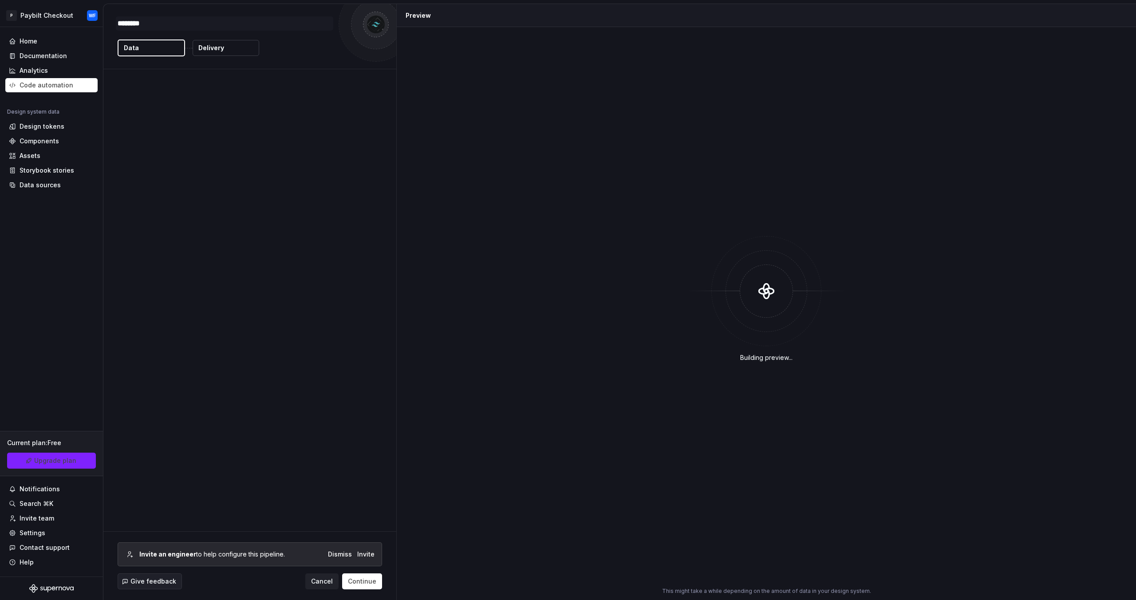
type textarea "*"
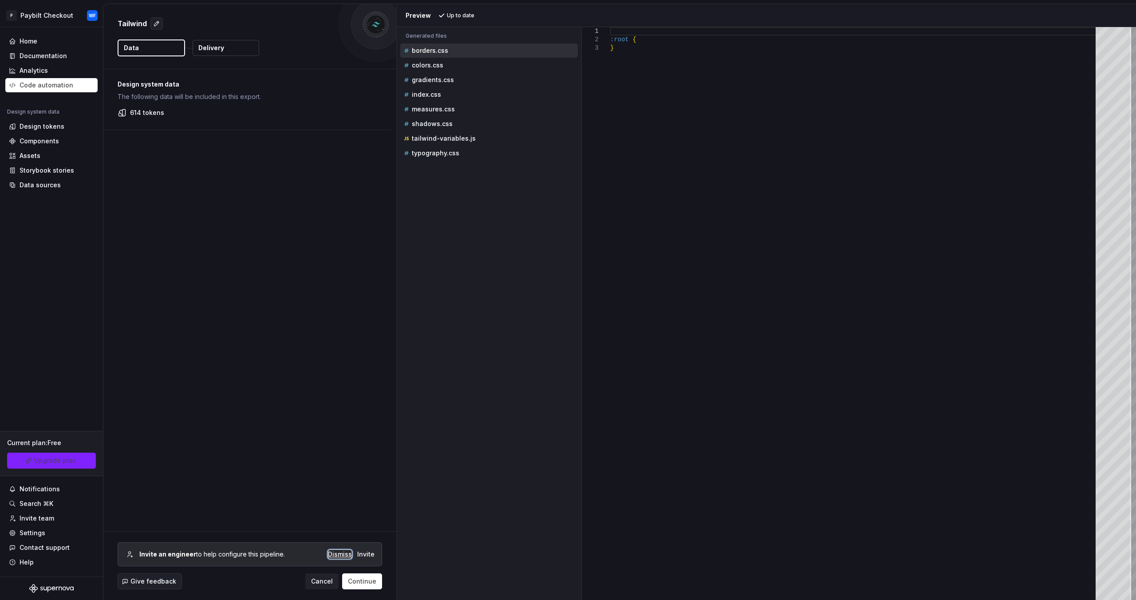
click at [345, 553] on div "Dismiss" at bounding box center [340, 554] width 24 height 9
click at [433, 68] on div "colors.css" at bounding box center [490, 65] width 176 height 9
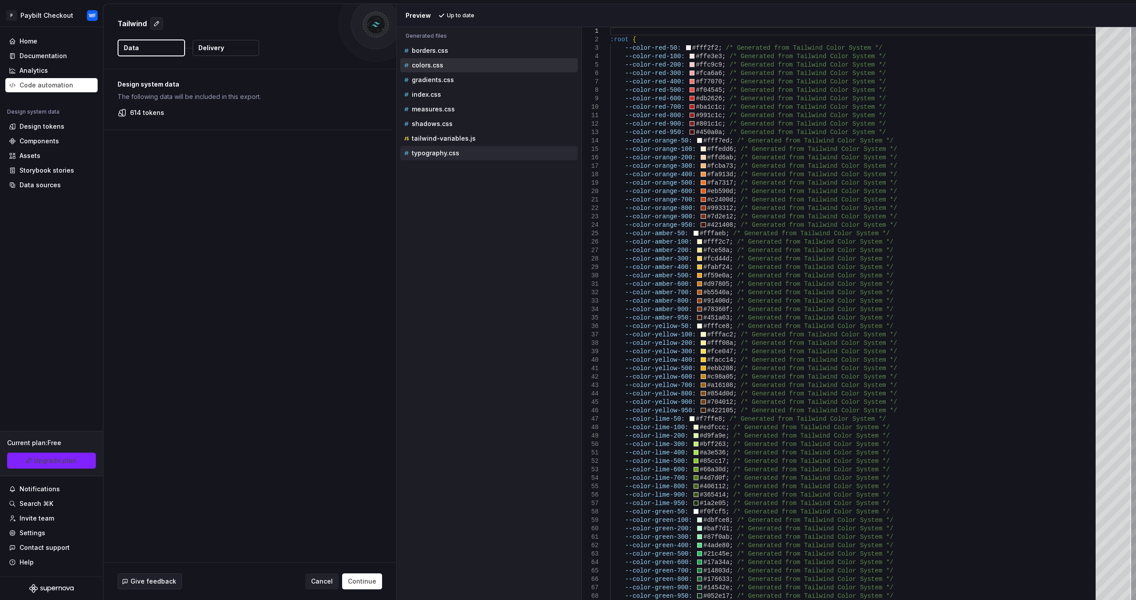
click at [443, 150] on p "typography.css" at bounding box center [435, 153] width 47 height 7
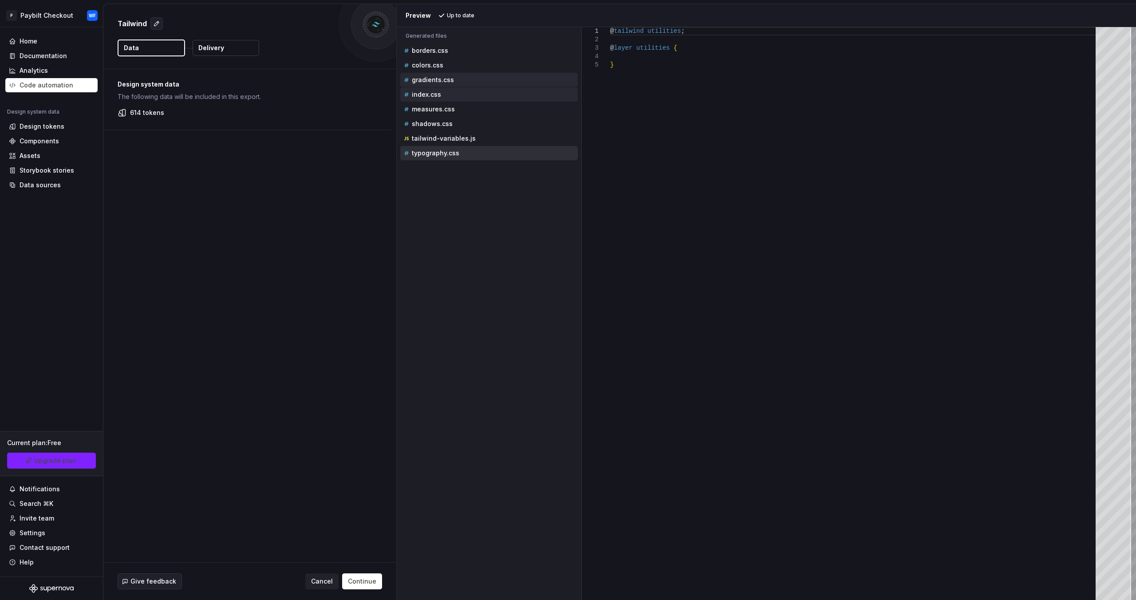
drag, startPoint x: 444, startPoint y: 92, endPoint x: 445, endPoint y: 78, distance: 13.8
click at [444, 91] on div "index.css" at bounding box center [490, 94] width 176 height 9
click at [445, 78] on p "gradients.css" at bounding box center [433, 79] width 42 height 7
click at [443, 69] on div "colors.css" at bounding box center [490, 65] width 176 height 9
type textarea "**********"
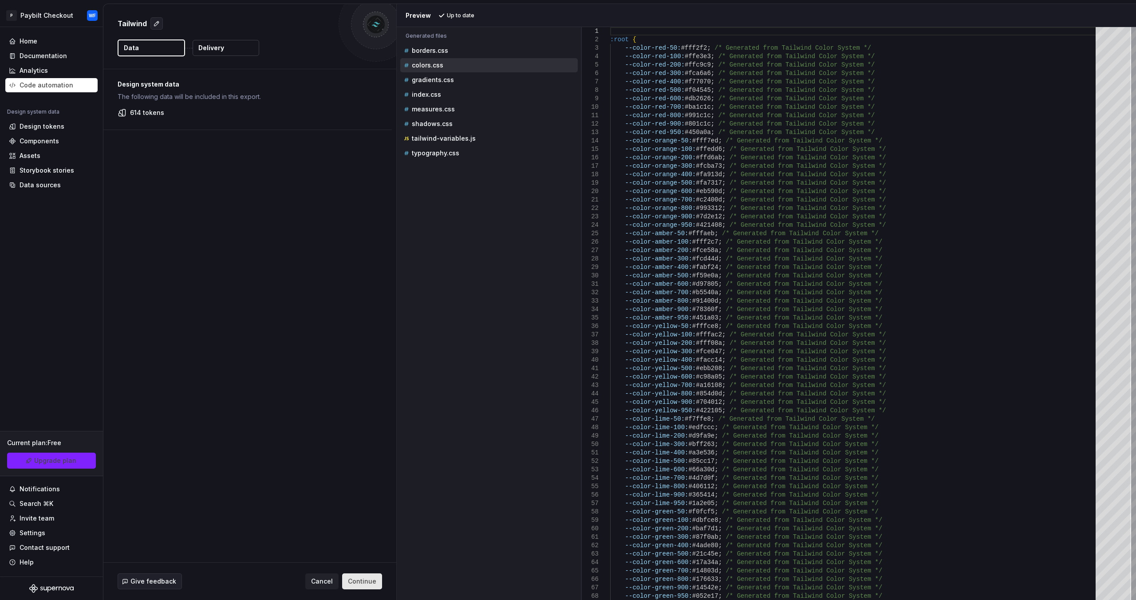
click at [359, 577] on button "Continue" at bounding box center [362, 581] width 40 height 16
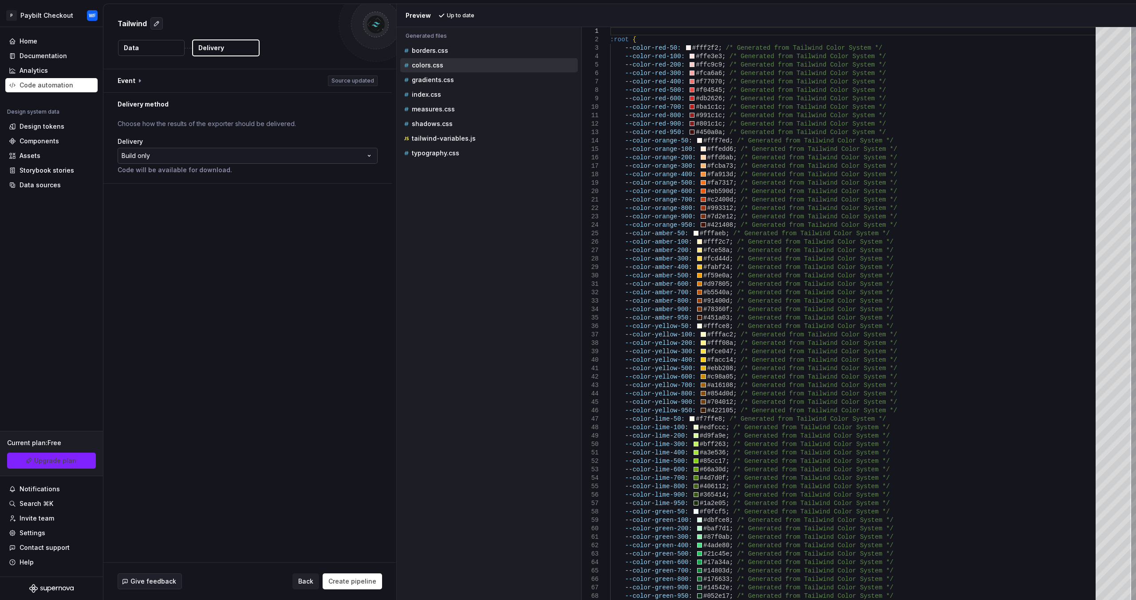
click at [194, 150] on html "**********" at bounding box center [568, 300] width 1136 height 600
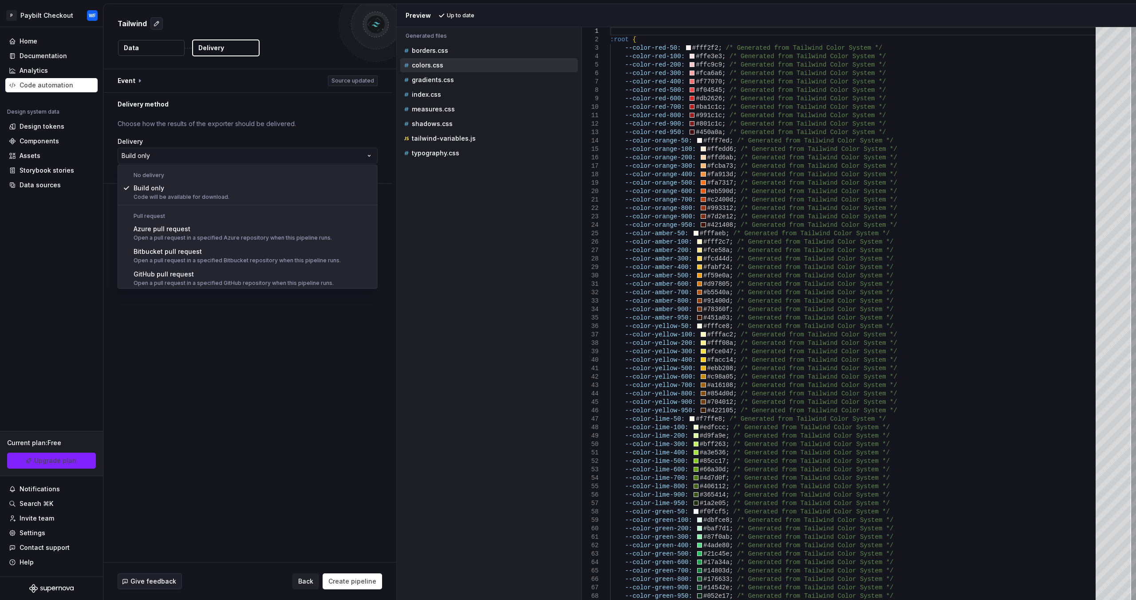
click at [220, 156] on html "**********" at bounding box center [568, 300] width 1136 height 600
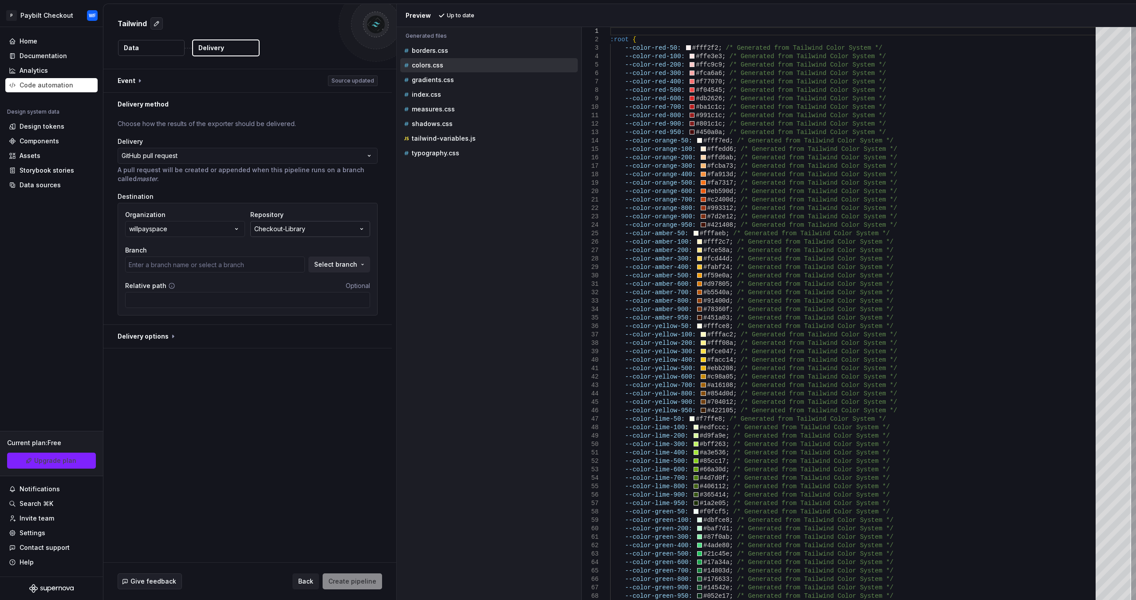
type input "main"
click at [358, 228] on icon "button" at bounding box center [361, 229] width 9 height 9
click at [353, 223] on button "Checkout-Library" at bounding box center [310, 229] width 120 height 16
click at [335, 266] on span "Select branch" at bounding box center [335, 264] width 43 height 9
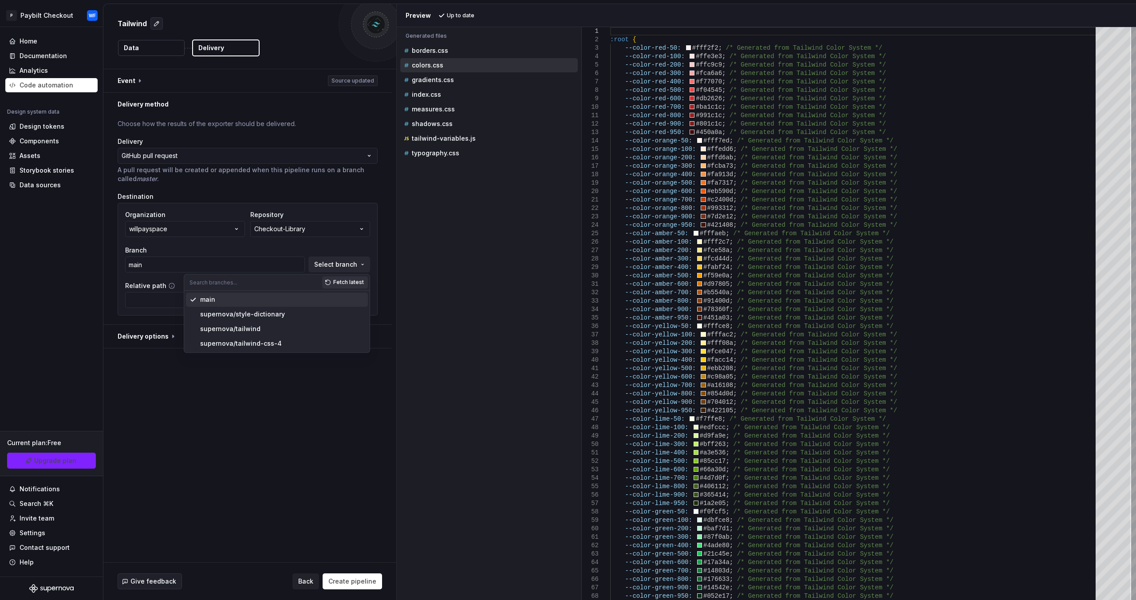
click at [230, 298] on div "main" at bounding box center [282, 299] width 164 height 9
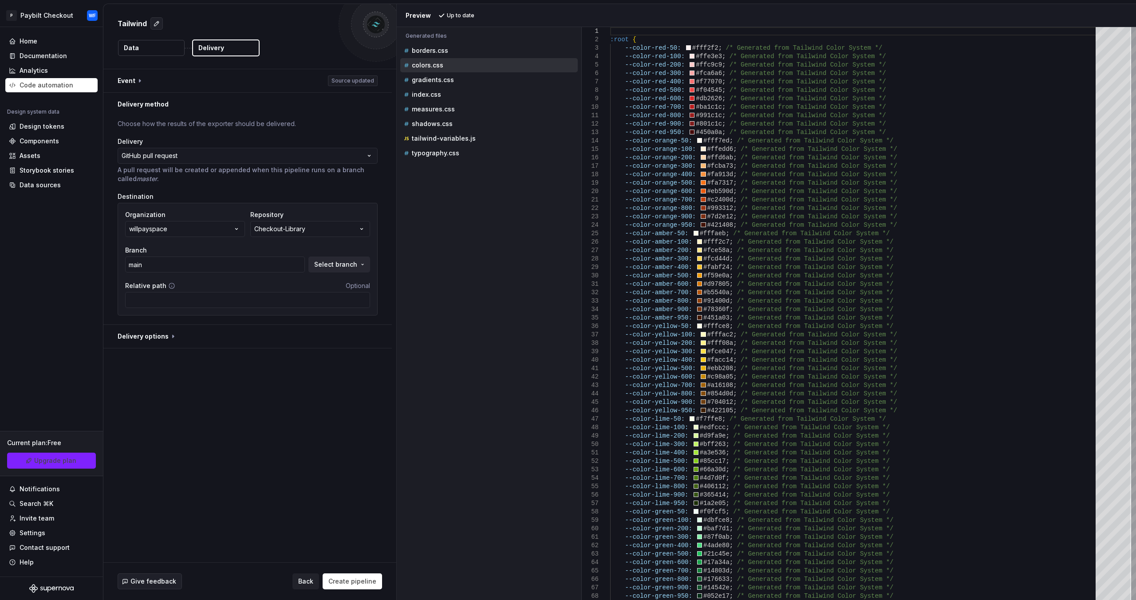
click at [213, 428] on div "**********" at bounding box center [249, 315] width 293 height 493
click at [160, 340] on button "button" at bounding box center [247, 336] width 289 height 23
type textarea "*"
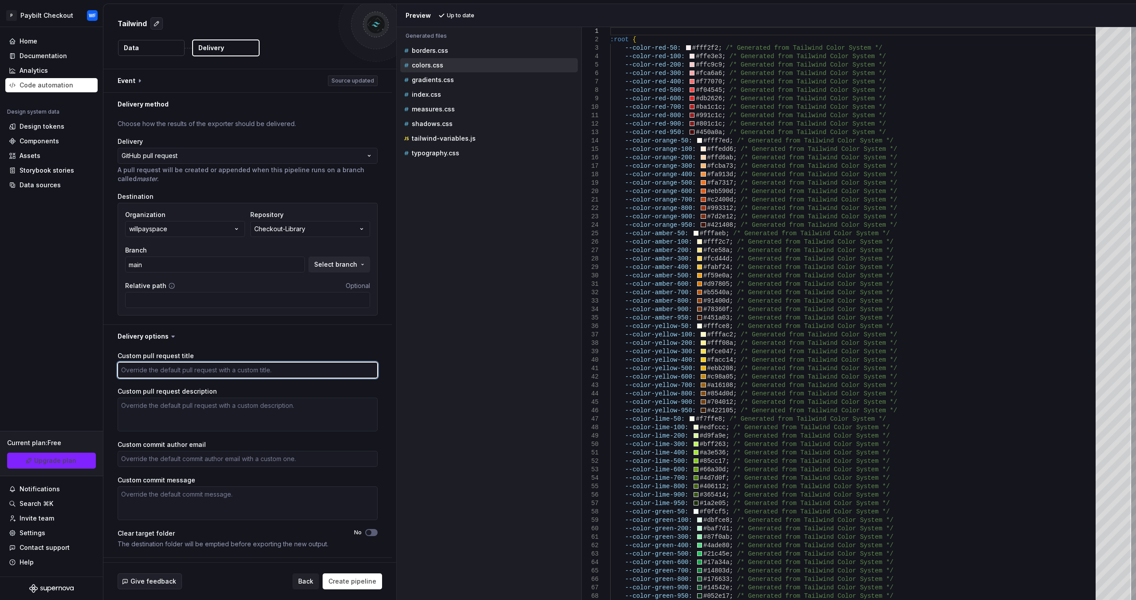
drag, startPoint x: 185, startPoint y: 365, endPoint x: 187, endPoint y: 361, distance: 4.6
click at [186, 364] on textarea "Custom pull request title" at bounding box center [248, 370] width 260 height 16
type textarea "co"
type textarea "*"
type textarea "col"
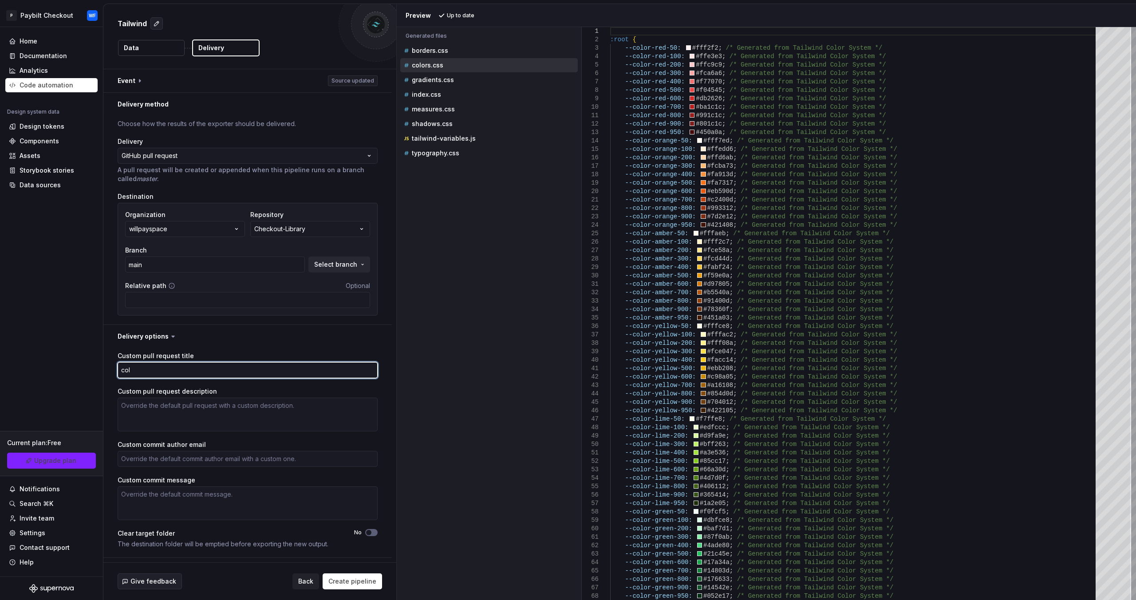
type textarea "*"
type textarea "colo"
type textarea "*"
type textarea "color"
type textarea "*"
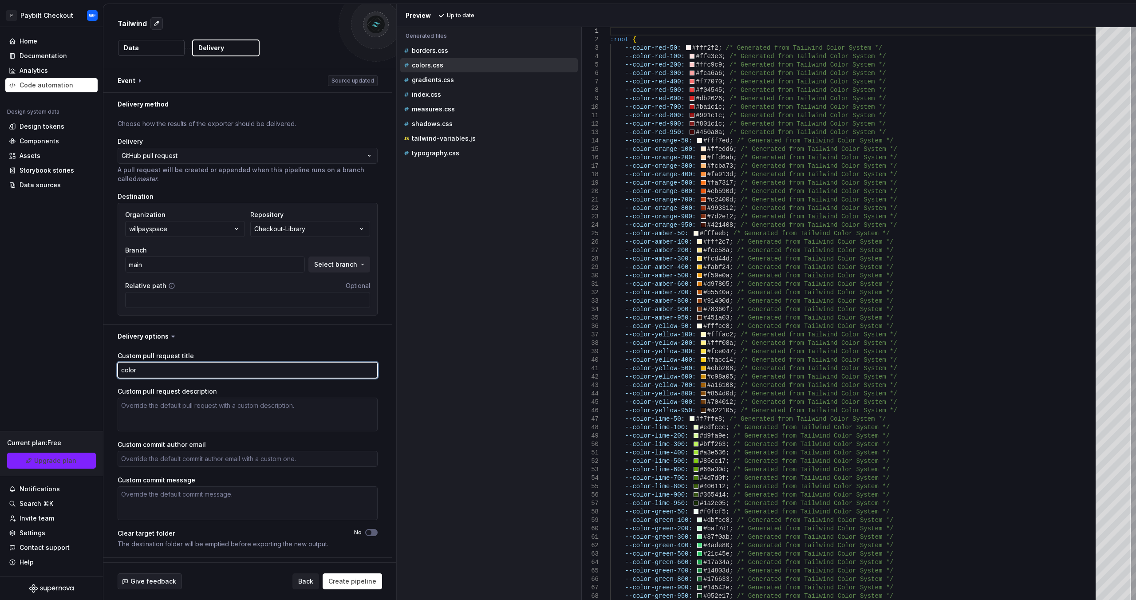
type textarea "color"
type textarea "*"
type textarea "color o"
type textarea "*"
type textarea "color on"
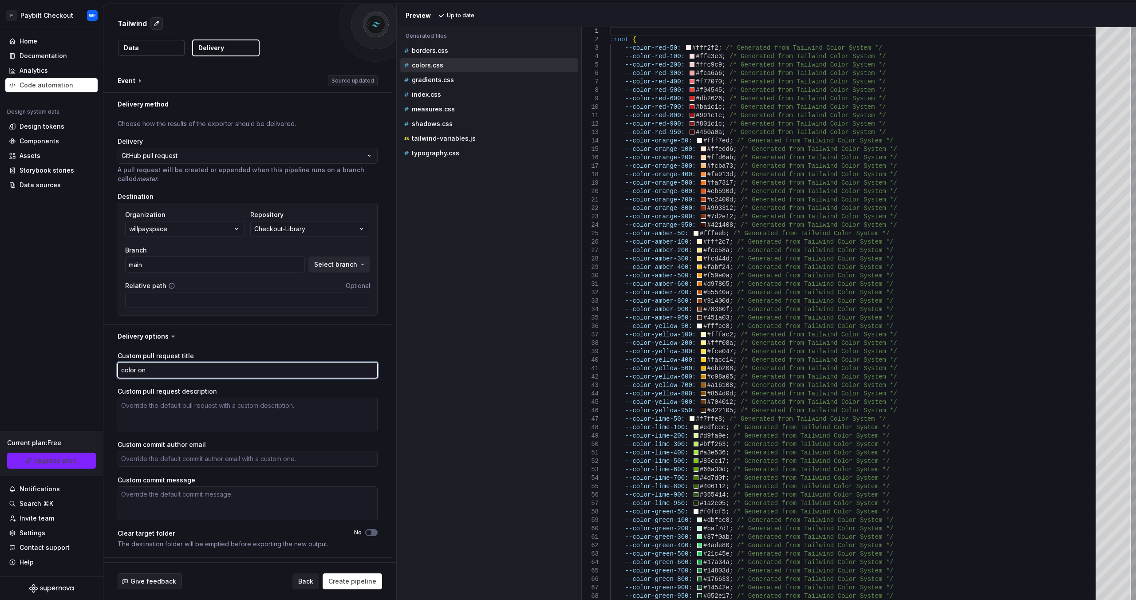
type textarea "*"
type textarea "color onl"
type textarea "*"
type textarea "color onlt"
type textarea "*"
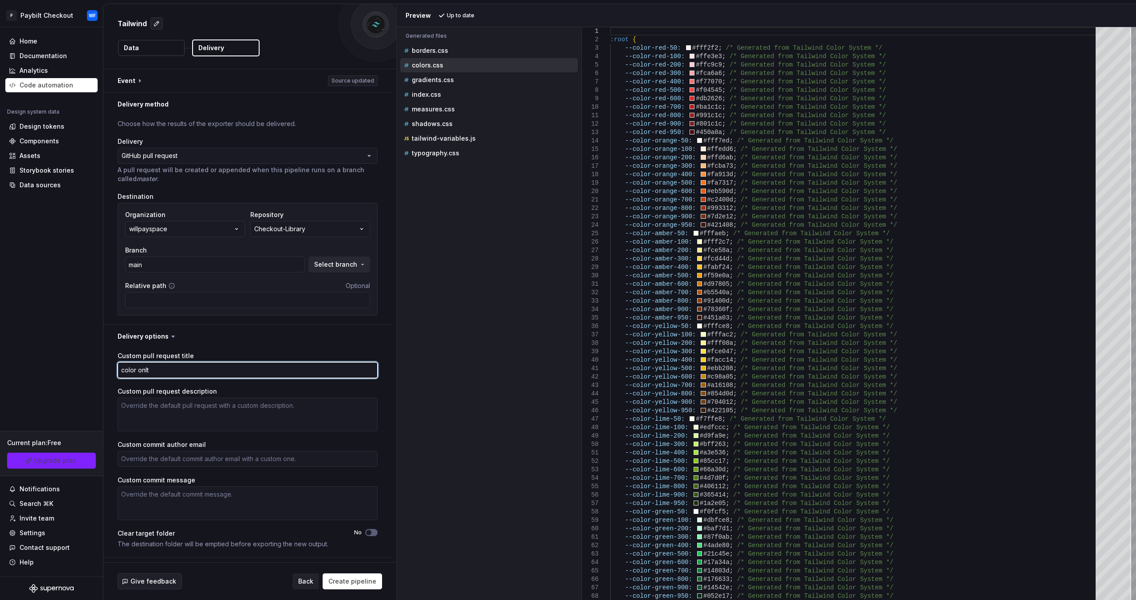
type textarea "color onlt v"
type textarea "*"
type textarea "color onlt"
type textarea "*"
type textarea "color onlt"
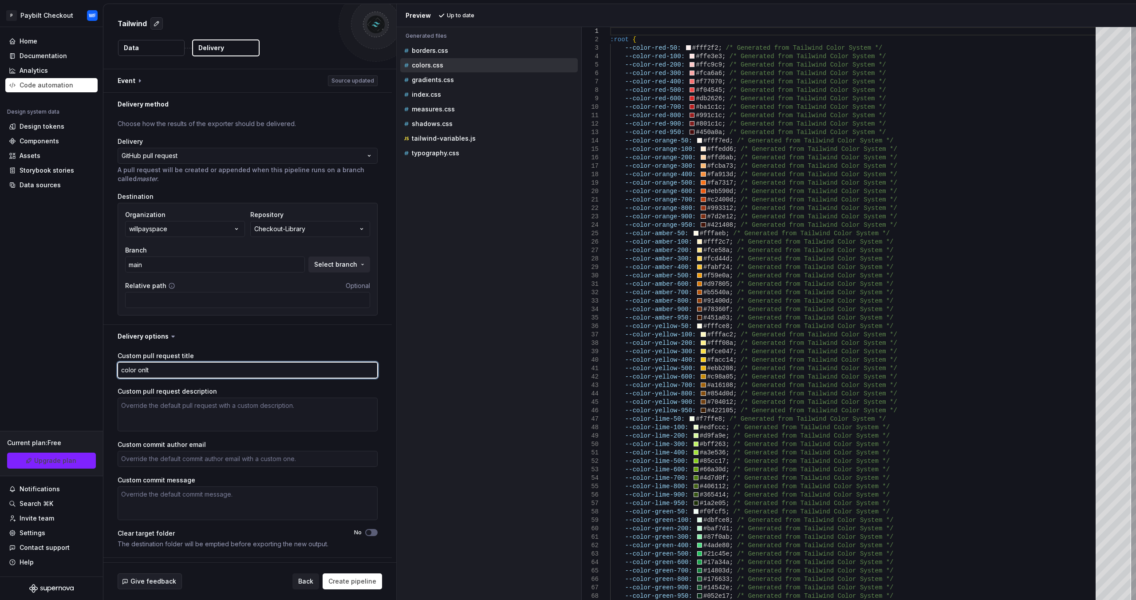
type textarea "*"
type textarea "color onl"
type textarea "*"
type textarea "color on"
type textarea "*"
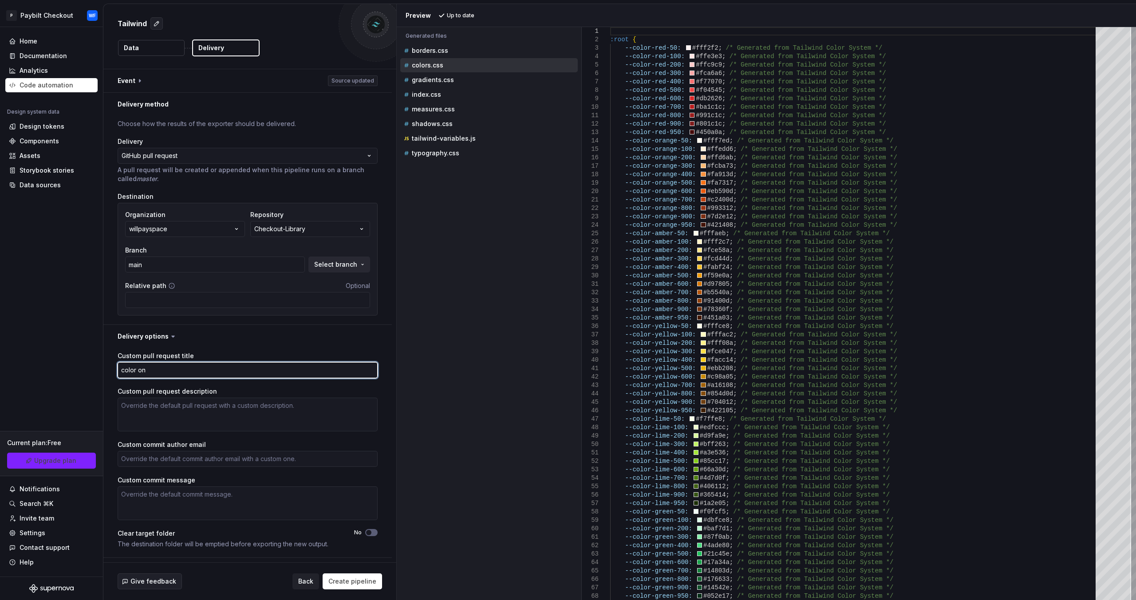
type textarea "color onl"
type textarea "*"
type textarea "color onlt"
type textarea "*"
type textarea "color onlt"
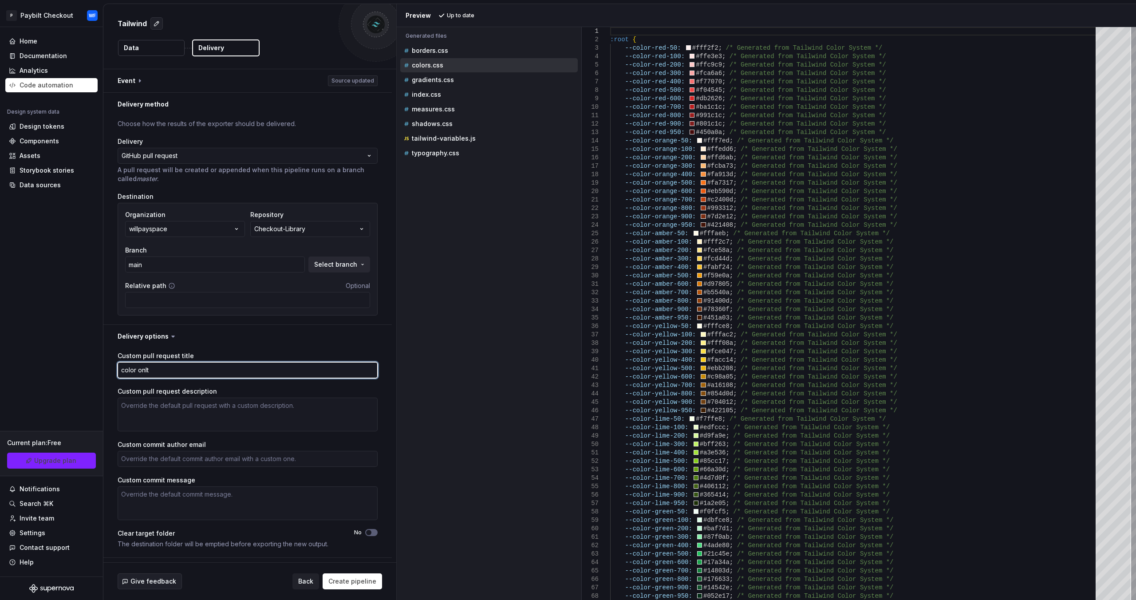
type textarea "*"
type textarea "color onlt"
type textarea "*"
type textarea "color onl"
type textarea "*"
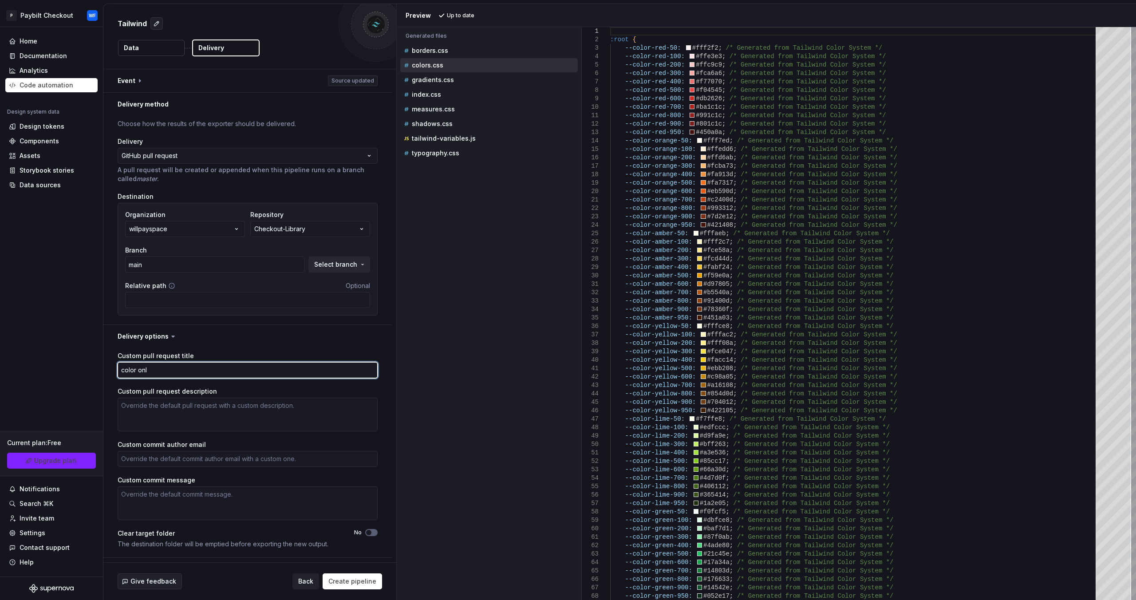
type textarea "color on"
type textarea "*"
type textarea "color only"
type textarea "*"
type textarea "color only"
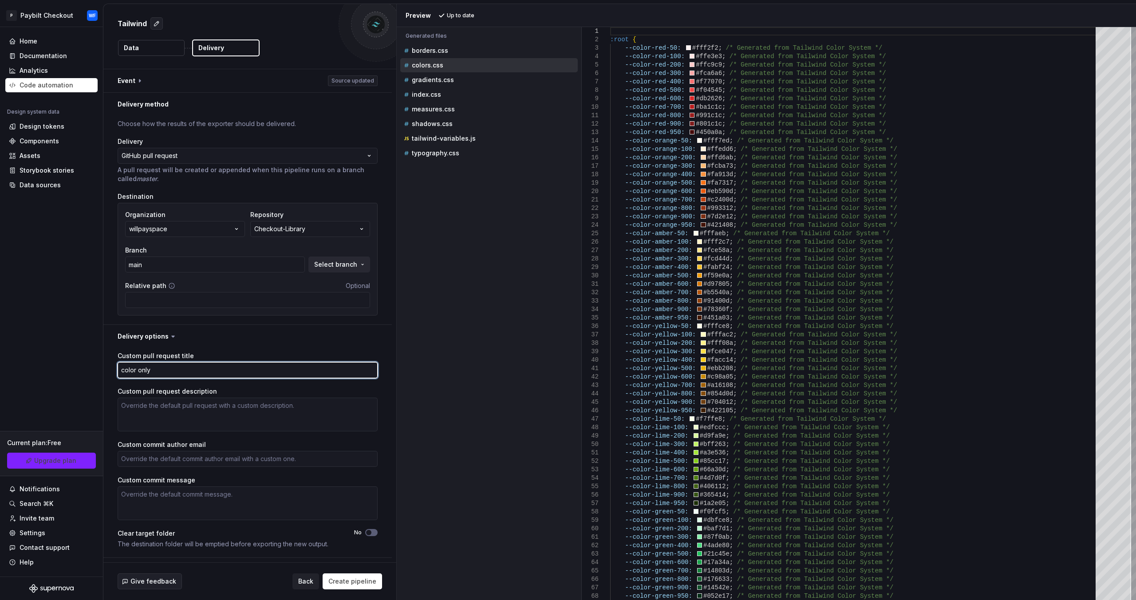
type textarea "*"
type textarea "color only v"
type textarea "*"
type textarea "color only v-"
type textarea "*"
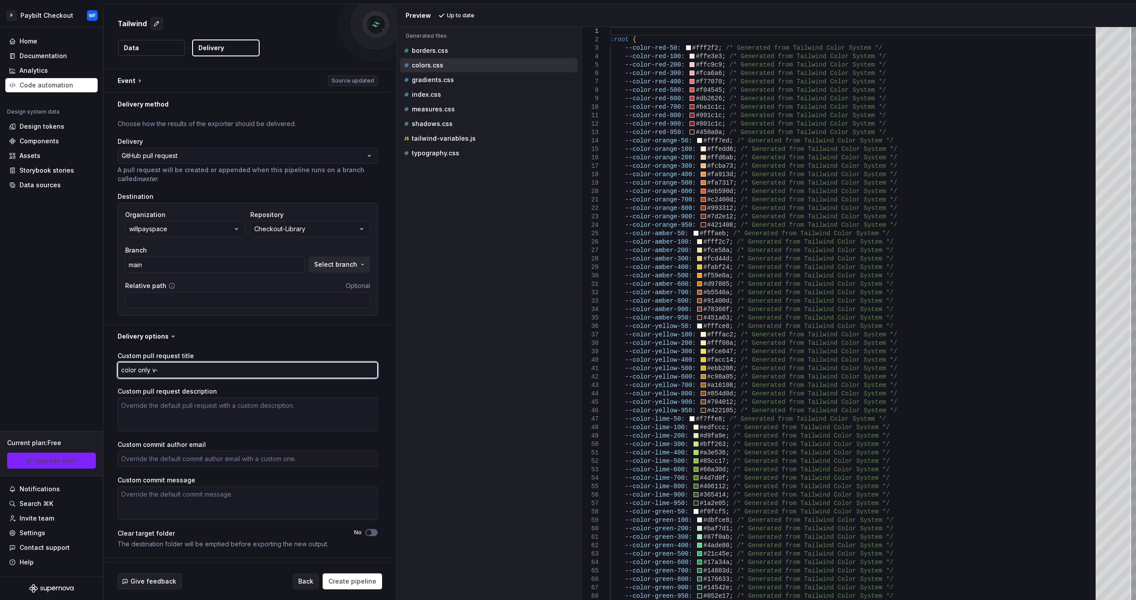
type textarea "color only v-."
type textarea "*"
type textarea "color only v-"
type textarea "*"
type textarea "color only v"
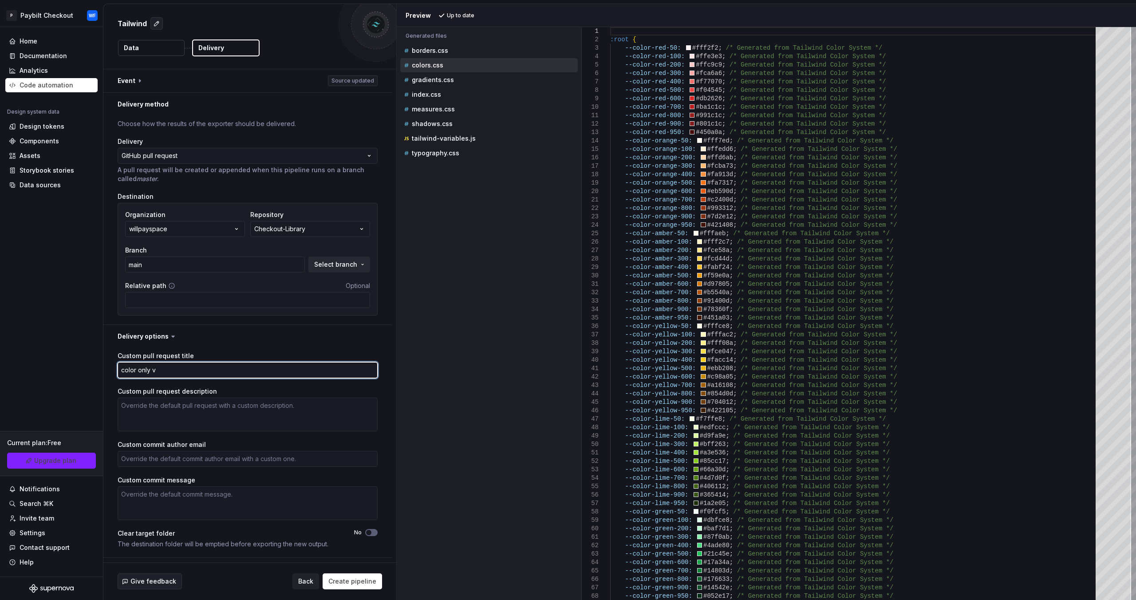
type textarea "*"
type textarea "color only v0"
type textarea "*"
type textarea "color only v0."
type textarea "*"
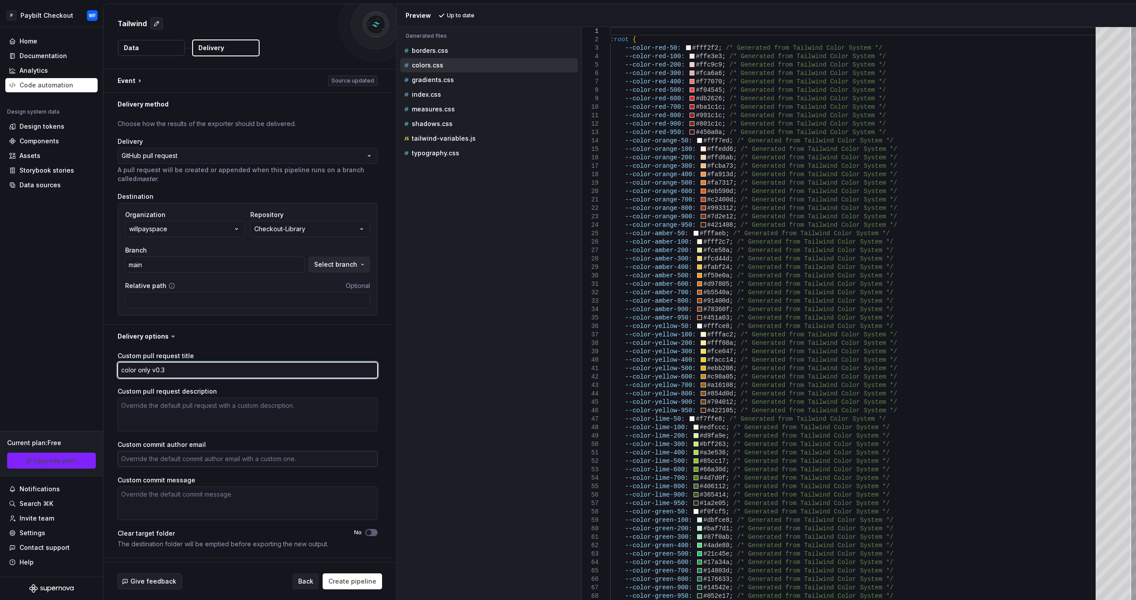
type textarea "color only v0.3"
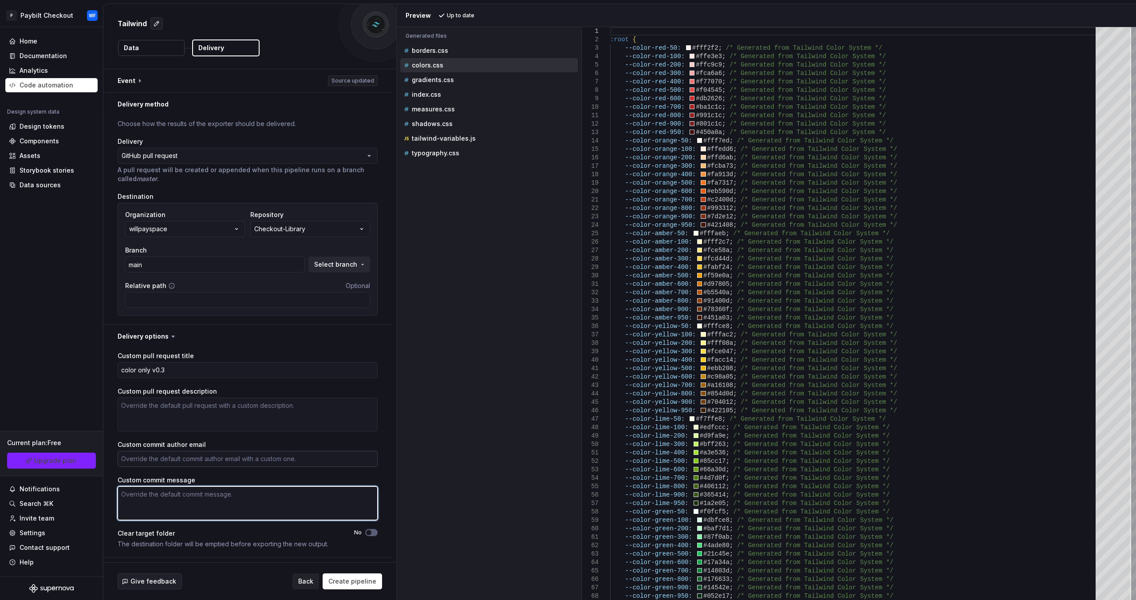
click at [178, 492] on textarea "Custom commit message" at bounding box center [248, 503] width 260 height 34
paste textarea "color only v0.3"
type textarea "*"
type textarea "color only v0.3"
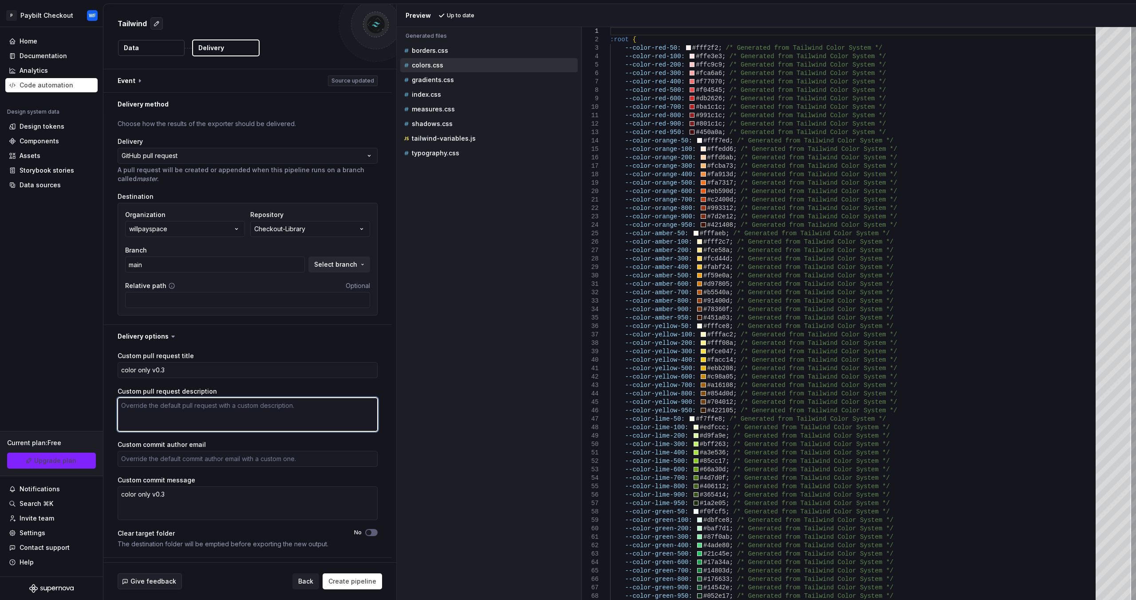
click at [190, 416] on textarea "Custom pull request description" at bounding box center [248, 415] width 260 height 34
paste textarea "color only v0.3"
type textarea "*"
type textarea "color only v0.3"
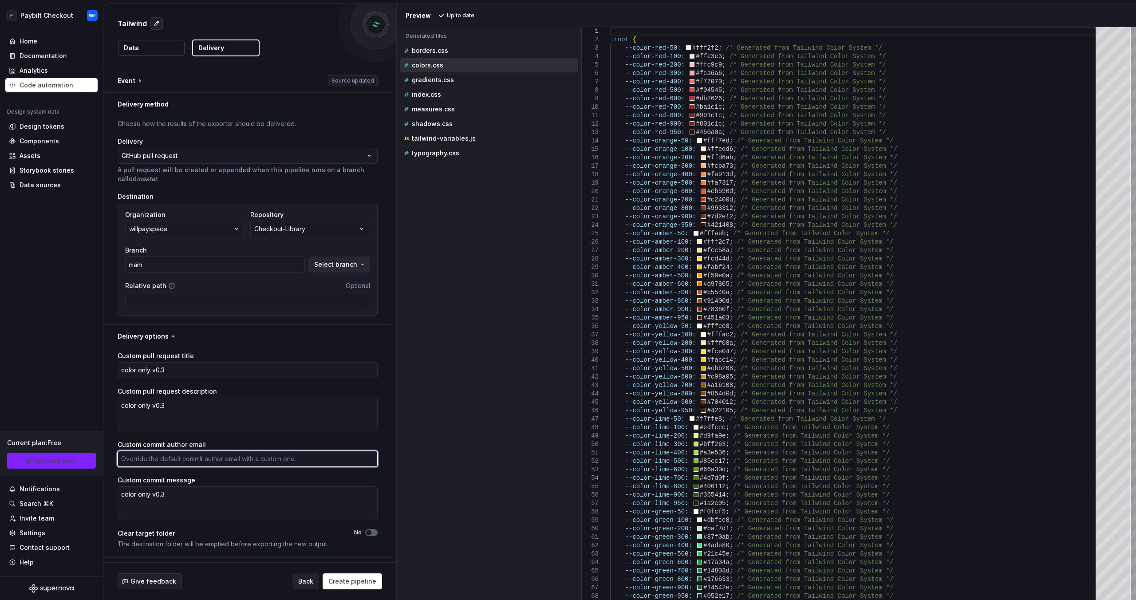
drag, startPoint x: 184, startPoint y: 458, endPoint x: 176, endPoint y: 439, distance: 20.7
click at [184, 458] on textarea "Custom commit author email" at bounding box center [248, 459] width 260 height 16
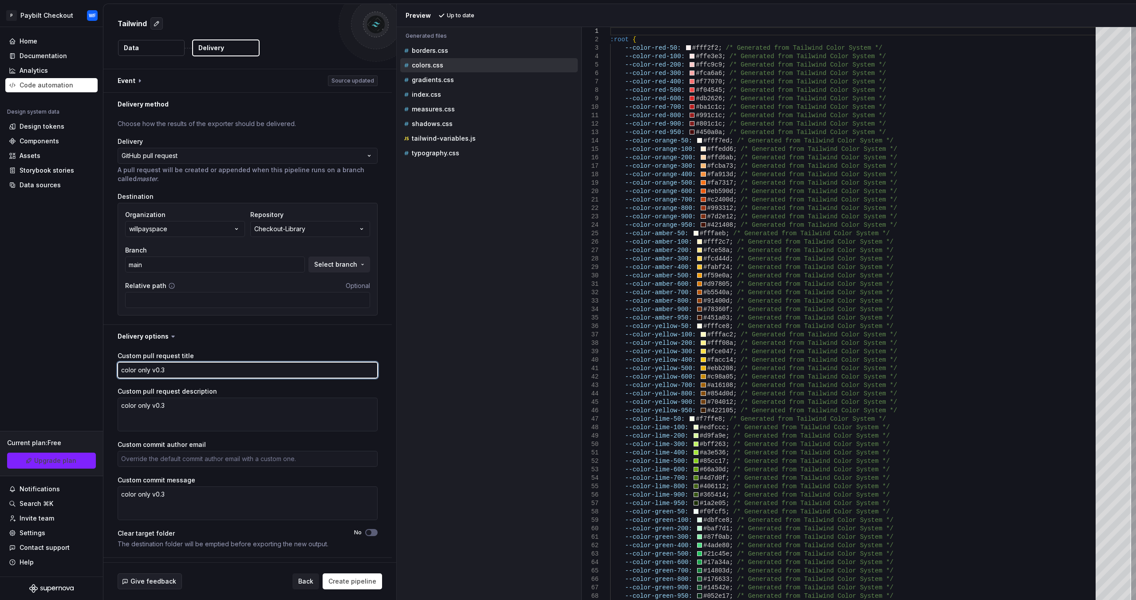
type textarea "*"
drag, startPoint x: 154, startPoint y: 367, endPoint x: 110, endPoint y: 367, distance: 43.5
click at [110, 367] on div "Custom pull request title color only v0.3 Custom pull request description color…" at bounding box center [247, 453] width 289 height 210
type textarea "v0.3"
type textarea "*"
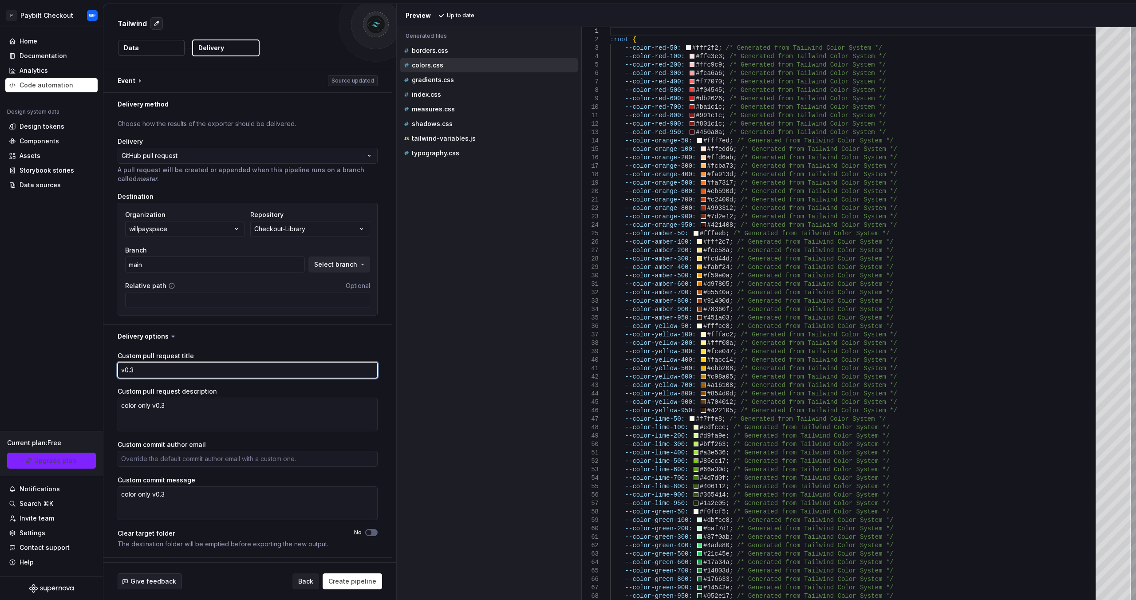
type textarea "vv0.3"
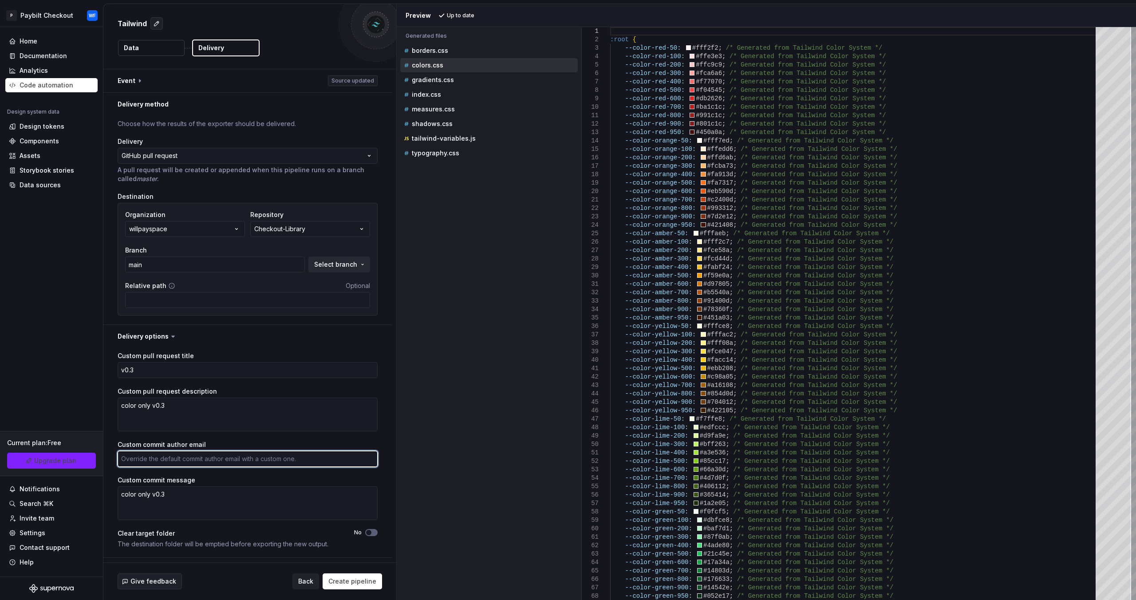
click at [159, 460] on textarea "Custom commit author email" at bounding box center [248, 459] width 260 height 16
click at [354, 583] on span "Create pipeline" at bounding box center [352, 581] width 48 height 9
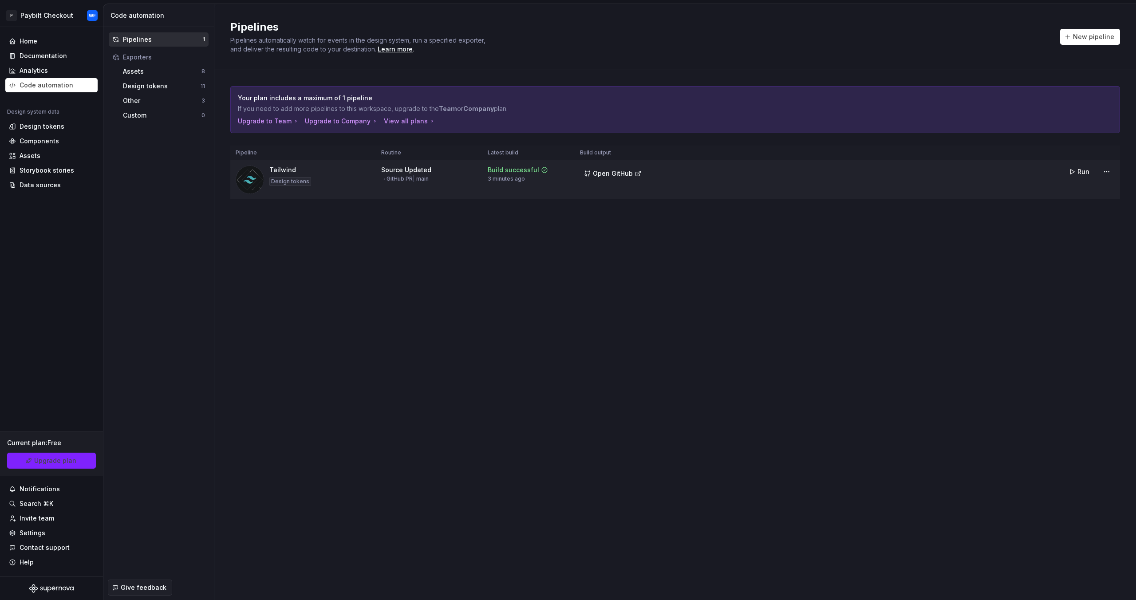
drag, startPoint x: 1083, startPoint y: 168, endPoint x: 1073, endPoint y: 169, distance: 10.2
click at [1083, 168] on span "Run" at bounding box center [1084, 171] width 12 height 9
click at [157, 90] on div "Design tokens 11" at bounding box center [163, 86] width 89 height 14
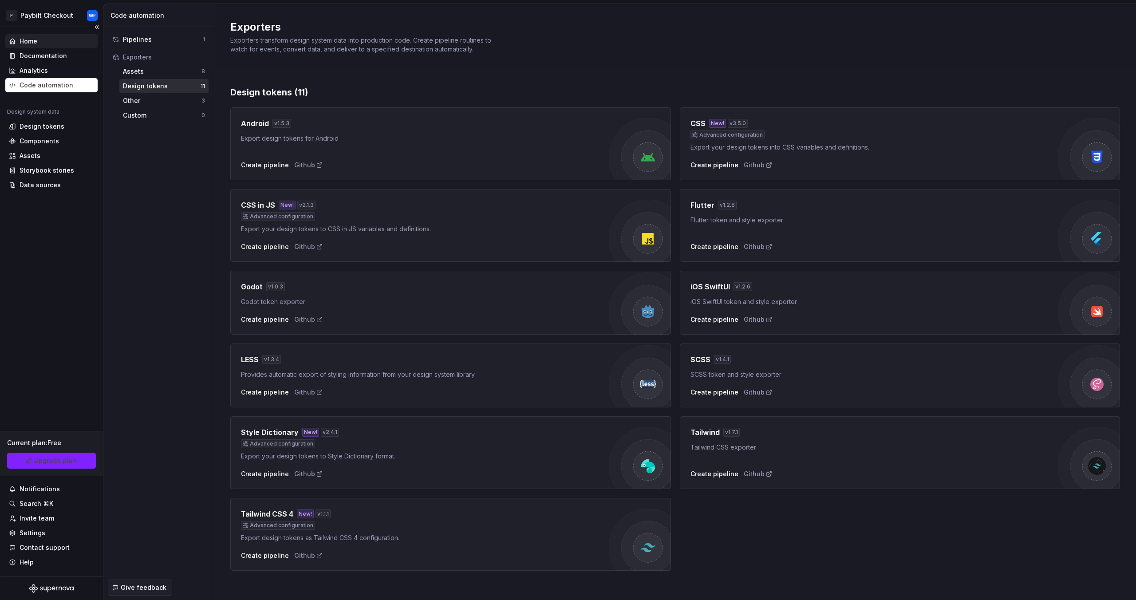
click at [31, 40] on div "Home" at bounding box center [29, 41] width 18 height 9
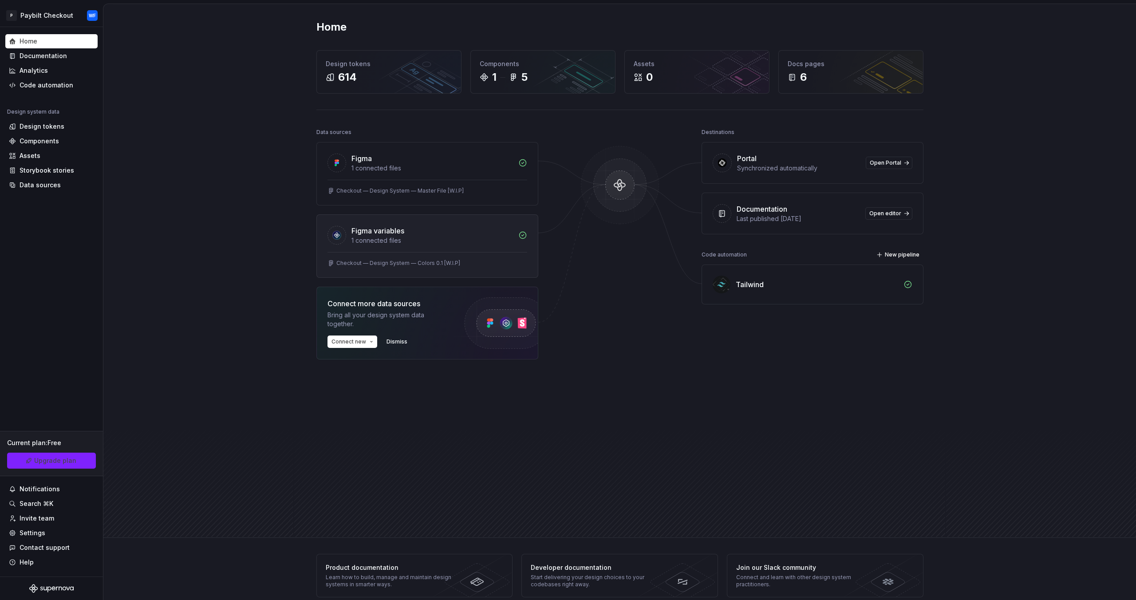
click at [451, 232] on div "Figma variables" at bounding box center [433, 230] width 162 height 11
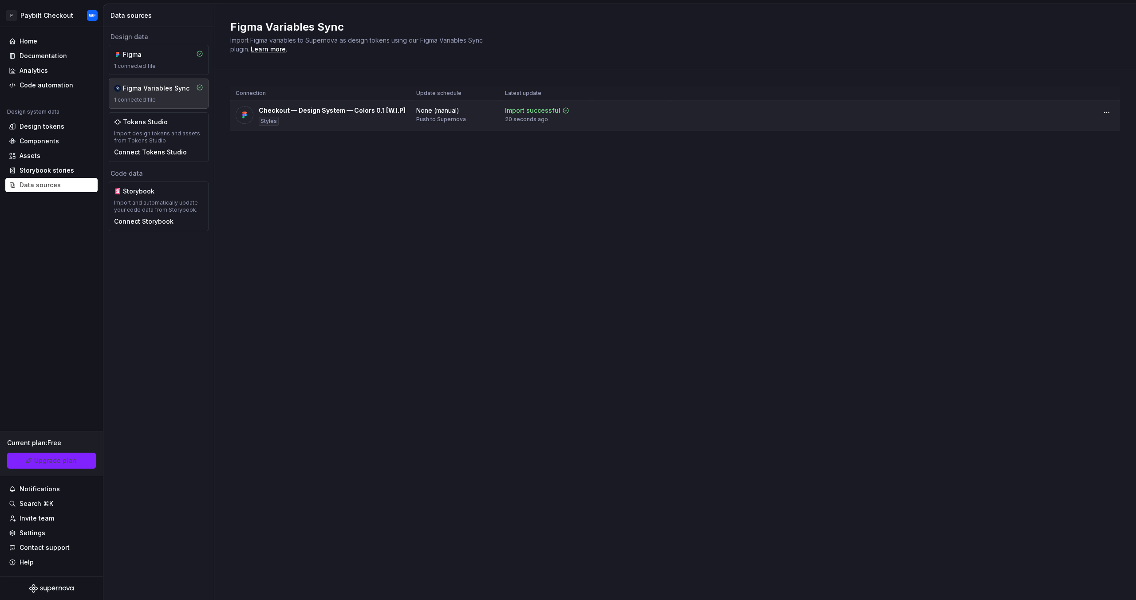
click at [439, 124] on td "None (manual) Push to Supernova" at bounding box center [455, 116] width 89 height 31
click at [1108, 114] on html "P Paybilt Checkout WF Home Documentation Analytics Code automation Design syste…" at bounding box center [568, 300] width 1136 height 600
click at [674, 187] on html "P Paybilt Checkout WF Home Documentation Analytics Code automation Design syste…" at bounding box center [568, 300] width 1136 height 600
click at [52, 127] on div "Design tokens" at bounding box center [42, 126] width 45 height 9
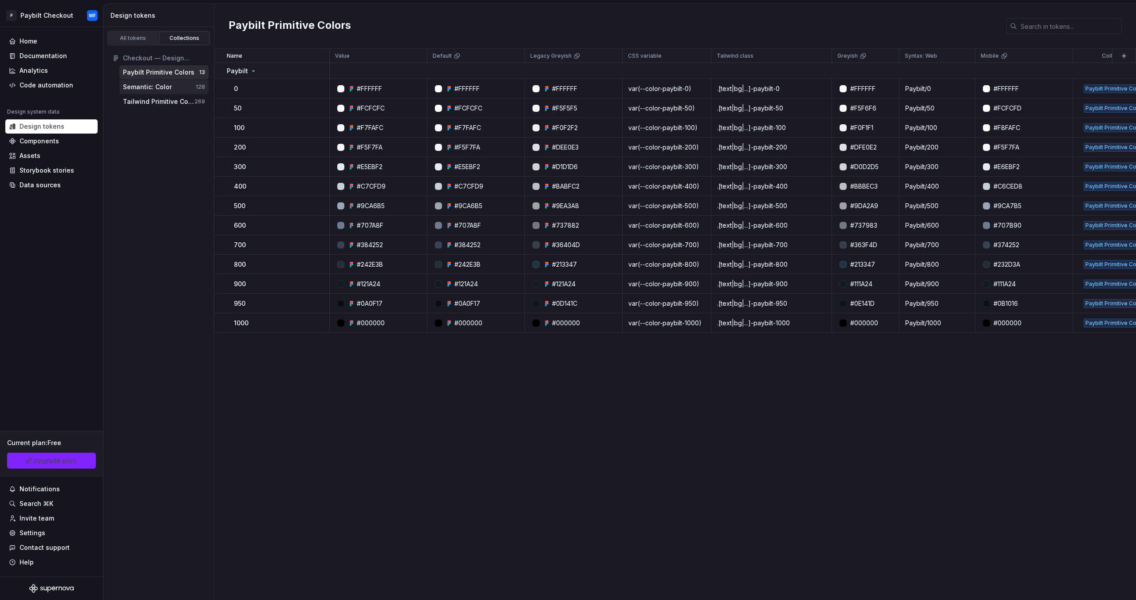
click at [162, 91] on div "Semantic: Color 128" at bounding box center [163, 87] width 89 height 14
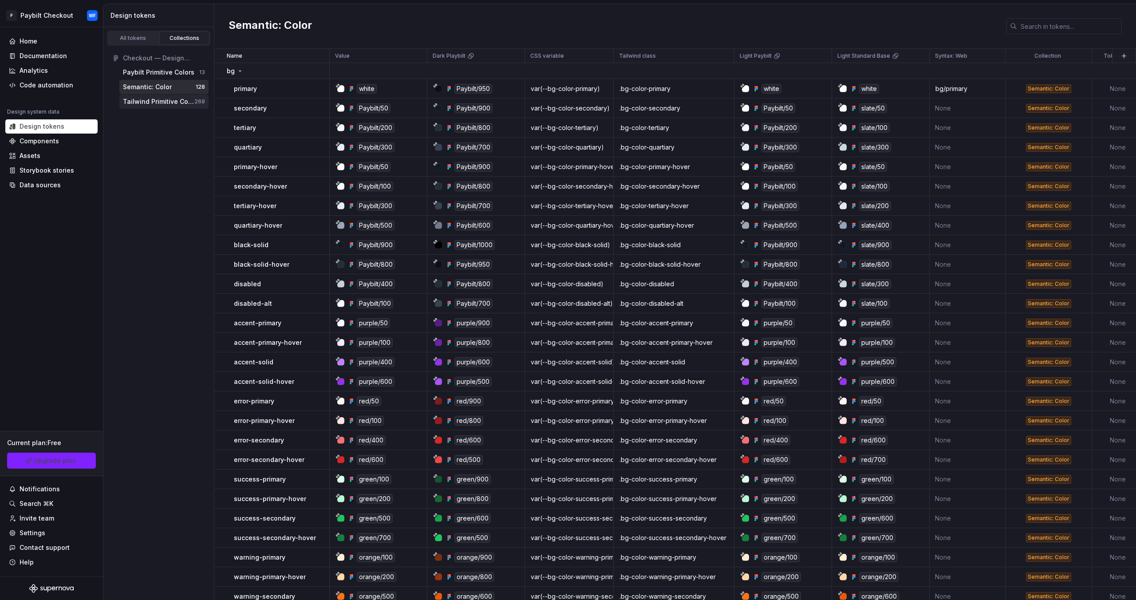
click at [155, 105] on div "Tailwind Primitive Colors" at bounding box center [158, 101] width 71 height 9
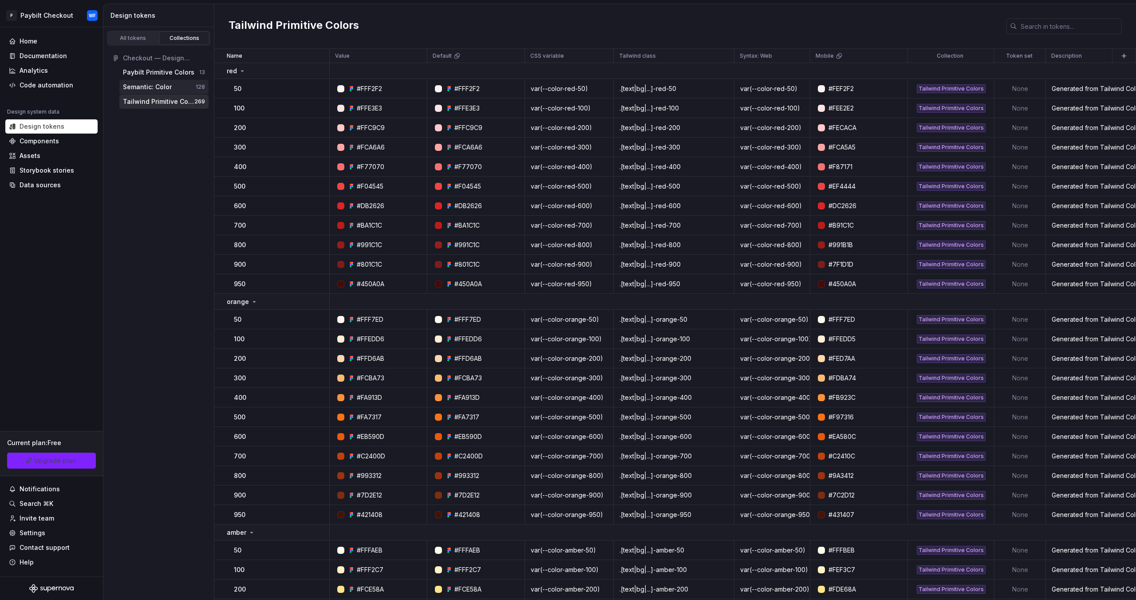
click at [158, 89] on div "Semantic: Color" at bounding box center [147, 87] width 49 height 9
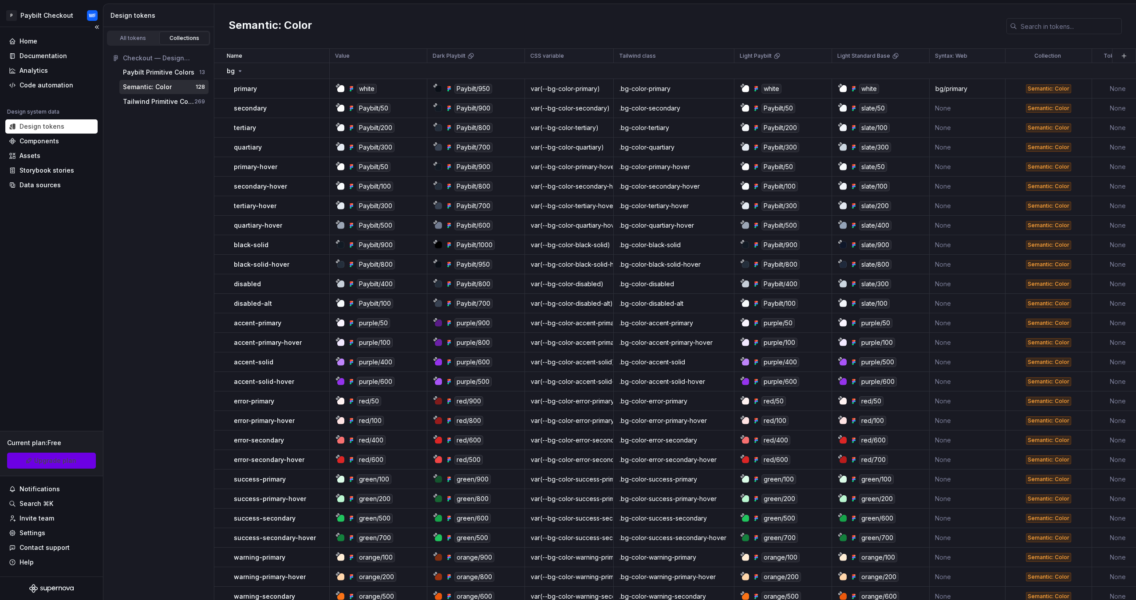
click at [60, 468] on link "Upgrade plan" at bounding box center [51, 461] width 89 height 16
click at [471, 55] on icon at bounding box center [470, 57] width 4 height 4
click at [47, 80] on div "Code automation" at bounding box center [51, 85] width 92 height 14
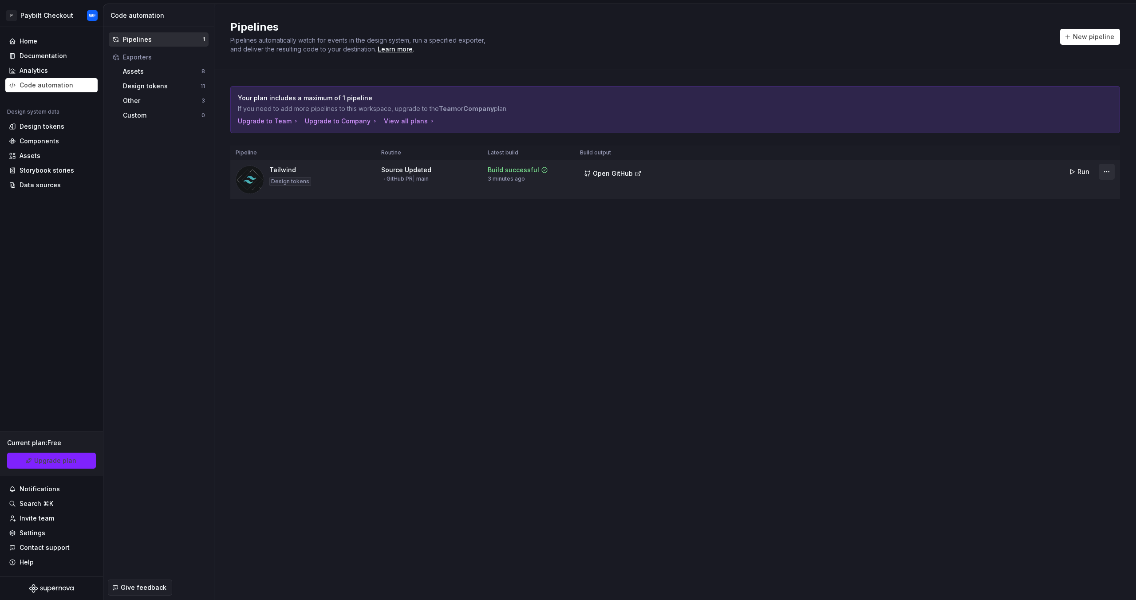
click at [1107, 174] on html "P Paybilt Checkout WF Home Documentation Analytics Code automation Design syste…" at bounding box center [568, 300] width 1136 height 600
click at [1080, 191] on div "Edit pipeline" at bounding box center [1096, 190] width 76 height 9
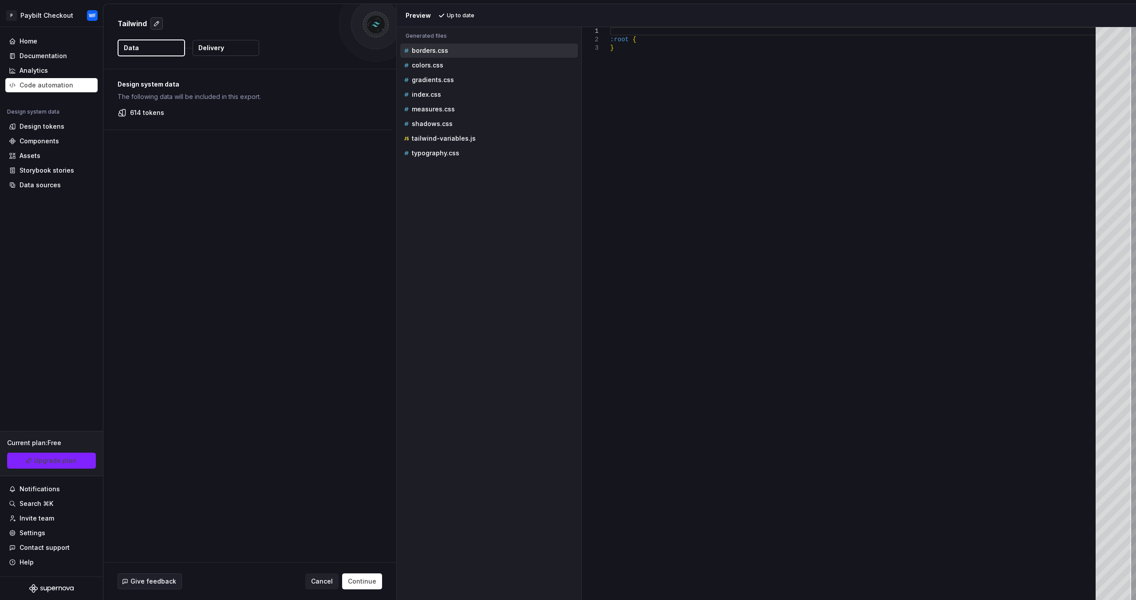
click at [158, 21] on button "button" at bounding box center [156, 23] width 12 height 12
drag, startPoint x: 256, startPoint y: 221, endPoint x: 250, endPoint y: 240, distance: 20.4
click at [253, 225] on div "Design system data The following data will be included in this export. 614 toke…" at bounding box center [249, 315] width 293 height 493
click at [327, 582] on span "Cancel" at bounding box center [322, 581] width 22 height 9
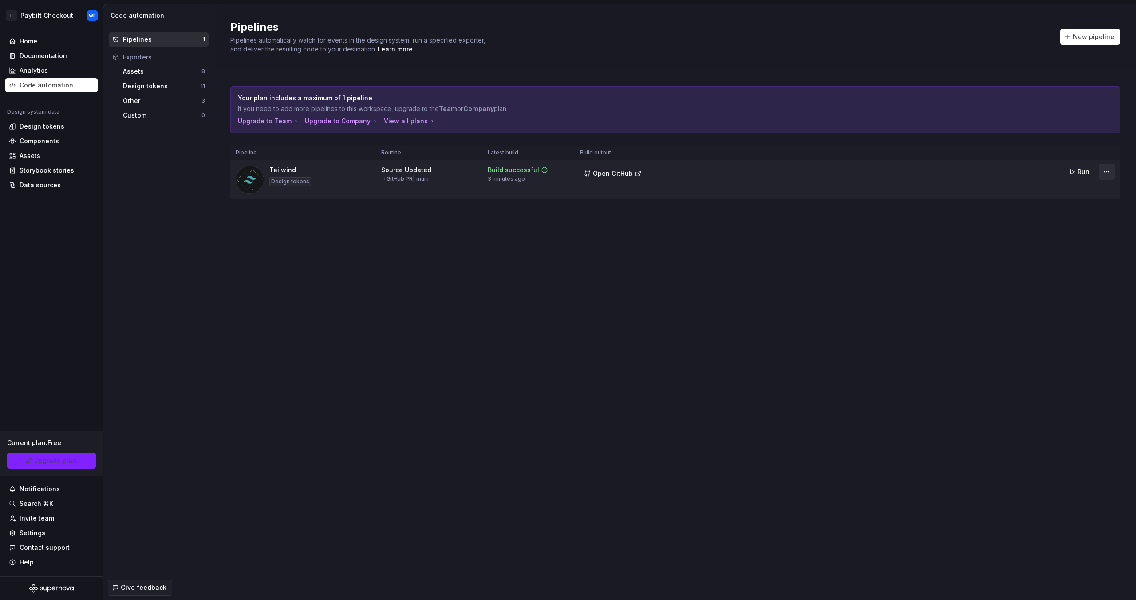
click at [1111, 168] on html "P Paybilt Checkout WF Home Documentation Analytics Code automation Design syste…" at bounding box center [568, 300] width 1136 height 600
click at [1079, 253] on div "Delete pipeline" at bounding box center [1096, 250] width 76 height 9
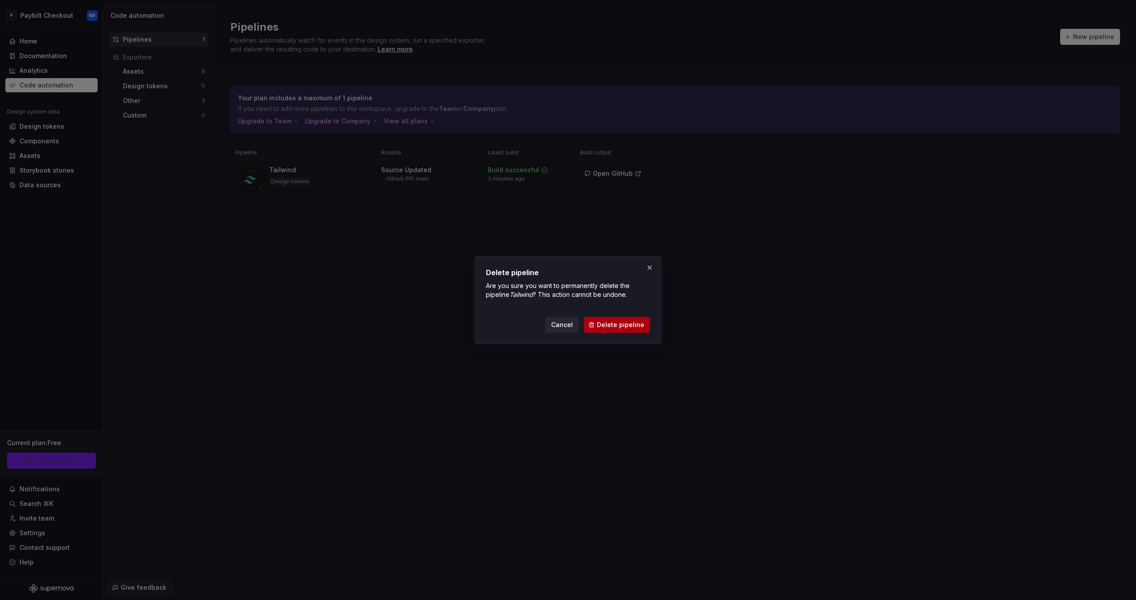
click at [630, 328] on span "Delete pipeline" at bounding box center [620, 324] width 47 height 9
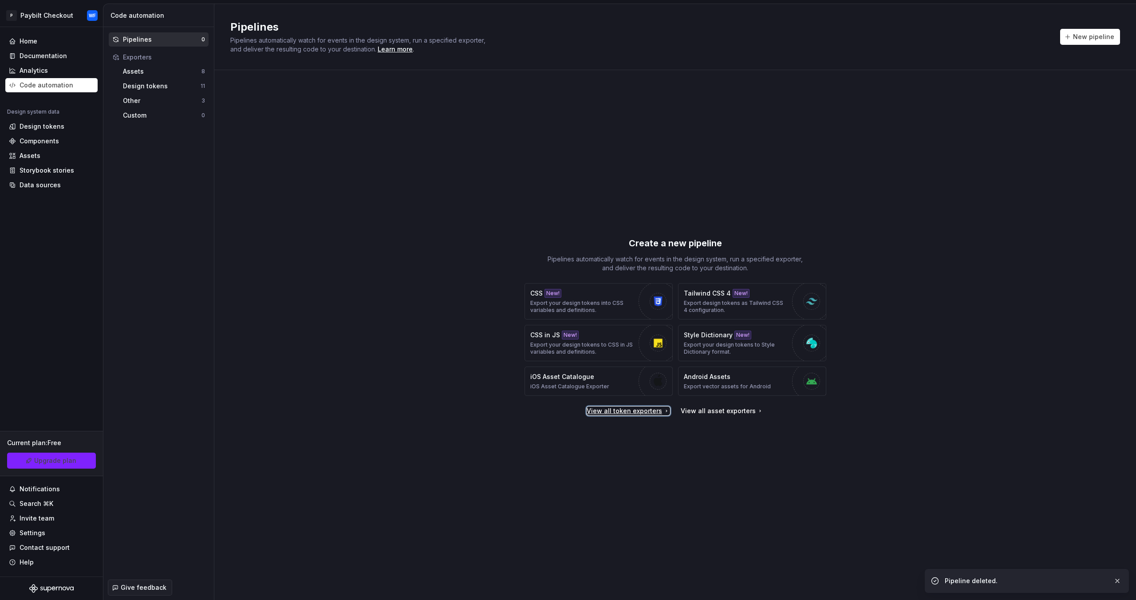
click at [647, 410] on div "View all token exporters" at bounding box center [628, 411] width 83 height 9
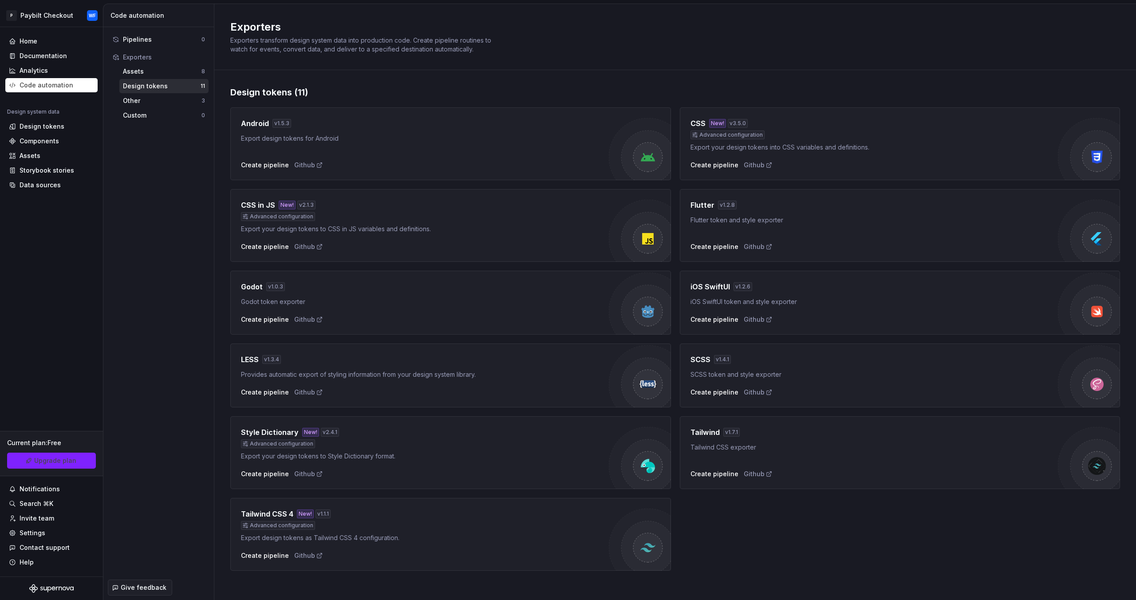
click at [860, 449] on div "Tailwind CSS exporter" at bounding box center [875, 447] width 368 height 9
click at [708, 476] on div "Create pipeline" at bounding box center [715, 474] width 48 height 9
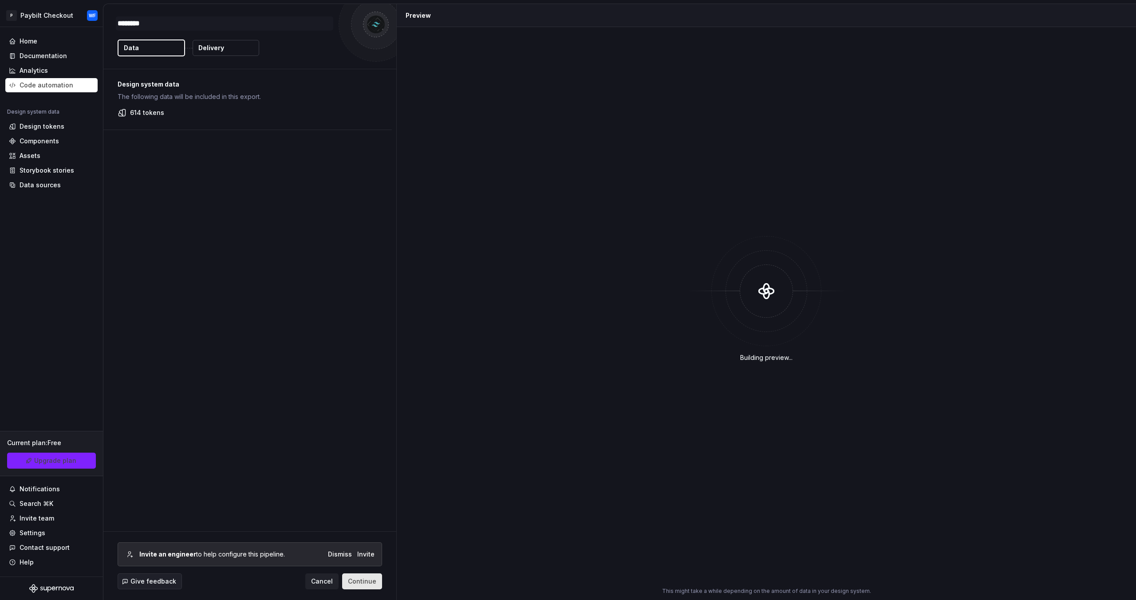
click at [362, 587] on button "Continue" at bounding box center [362, 581] width 40 height 16
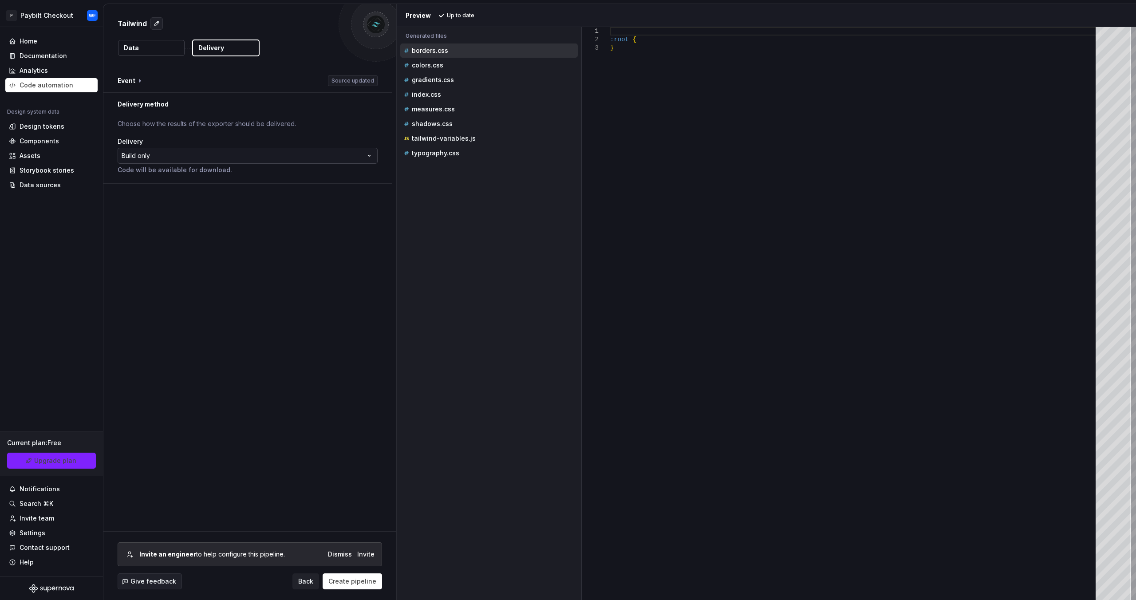
click at [283, 157] on html "**********" at bounding box center [568, 300] width 1136 height 600
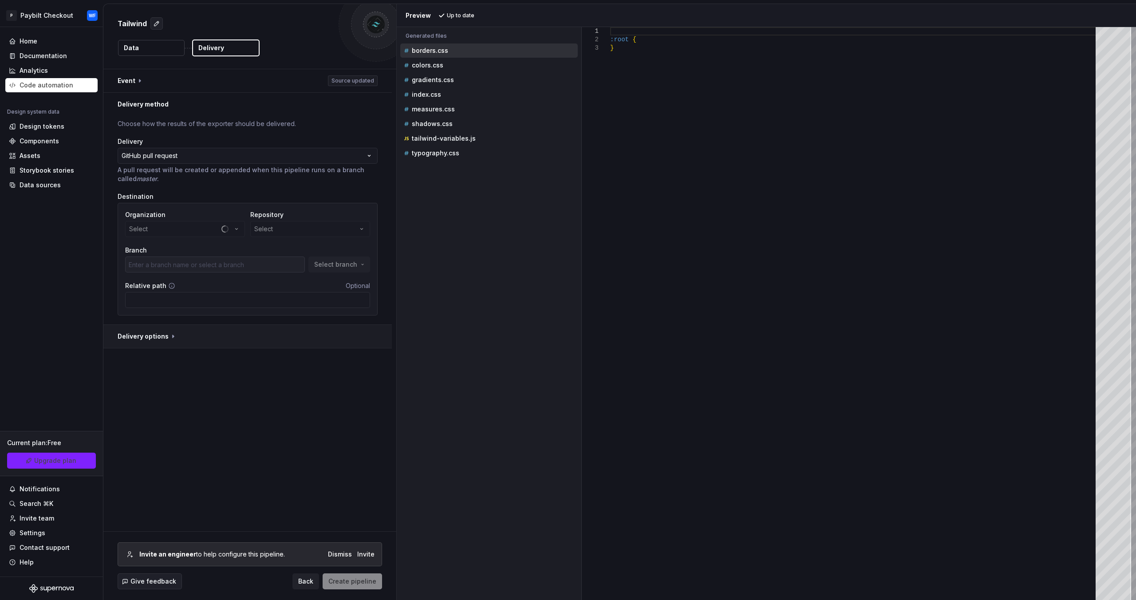
click at [178, 343] on button "button" at bounding box center [247, 336] width 289 height 23
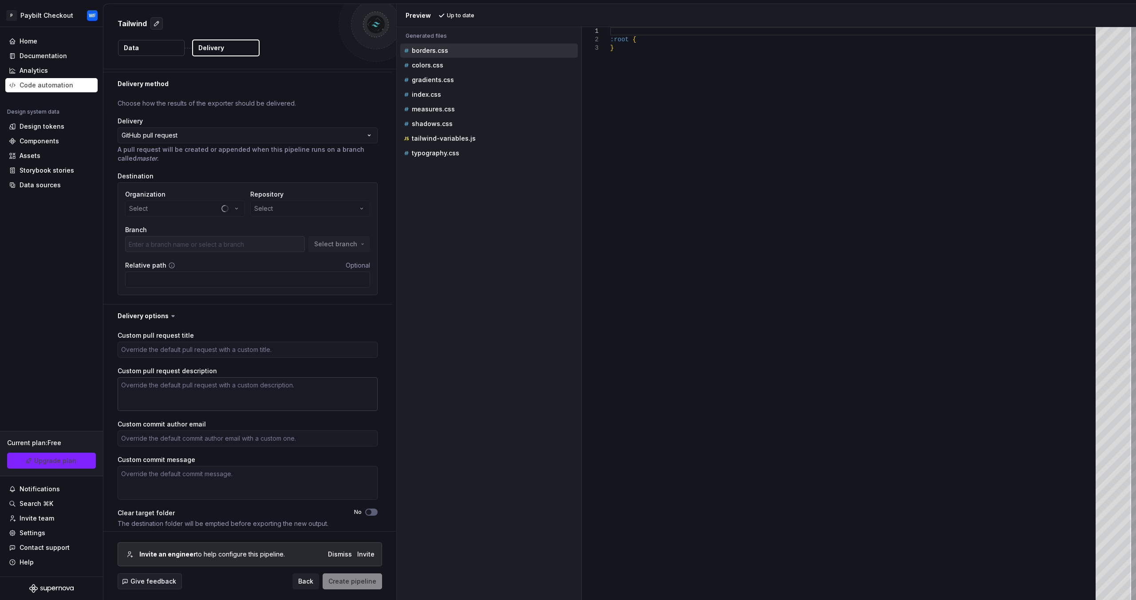
scroll to position [25, 0]
click at [373, 508] on button "No" at bounding box center [371, 507] width 12 height 7
type textarea "*"
type input "main"
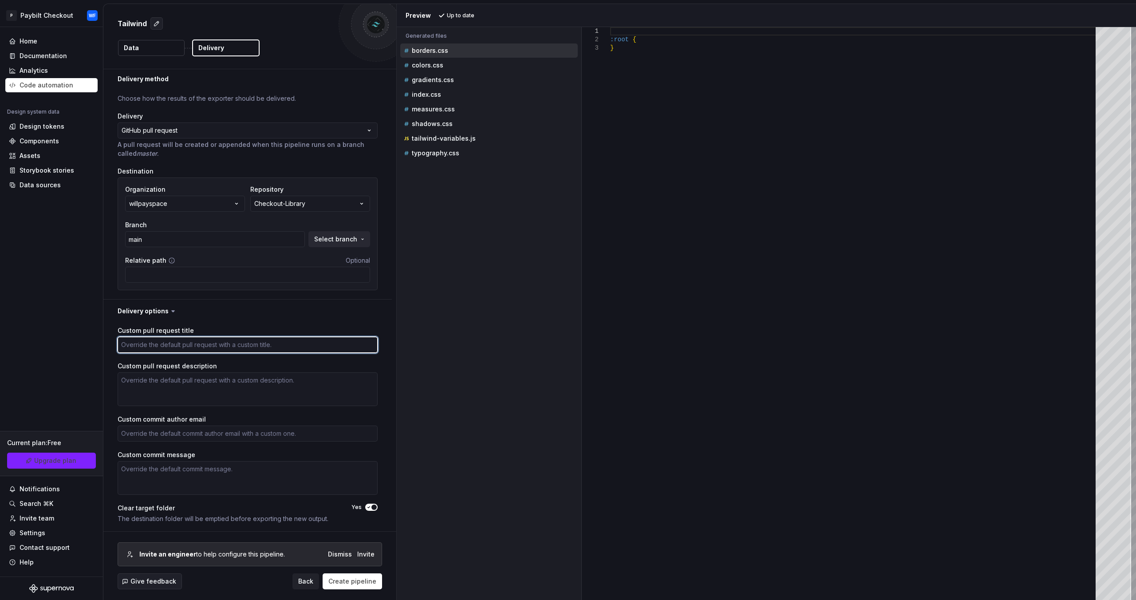
click at [204, 339] on textarea "Custom pull request title" at bounding box center [248, 345] width 260 height 16
type textarea "*"
type textarea "V"
type textarea "*"
type textarea "V0"
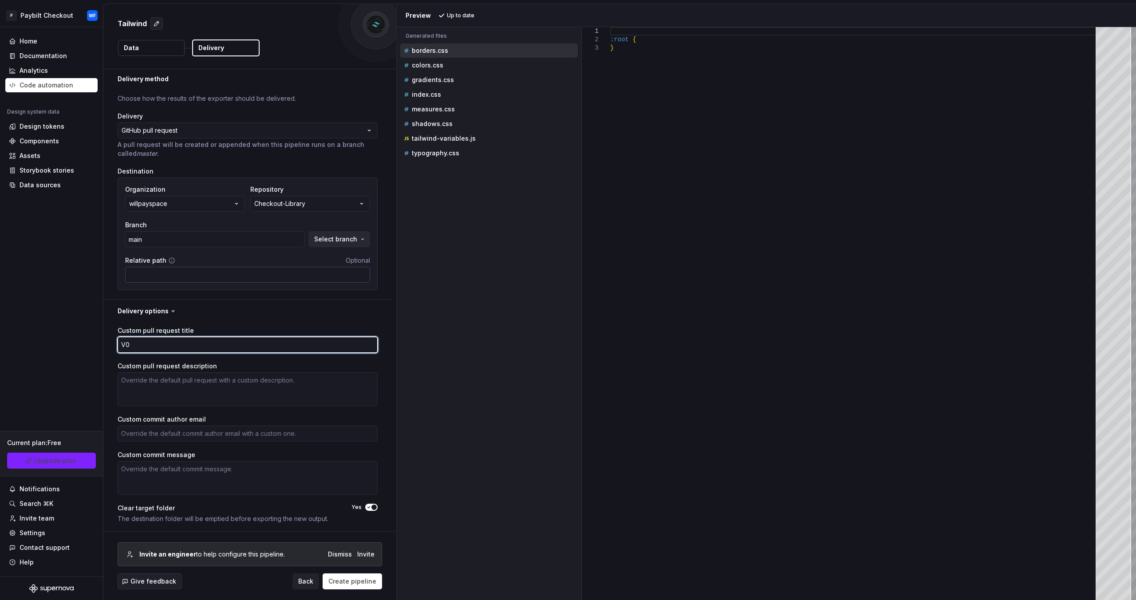
type textarea "*"
type textarea "V0."
type textarea "*"
type textarea "V0.4"
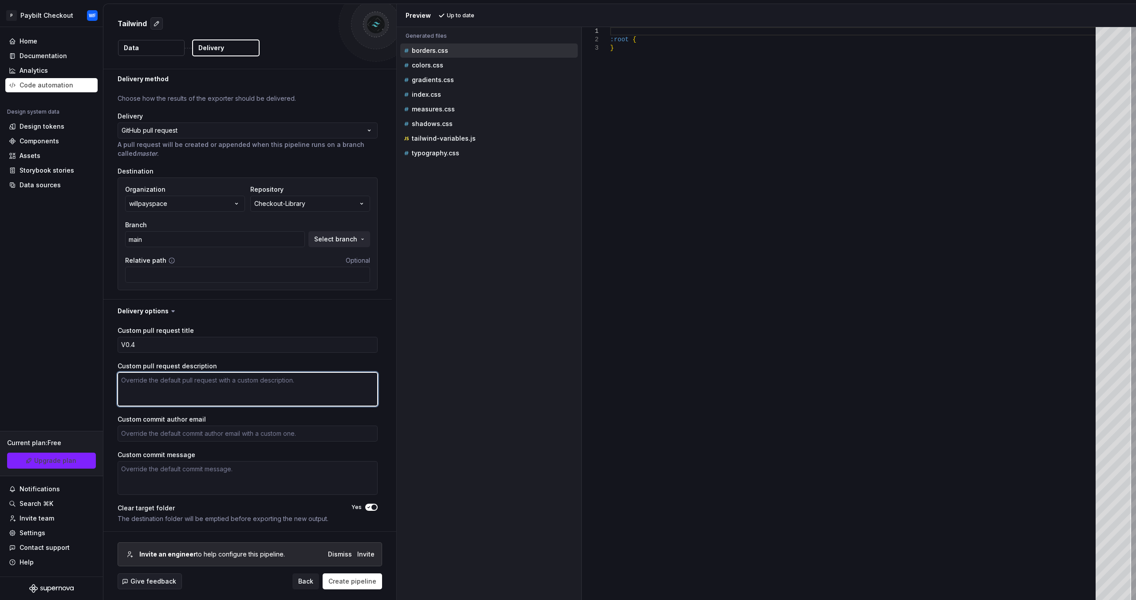
click at [208, 391] on textarea "Custom pull request description" at bounding box center [248, 389] width 260 height 34
paste textarea "V0.4"
type textarea "*"
type textarea "V0.4"
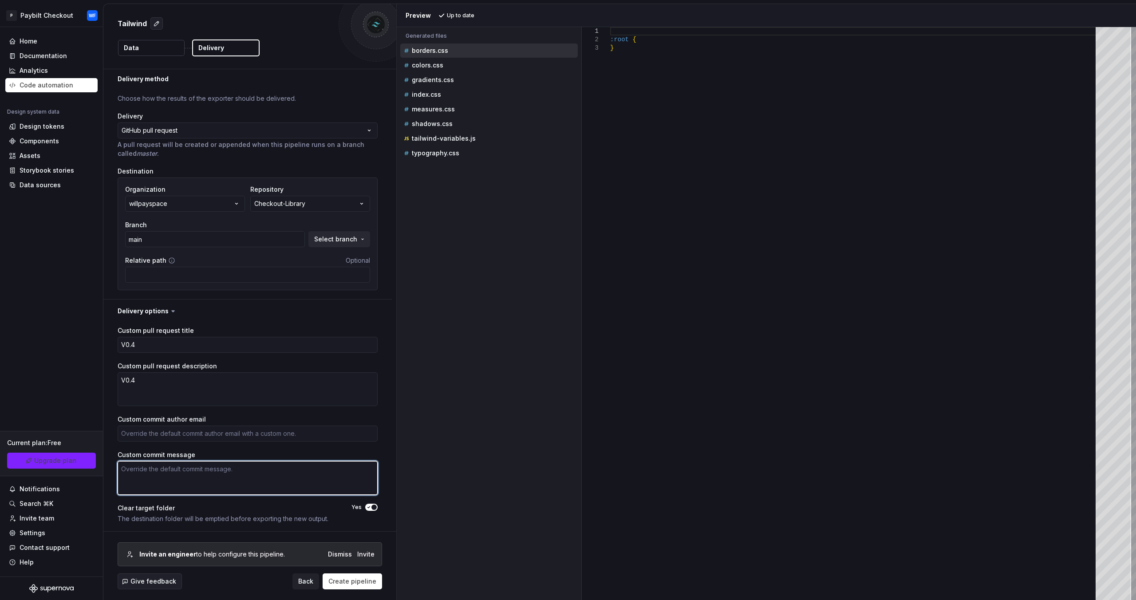
click at [183, 472] on textarea "Custom commit message" at bounding box center [248, 478] width 260 height 34
paste textarea "V0.4"
type textarea "*"
type textarea "V0.4"
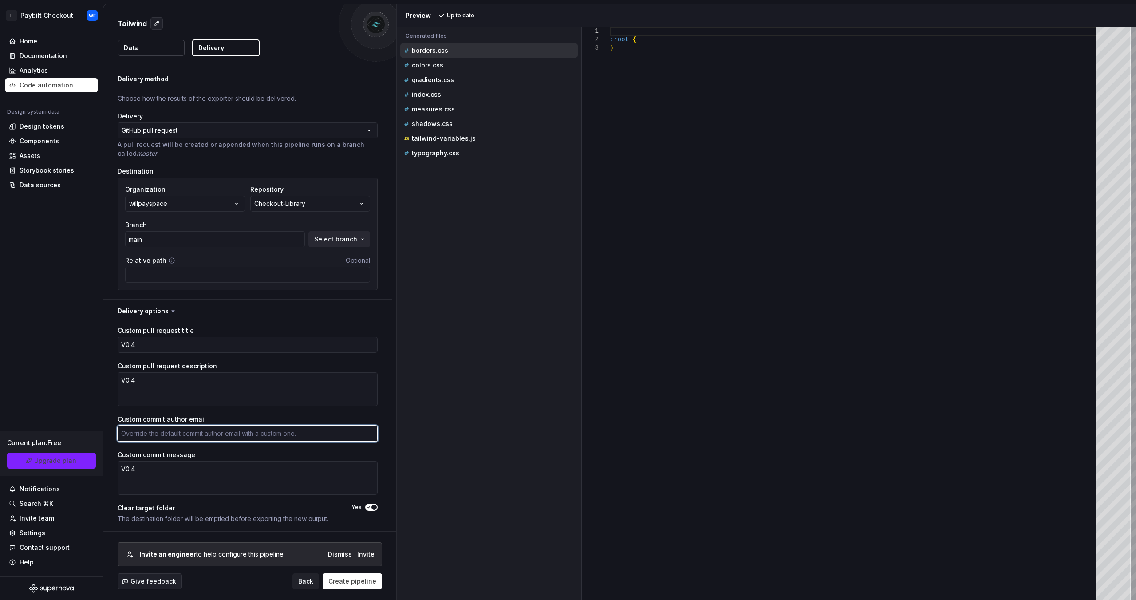
drag, startPoint x: 181, startPoint y: 439, endPoint x: 219, endPoint y: 391, distance: 61.3
click at [179, 439] on textarea "Custom commit author email" at bounding box center [248, 434] width 260 height 16
type textarea "w"
type textarea "*"
type textarea "wi"
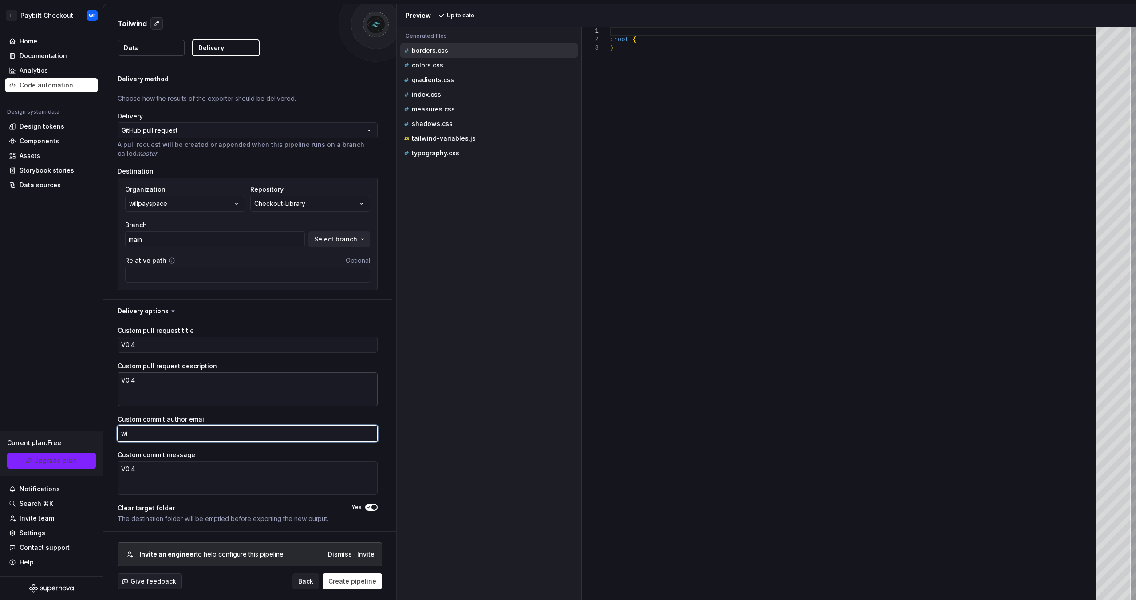
type textarea "*"
type textarea "wil"
type textarea "*"
type textarea "will"
type textarea "*"
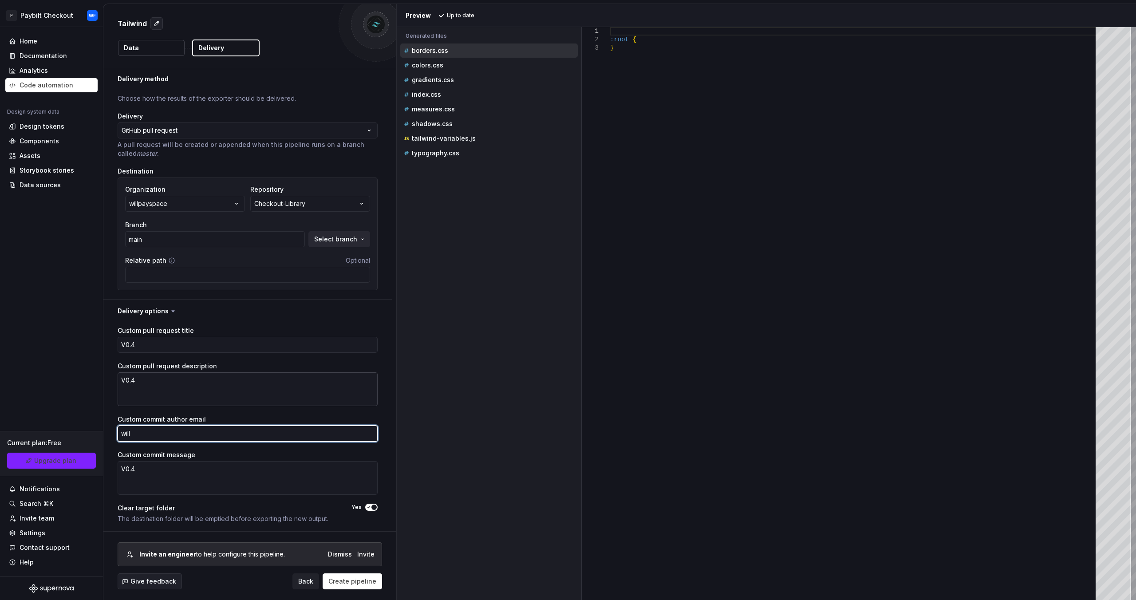
type textarea "[PERSON_NAME]"
type textarea "*"
type textarea "[PERSON_NAME]"
type textarea "*"
type textarea "[PERSON_NAME]"
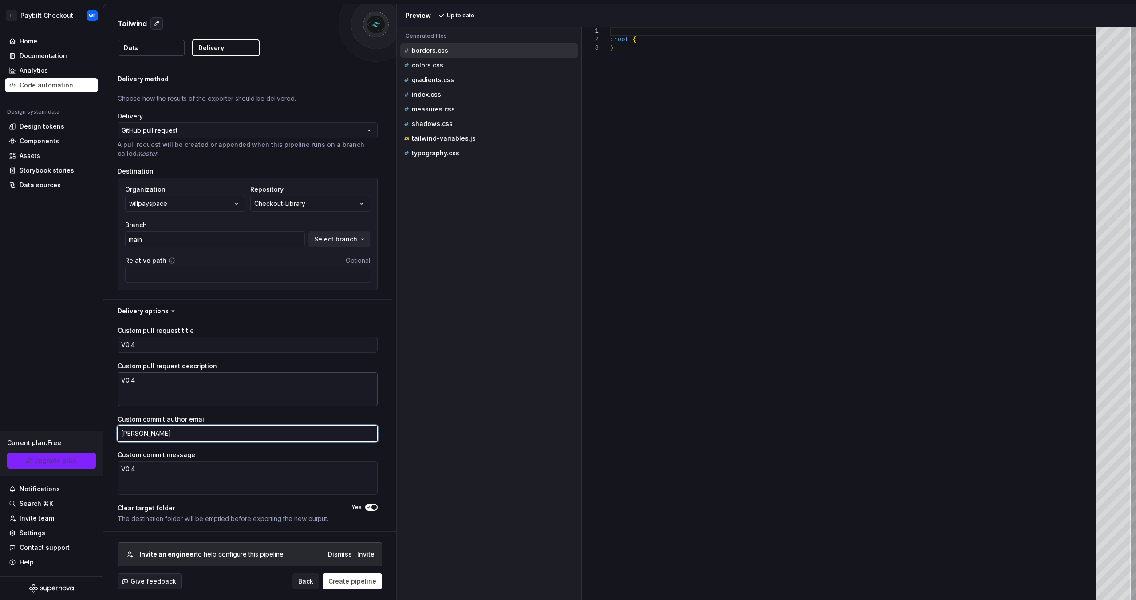
type textarea "*"
type textarea "williamf"
type textarea "*"
type textarea "williamfi"
type textarea "*"
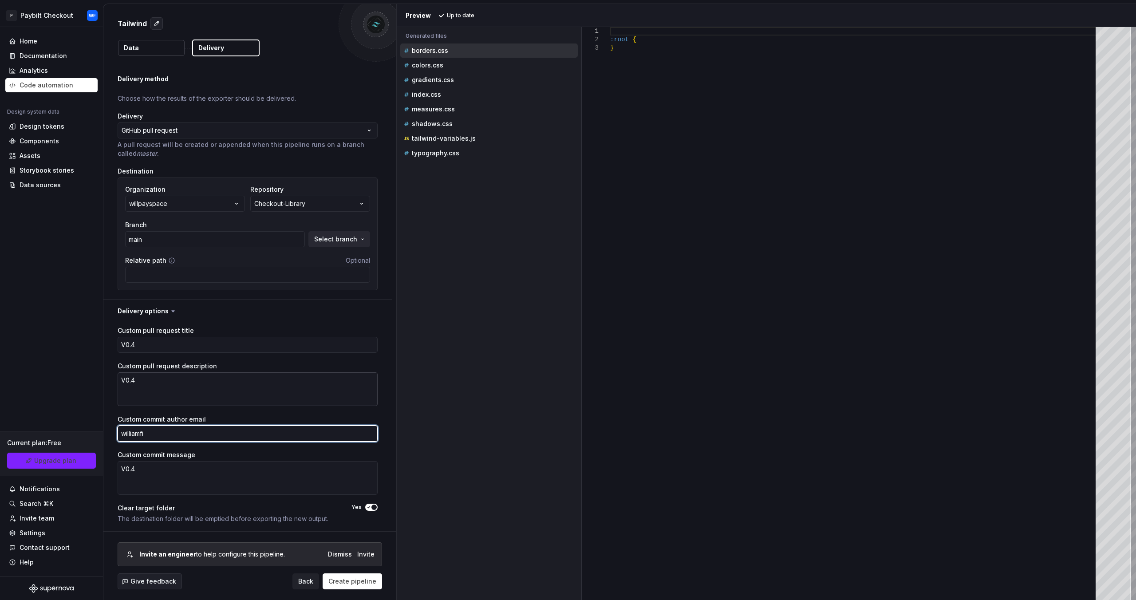
type textarea "williamfin"
type textarea "*"
type textarea "williamfing"
type textarea "*"
type textarea "williamfinge"
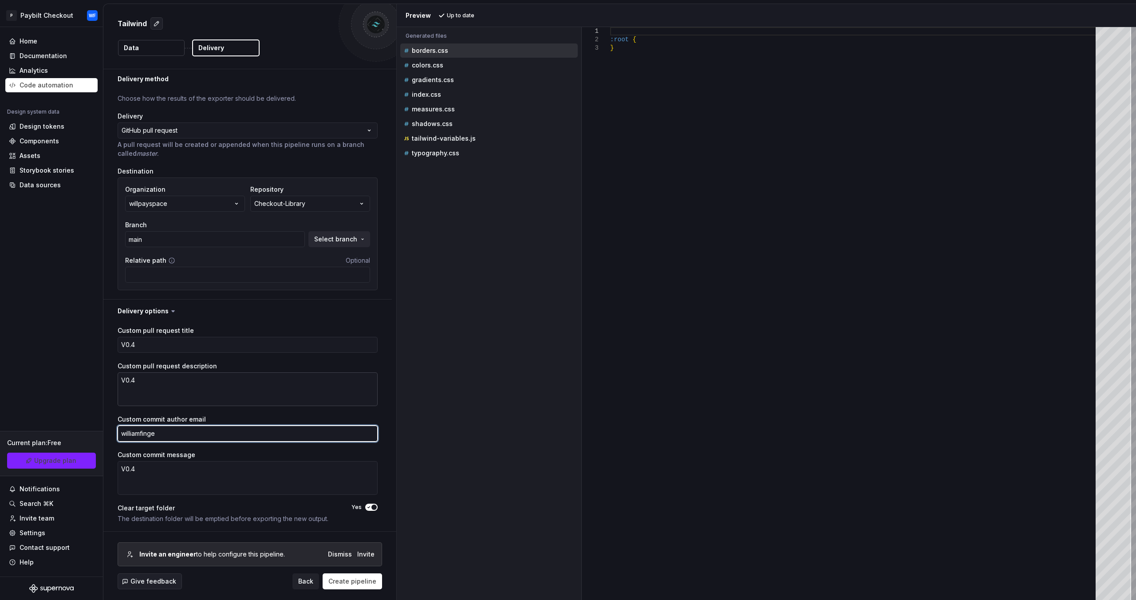
type textarea "*"
type textarea "williamfing"
type textarea "*"
type textarea "williamfin"
type textarea "*"
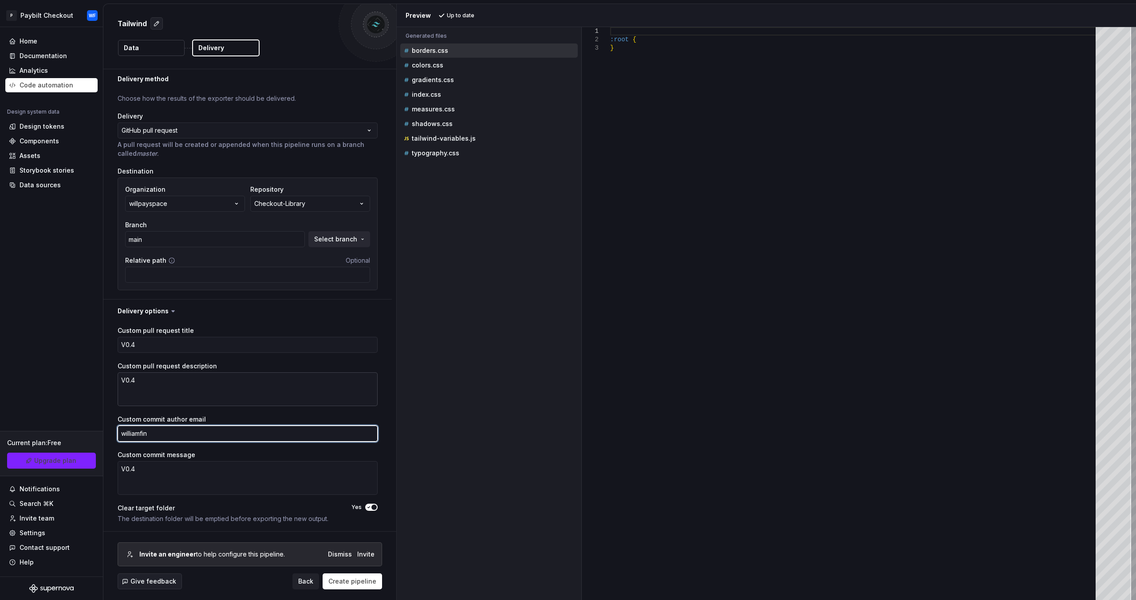
type textarea "williamfi"
type textarea "*"
type textarea "williamf"
type textarea "*"
type textarea "[PERSON_NAME]"
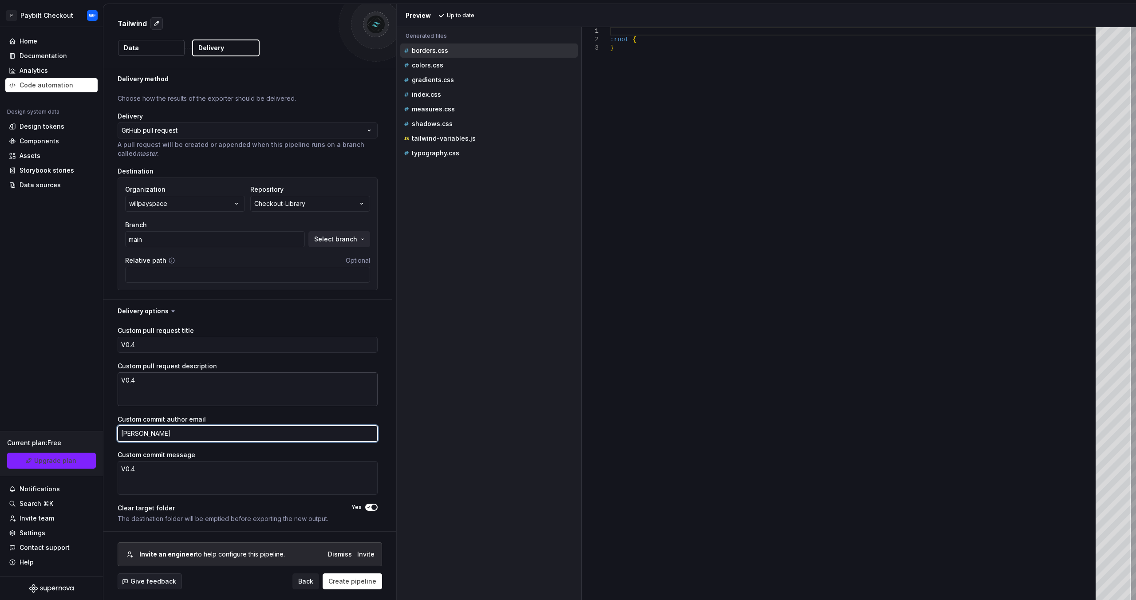
type textarea "*"
type textarea "[PERSON_NAME]."
type textarea "*"
type textarea "[PERSON_NAME].f"
type textarea "*"
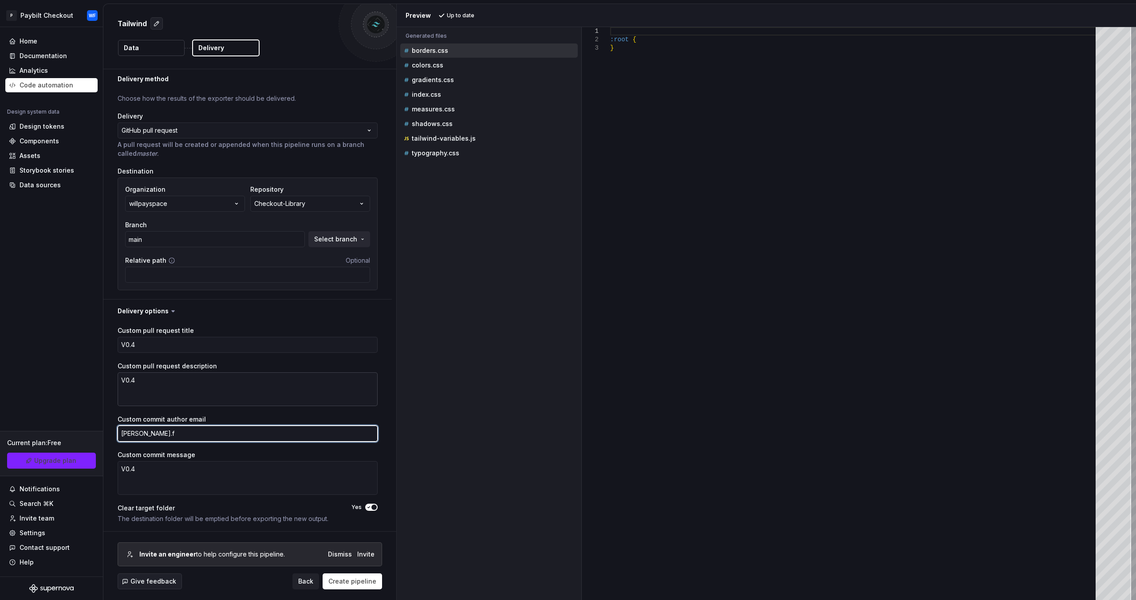
type textarea "[DOMAIN_NAME]"
type textarea "*"
type textarea "[PERSON_NAME].fing"
type textarea "*"
type textarea "[PERSON_NAME].finge"
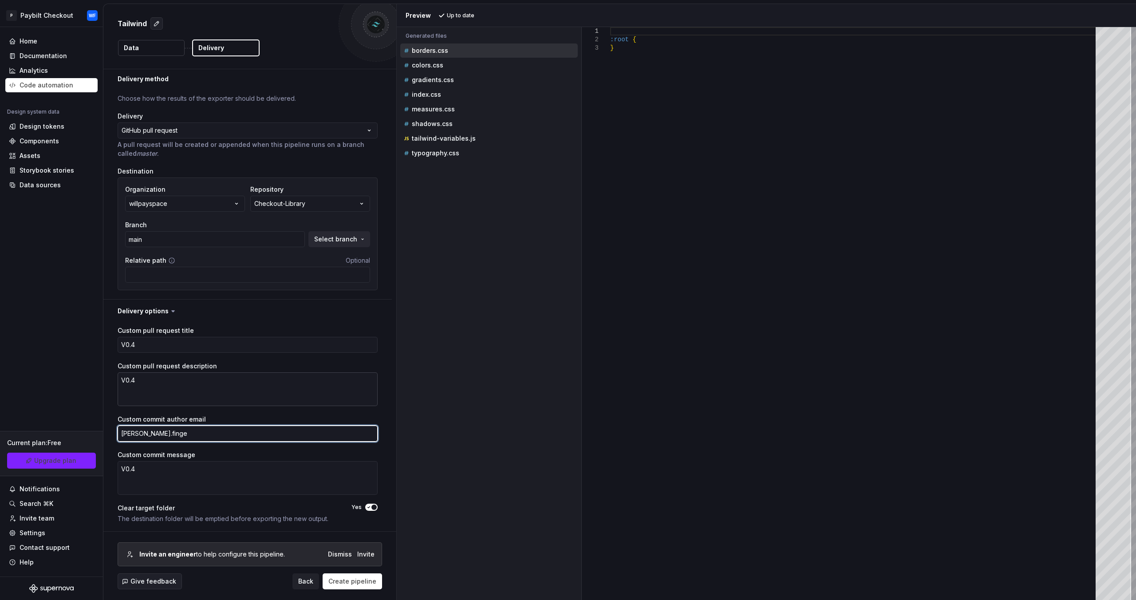
type textarea "*"
type textarea "[PERSON_NAME].finger"
type textarea "*"
type textarea "[PERSON_NAME].finger@"
type textarea "*"
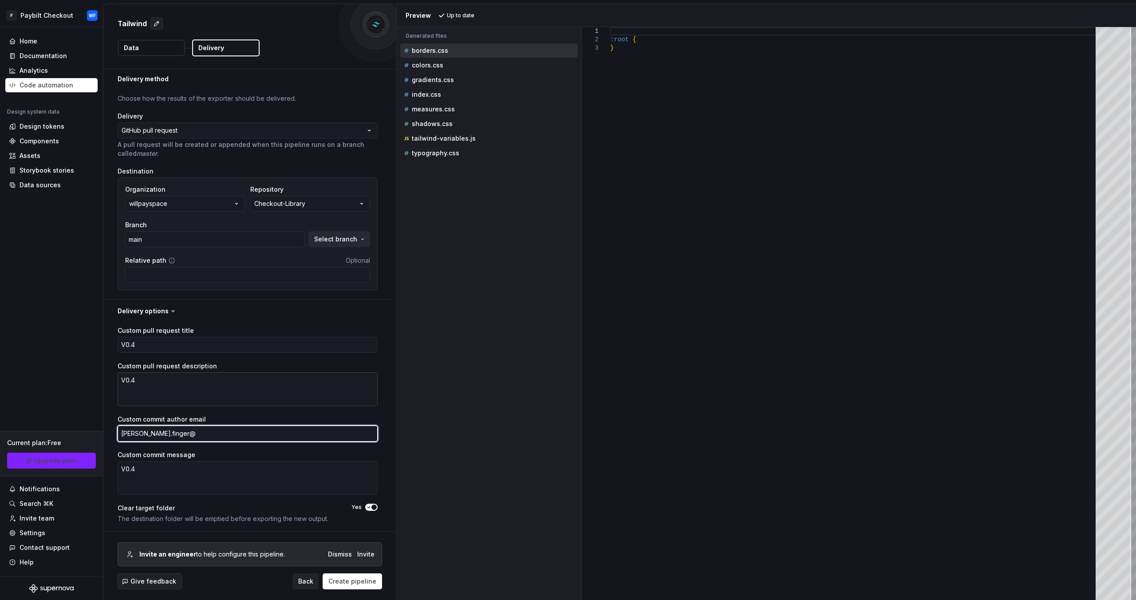
type textarea "[PERSON_NAME]"
type textarea "*"
type textarea "[PERSON_NAME]"
type textarea "*"
type textarea "[PERSON_NAME]"
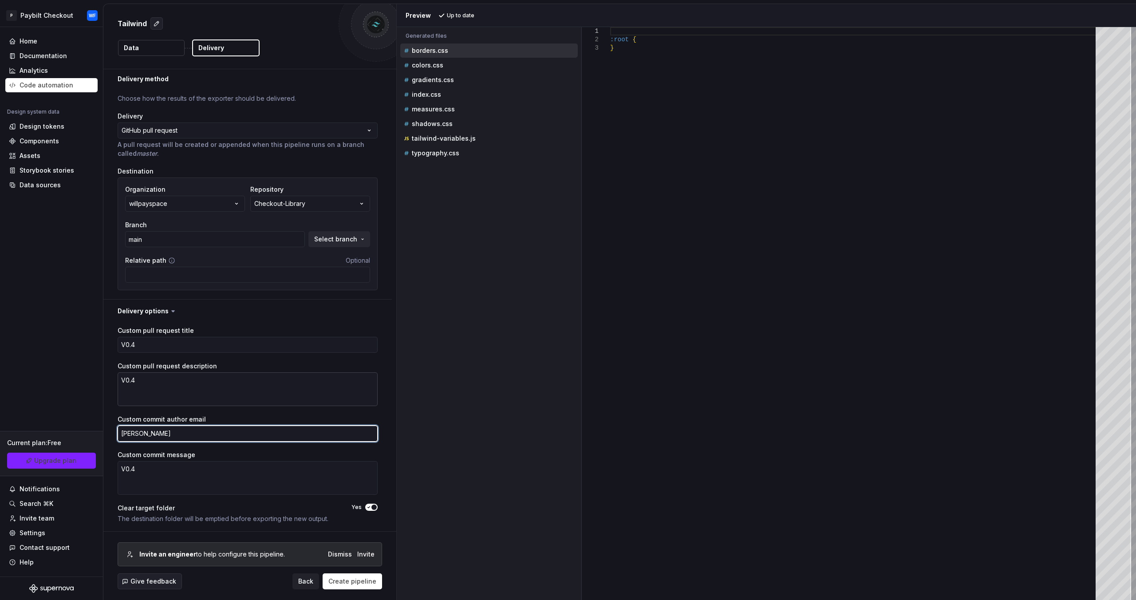
type textarea "*"
type textarea "[PERSON_NAME]"
type textarea "*"
type textarea "[PERSON_NAME]"
type textarea "*"
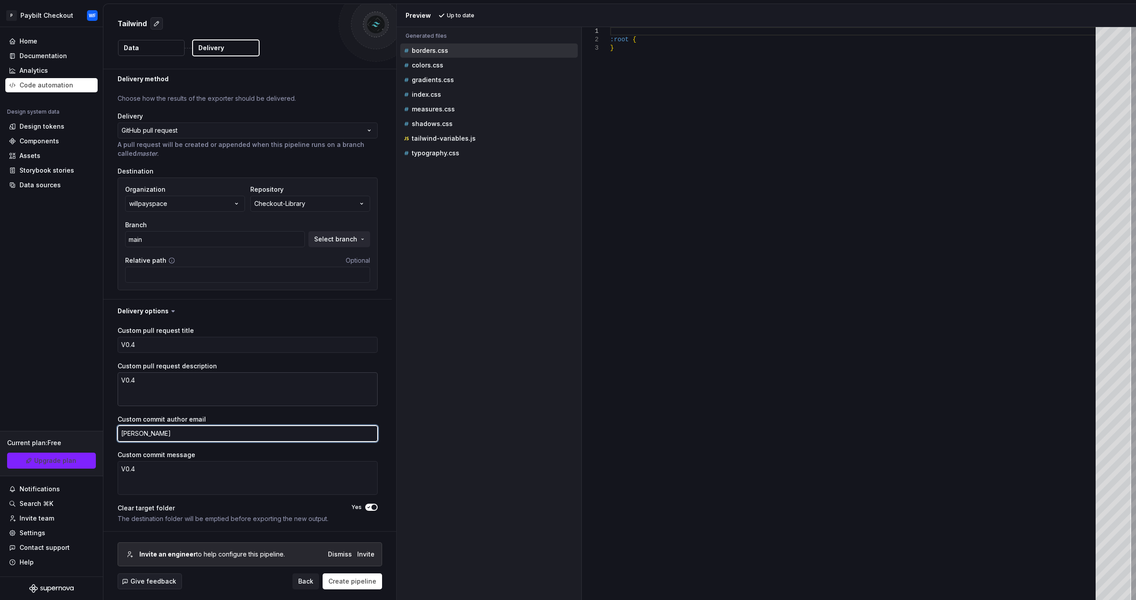
type textarea "[PERSON_NAME]"
type textarea "*"
type textarea "[PERSON_NAME]"
type textarea "*"
type textarea "[PERSON_NAME]."
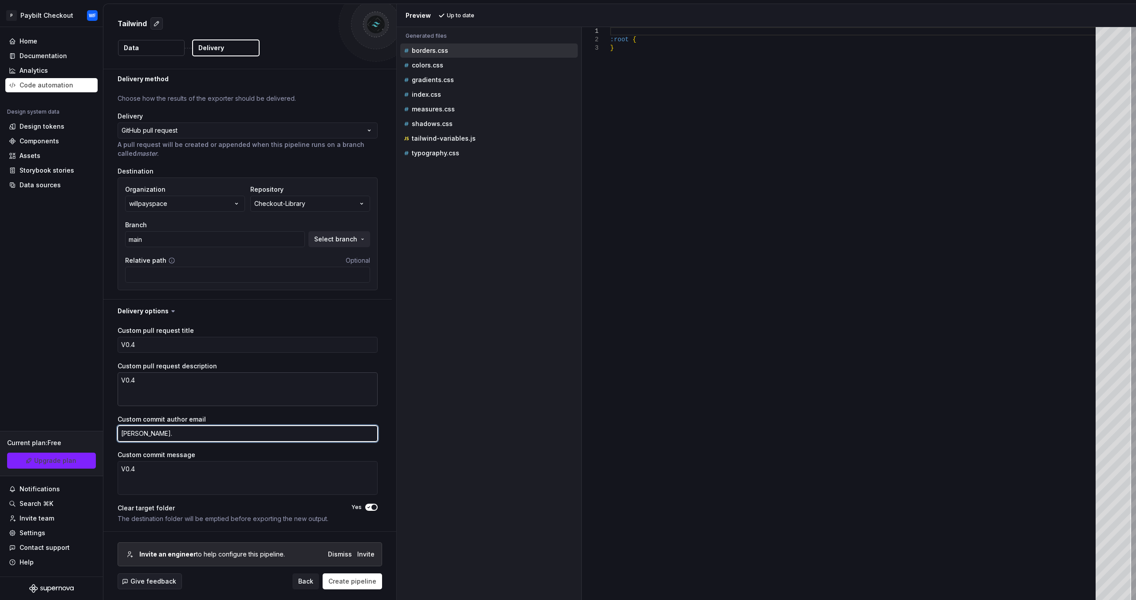
type textarea "*"
type textarea "[PERSON_NAME]"
type textarea "*"
type textarea "[PERSON_NAME][EMAIL_ADDRESS][DOMAIN_NAME]"
click at [365, 581] on span "Create pipeline" at bounding box center [352, 581] width 48 height 9
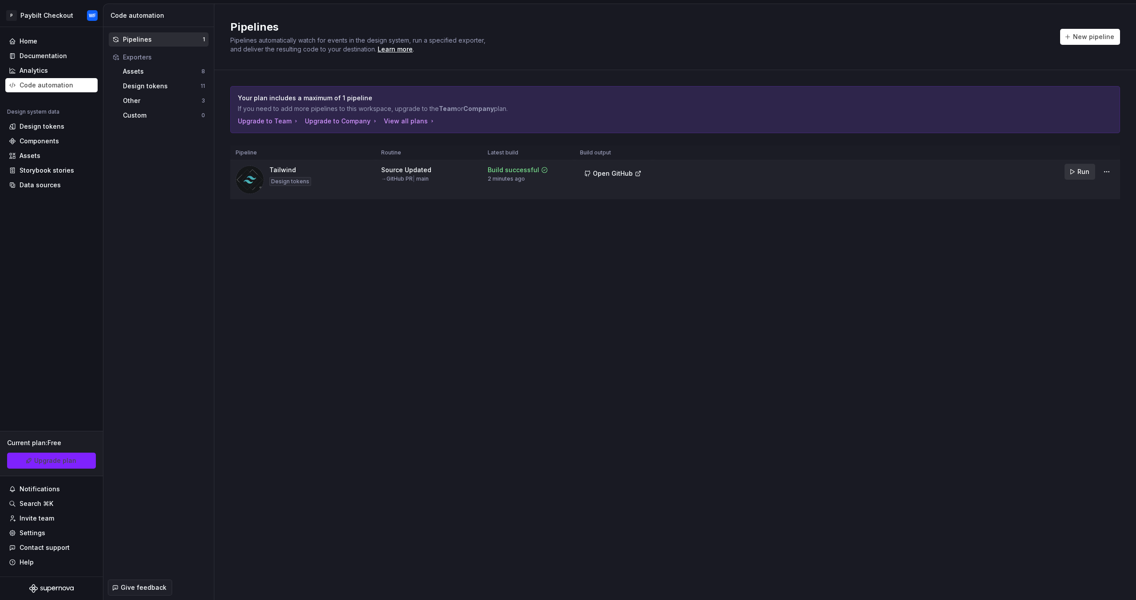
click at [1081, 171] on span "Run" at bounding box center [1084, 171] width 12 height 9
click at [46, 55] on div "Documentation" at bounding box center [43, 55] width 47 height 9
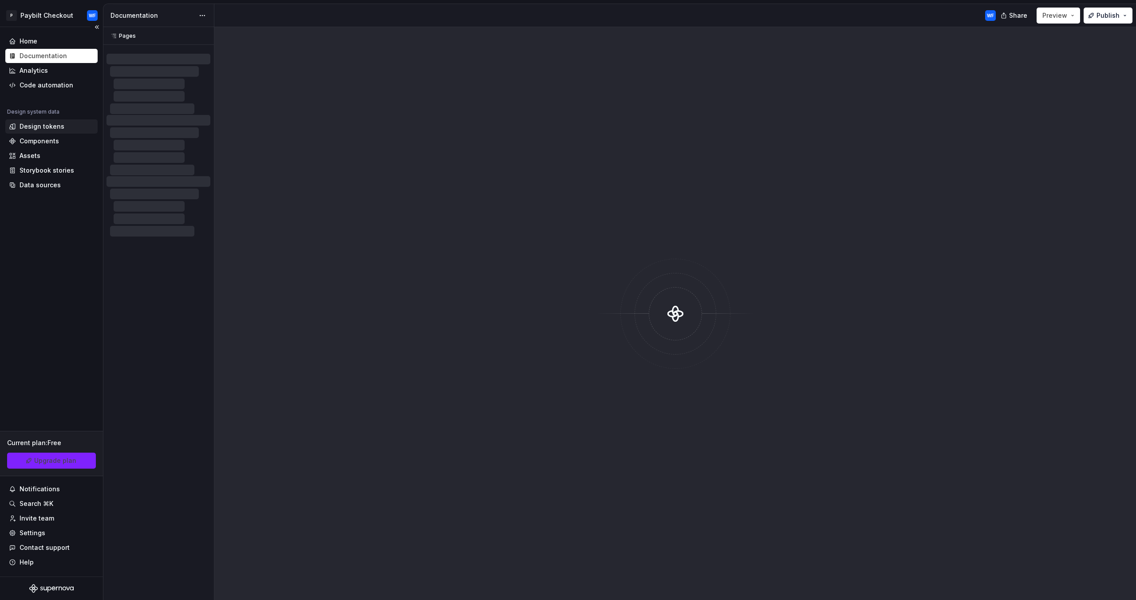
click at [67, 121] on div "Design tokens" at bounding box center [51, 126] width 92 height 14
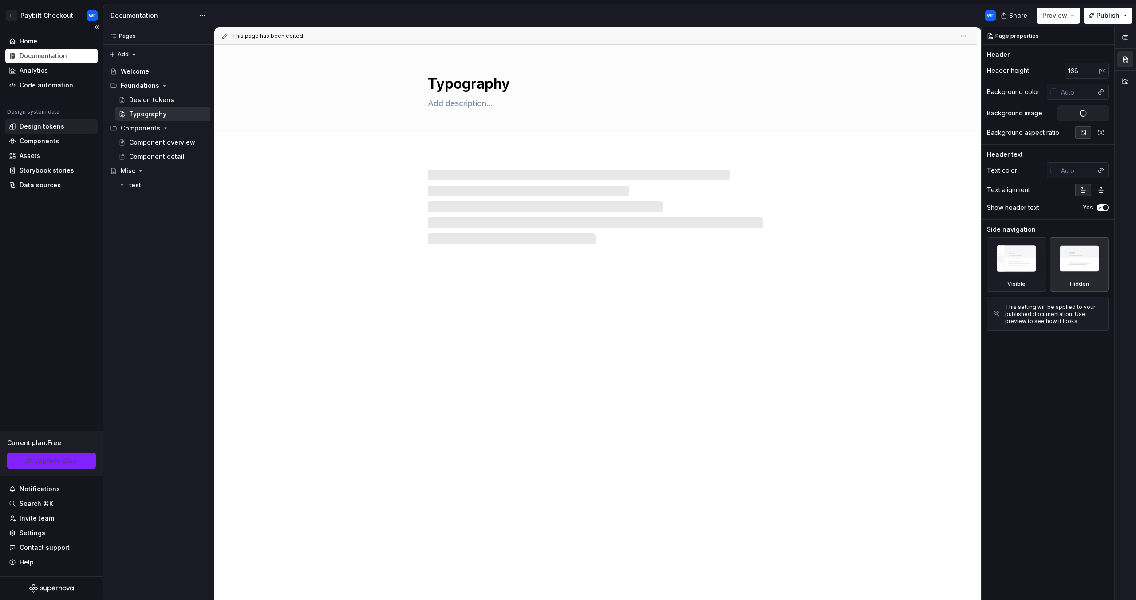
type textarea "*"
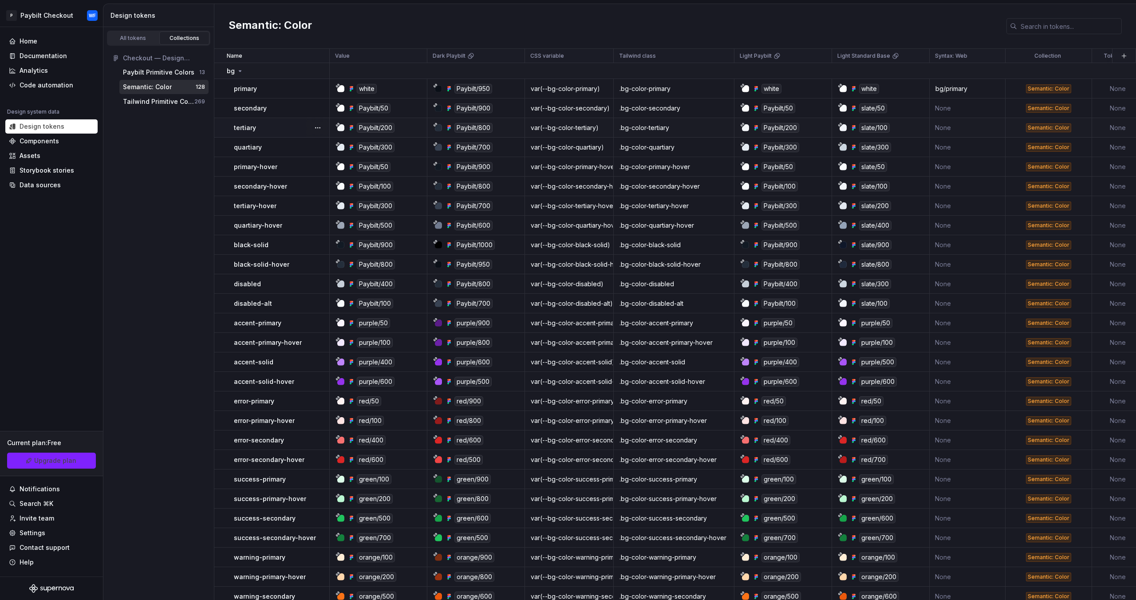
drag, startPoint x: 71, startPoint y: 466, endPoint x: 339, endPoint y: 132, distance: 428.1
click at [71, 466] on link "Upgrade plan" at bounding box center [51, 461] width 89 height 16
